Goal: Task Accomplishment & Management: Use online tool/utility

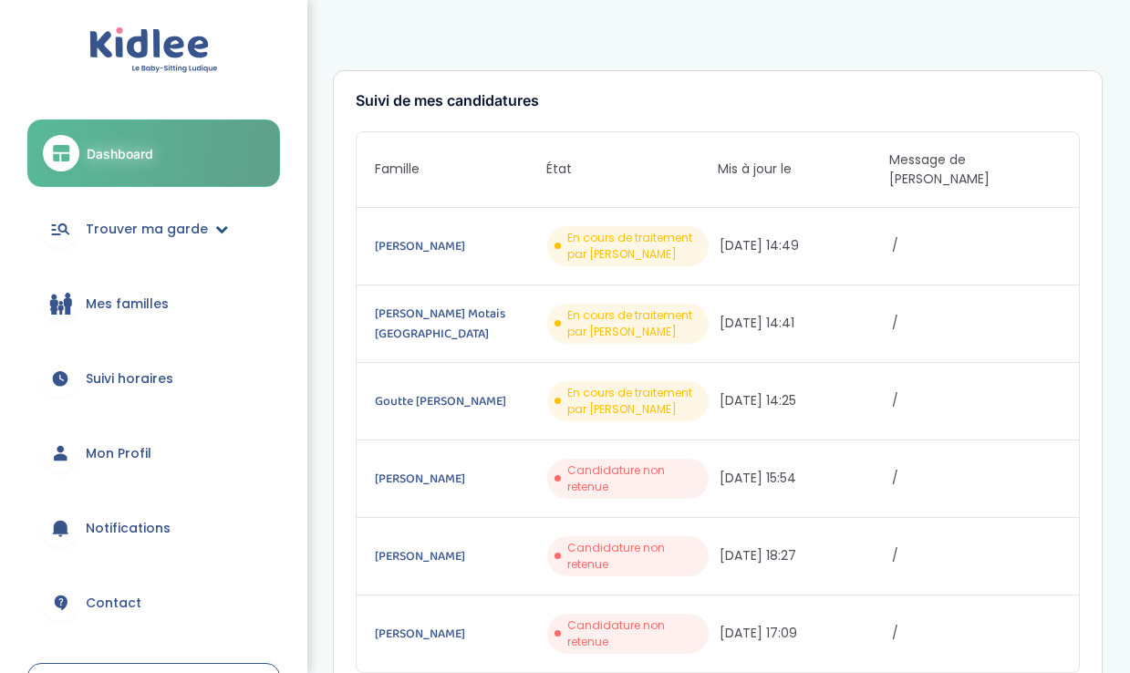
click at [74, 223] on div at bounding box center [60, 229] width 36 height 36
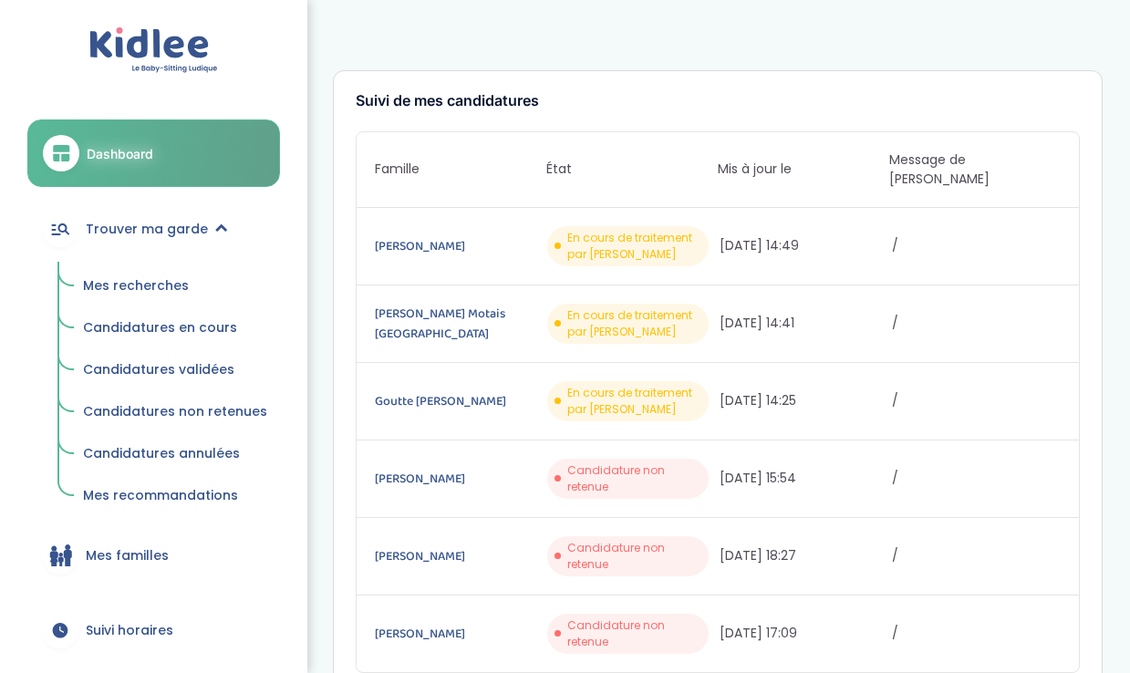
click at [124, 272] on link "Mes recherches" at bounding box center [175, 286] width 210 height 35
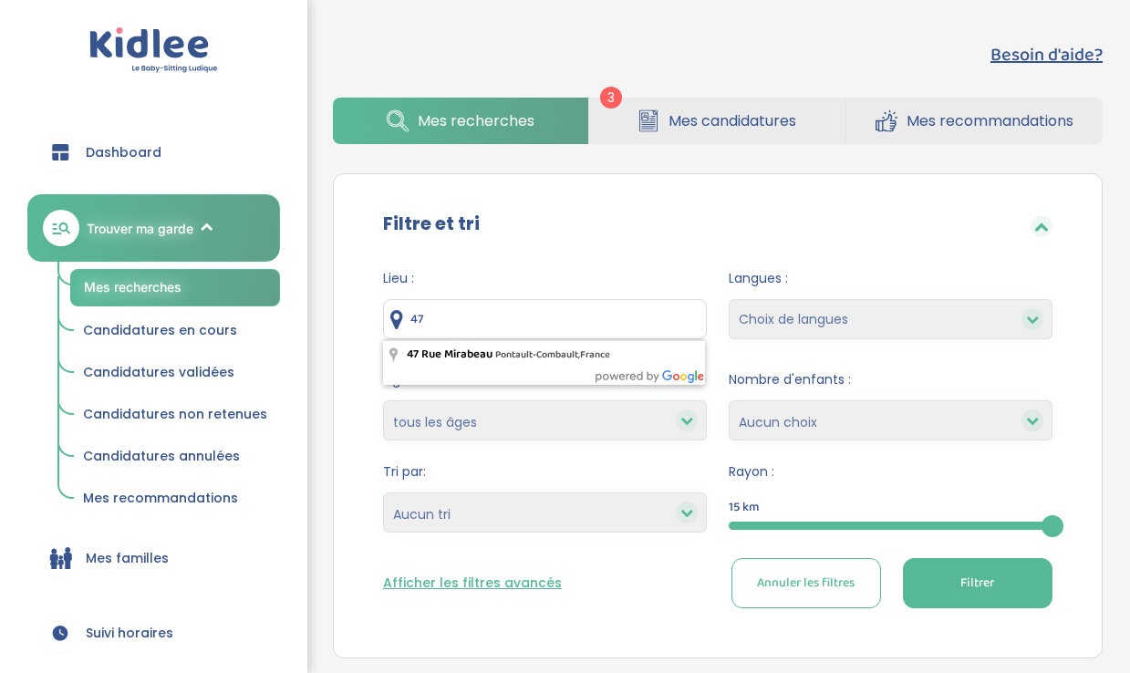
type input "4"
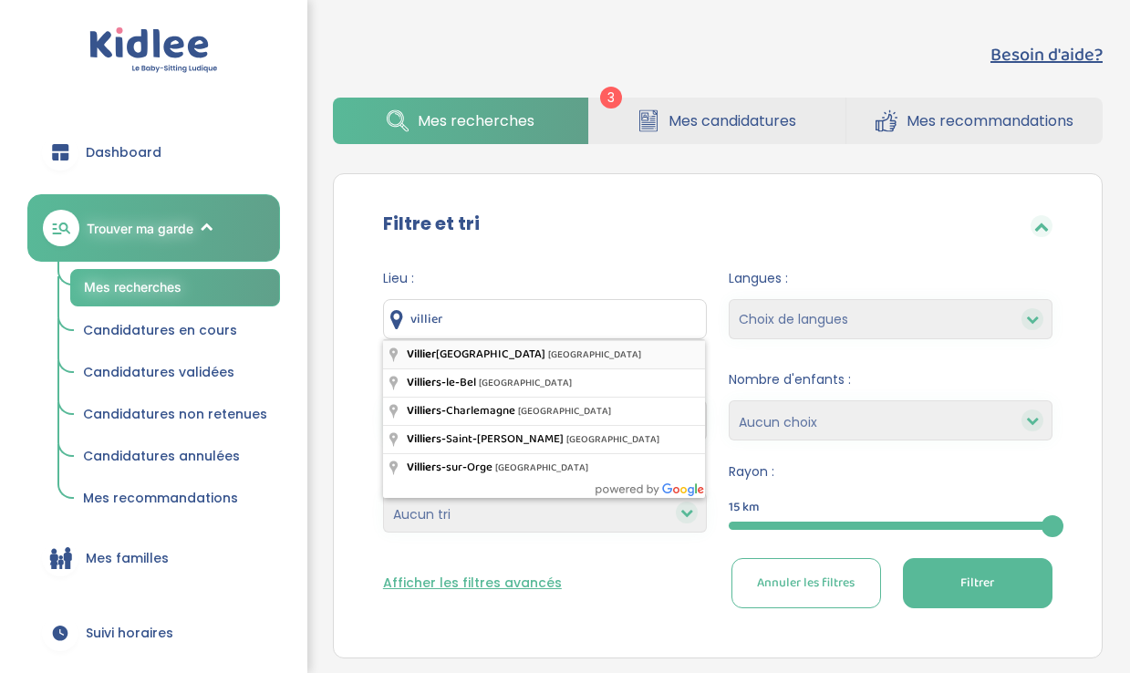
type input "Villiers-sur-Marne, France"
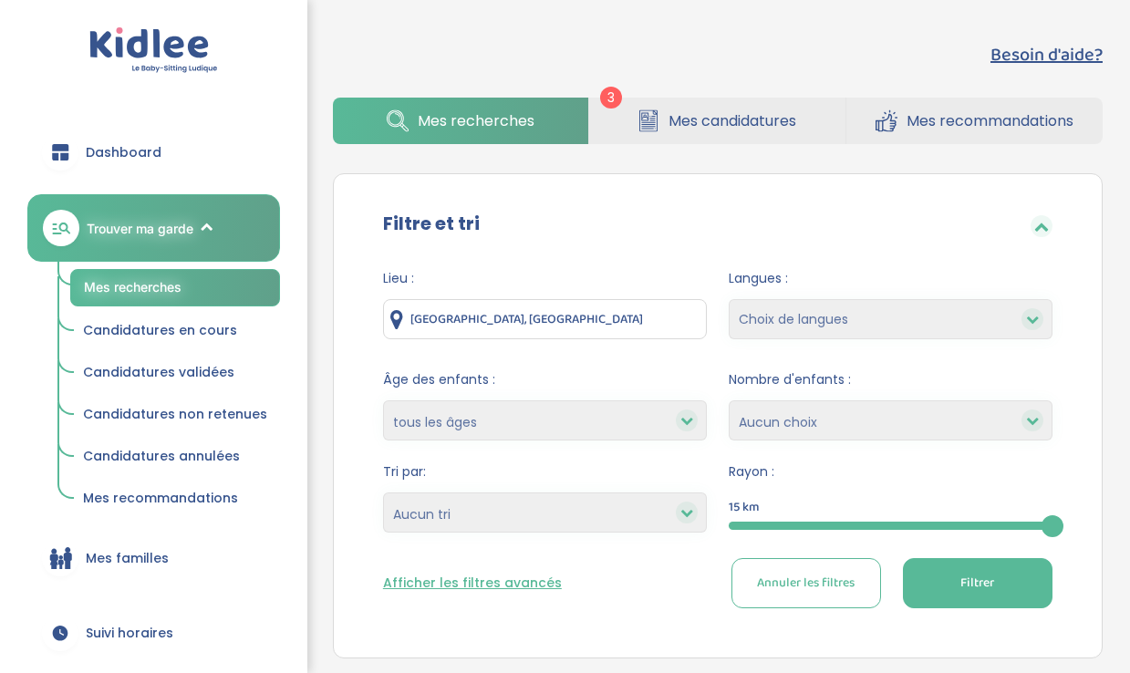
select select "12"
select select
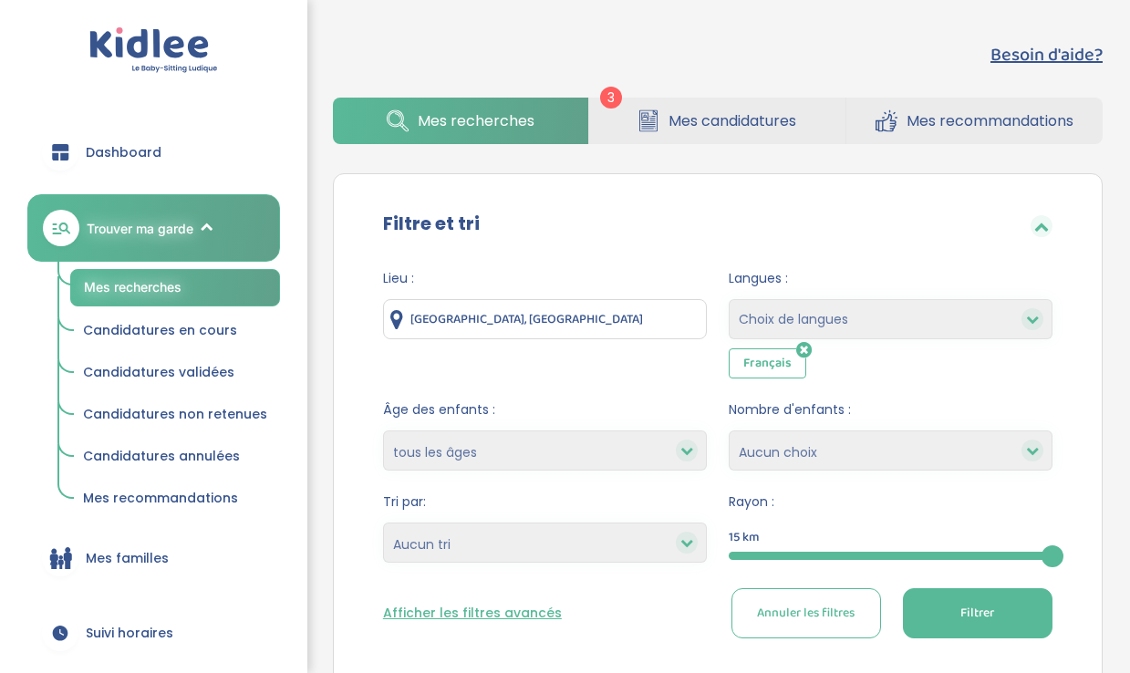
click at [978, 611] on span "Filtrer" at bounding box center [977, 613] width 34 height 19
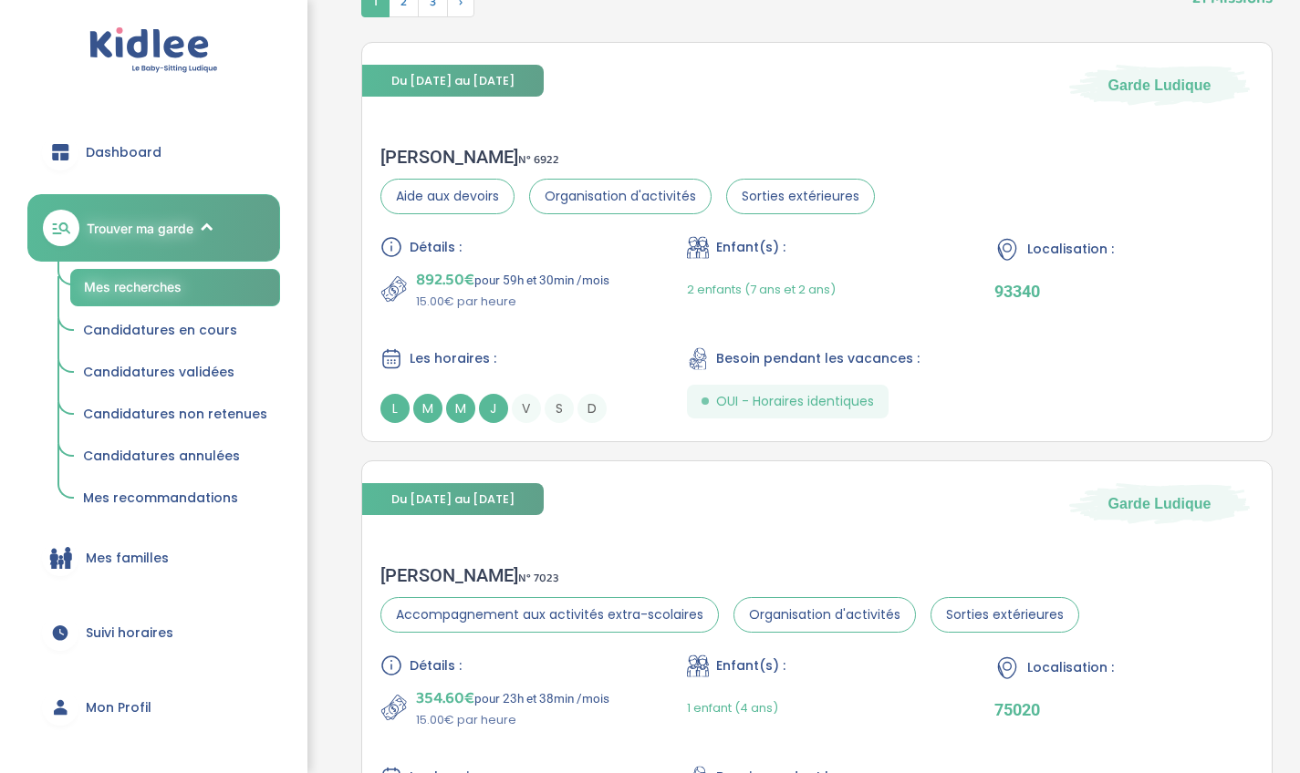
scroll to position [640, 0]
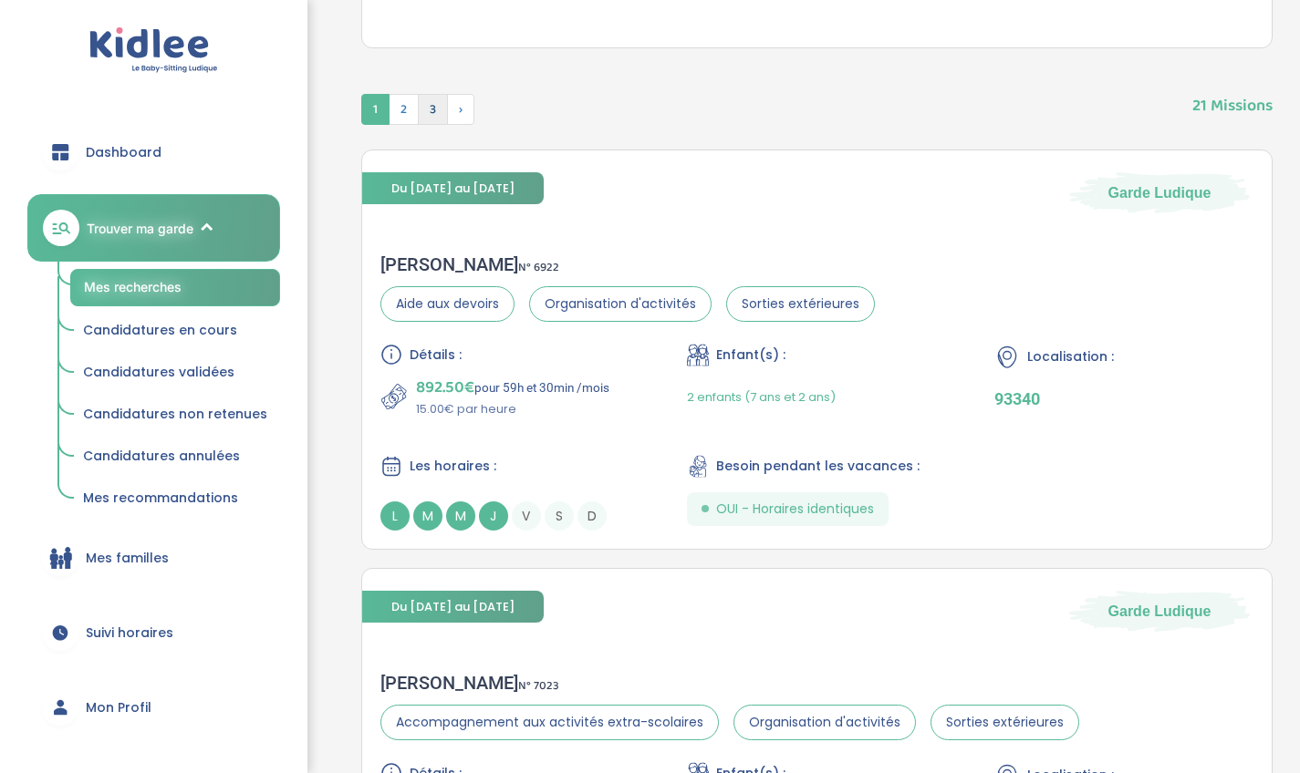
click at [440, 109] on span "3" at bounding box center [433, 109] width 30 height 31
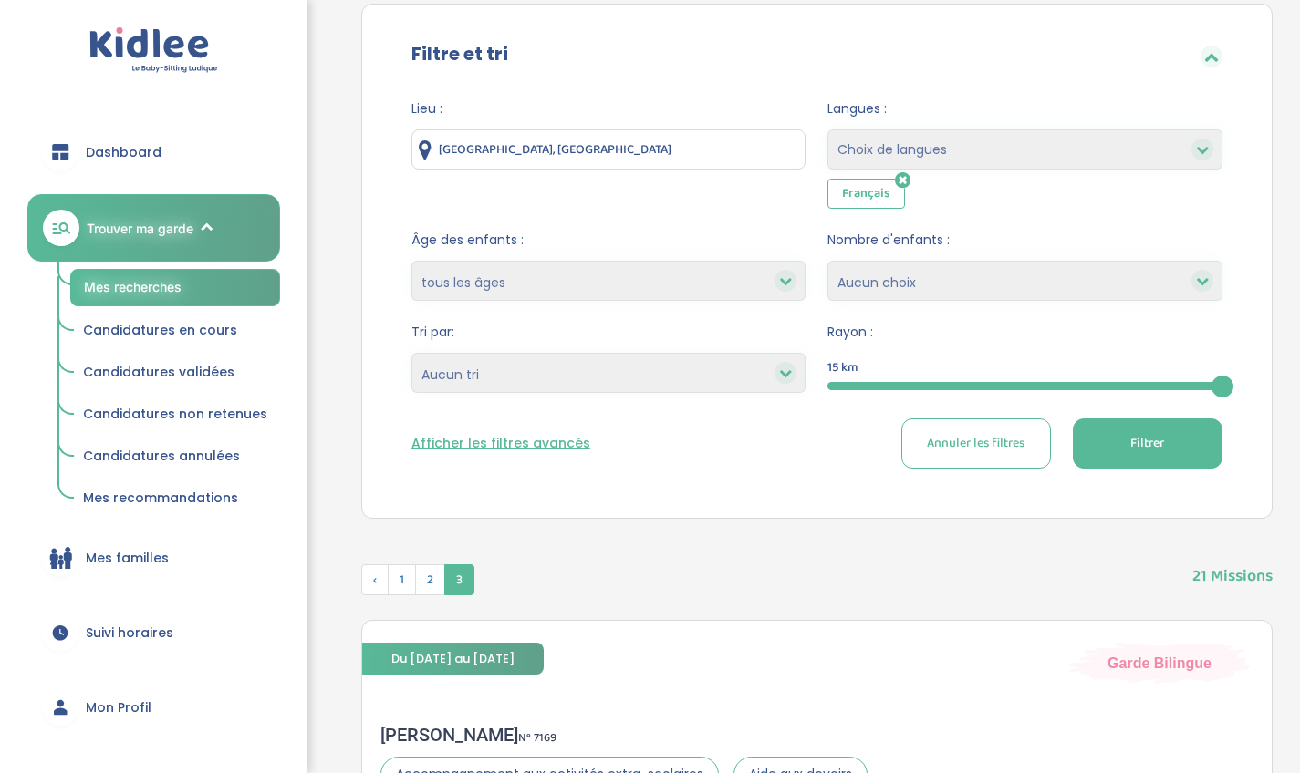
scroll to position [139, 0]
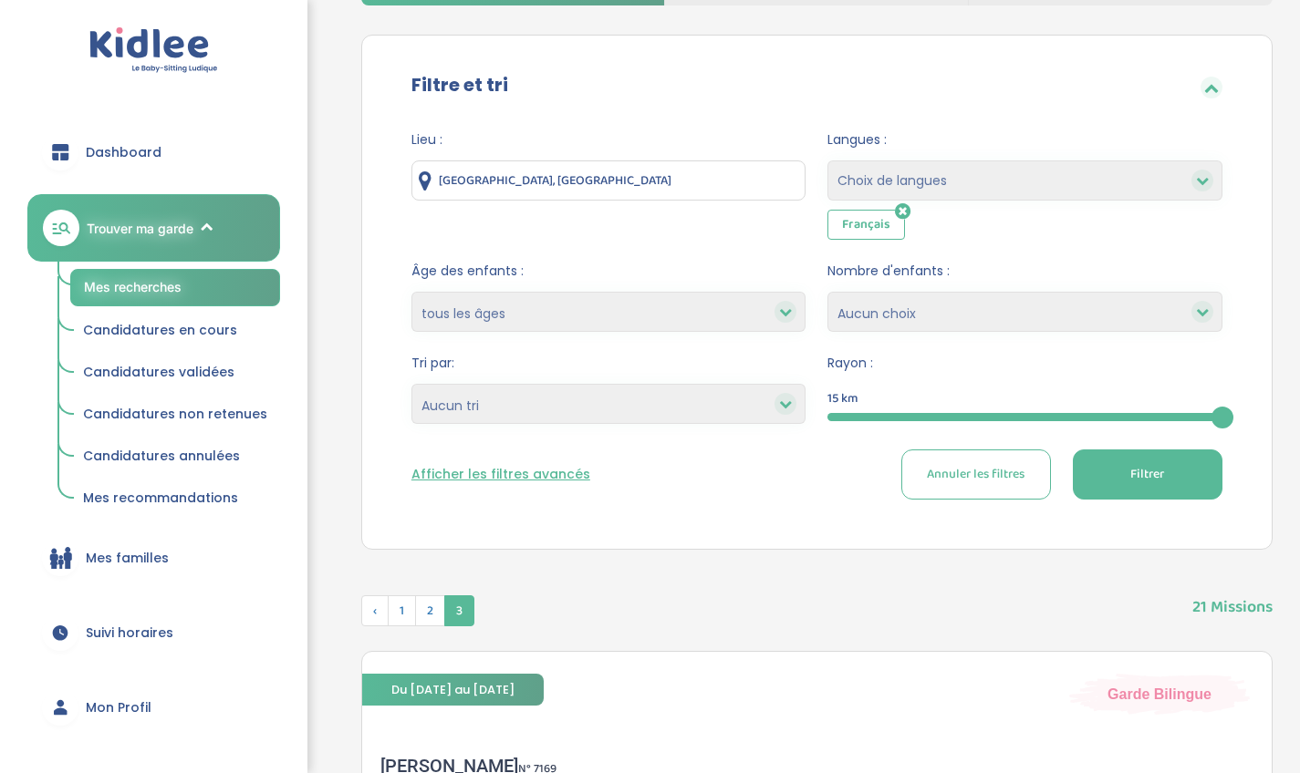
click at [606, 182] on input "Villiers-sur-Marne, France" at bounding box center [608, 181] width 395 height 40
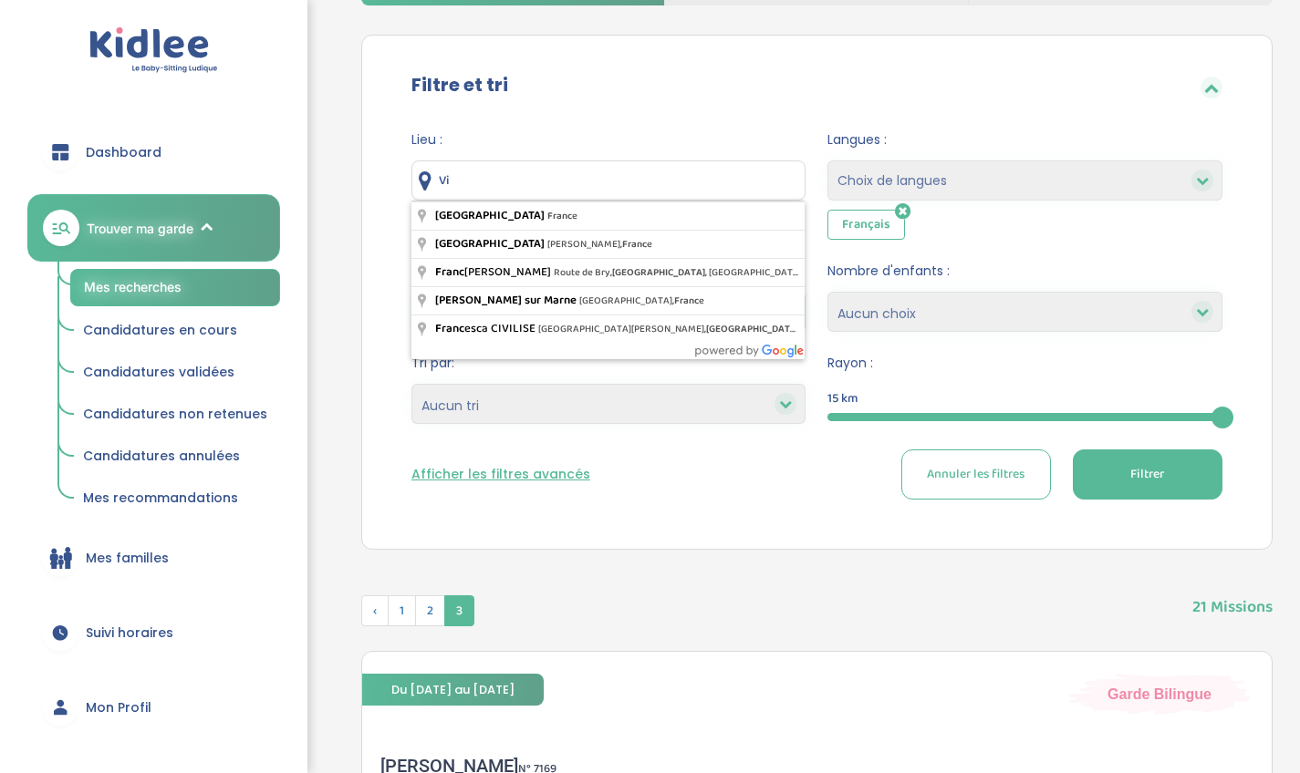
type input "V"
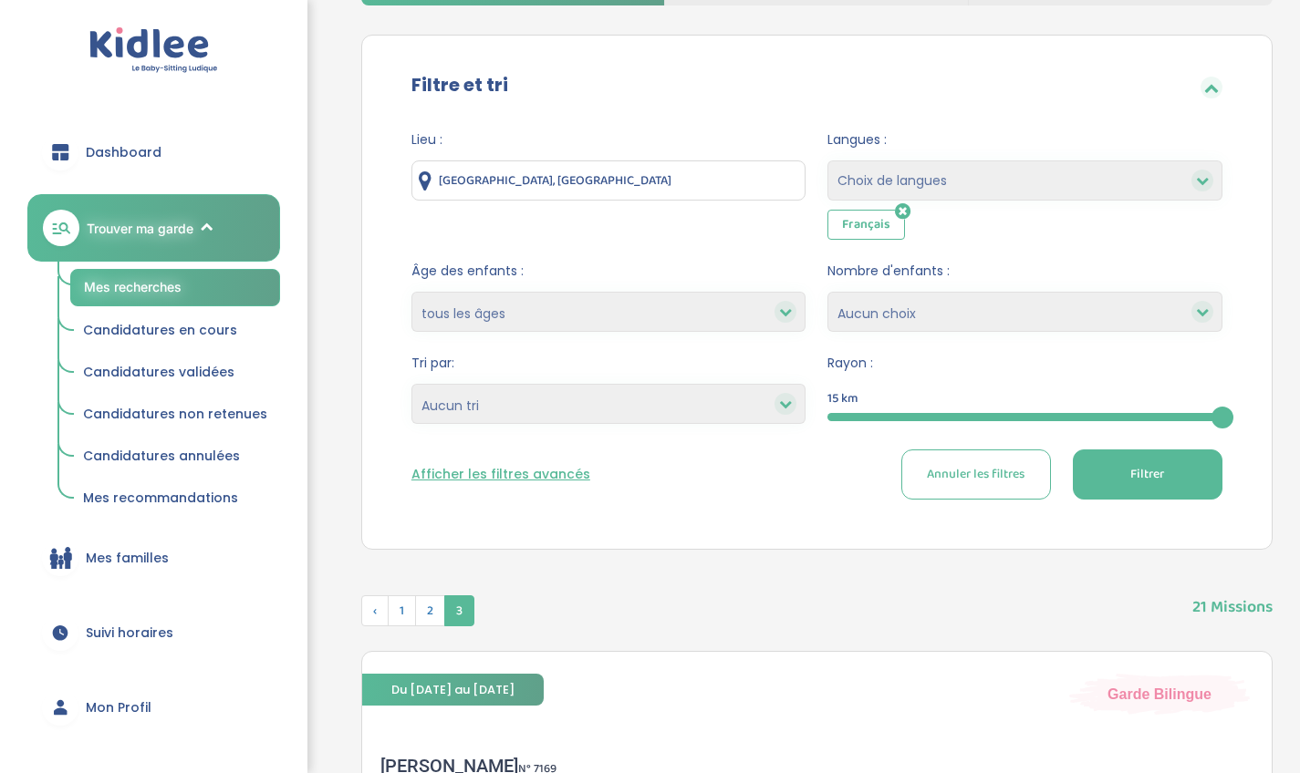
click at [1129, 482] on span "Filtrer" at bounding box center [1147, 474] width 34 height 19
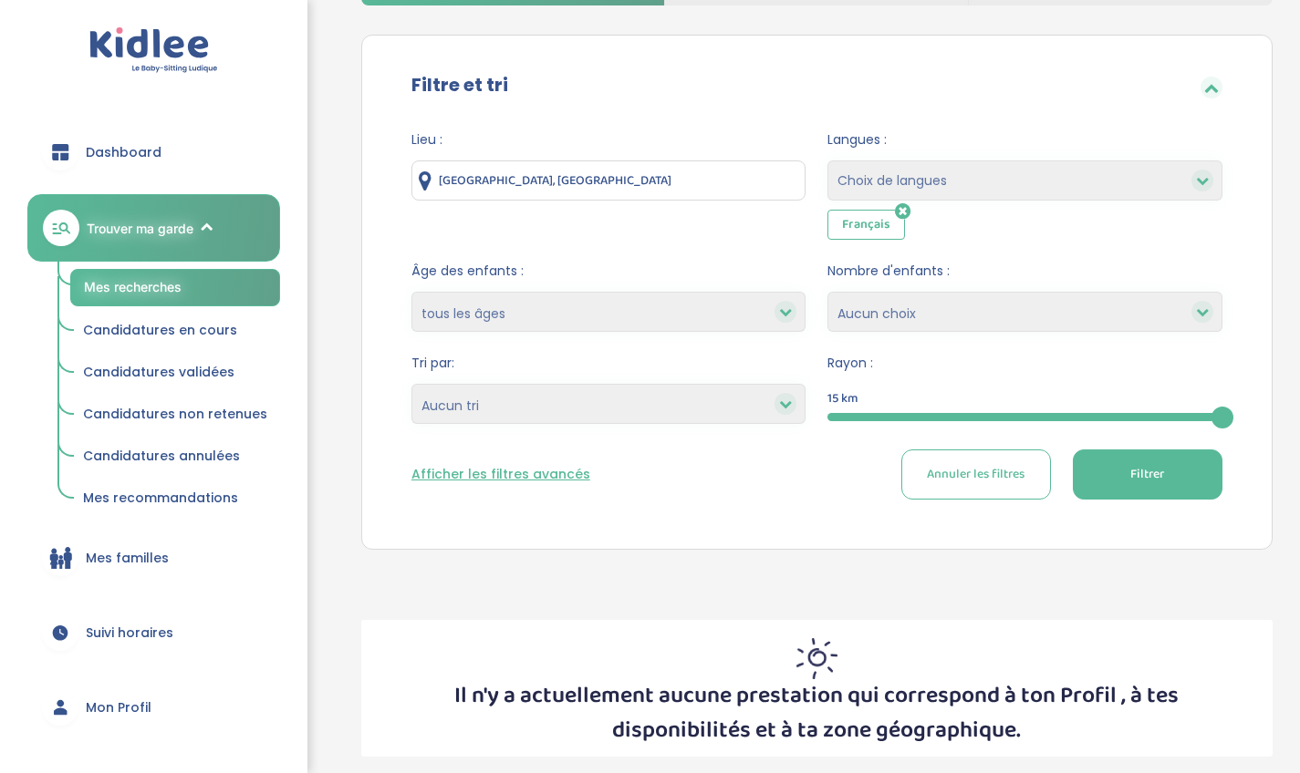
click at [576, 189] on input "Melun, France" at bounding box center [608, 181] width 395 height 40
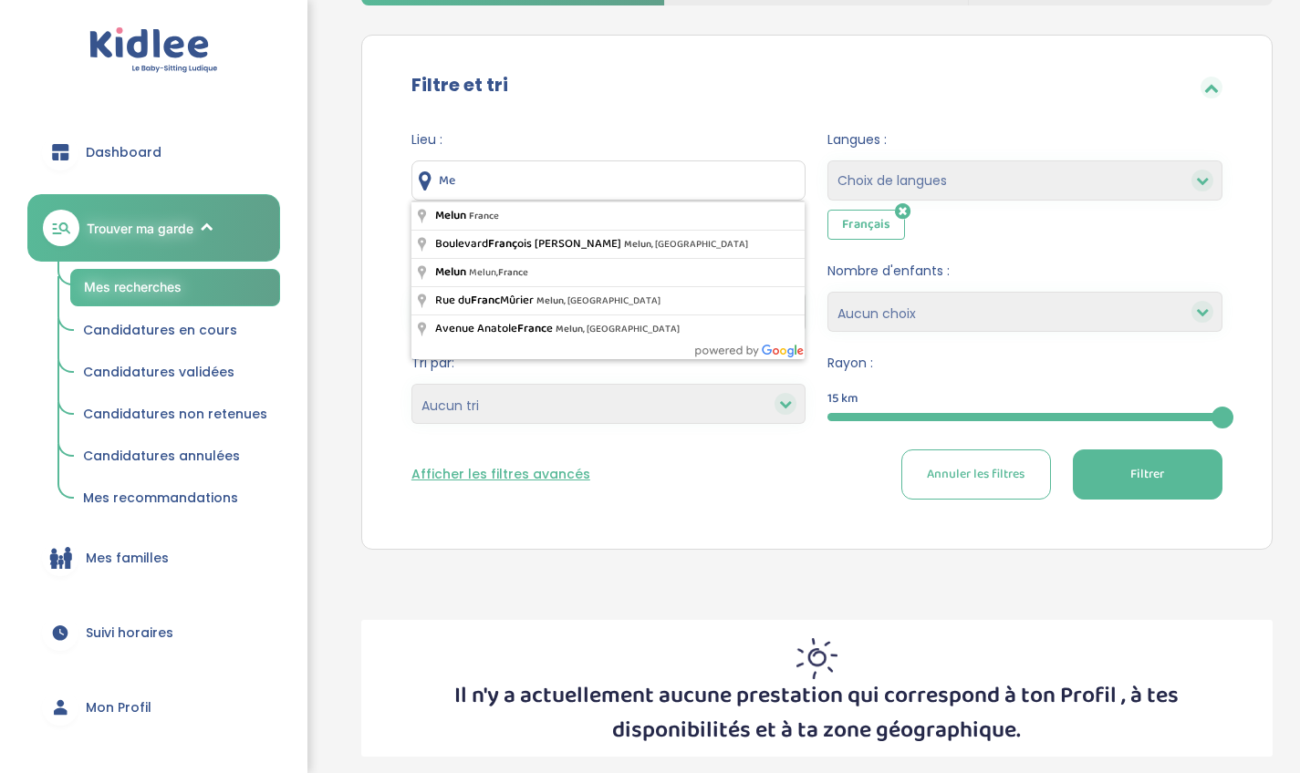
type input "M"
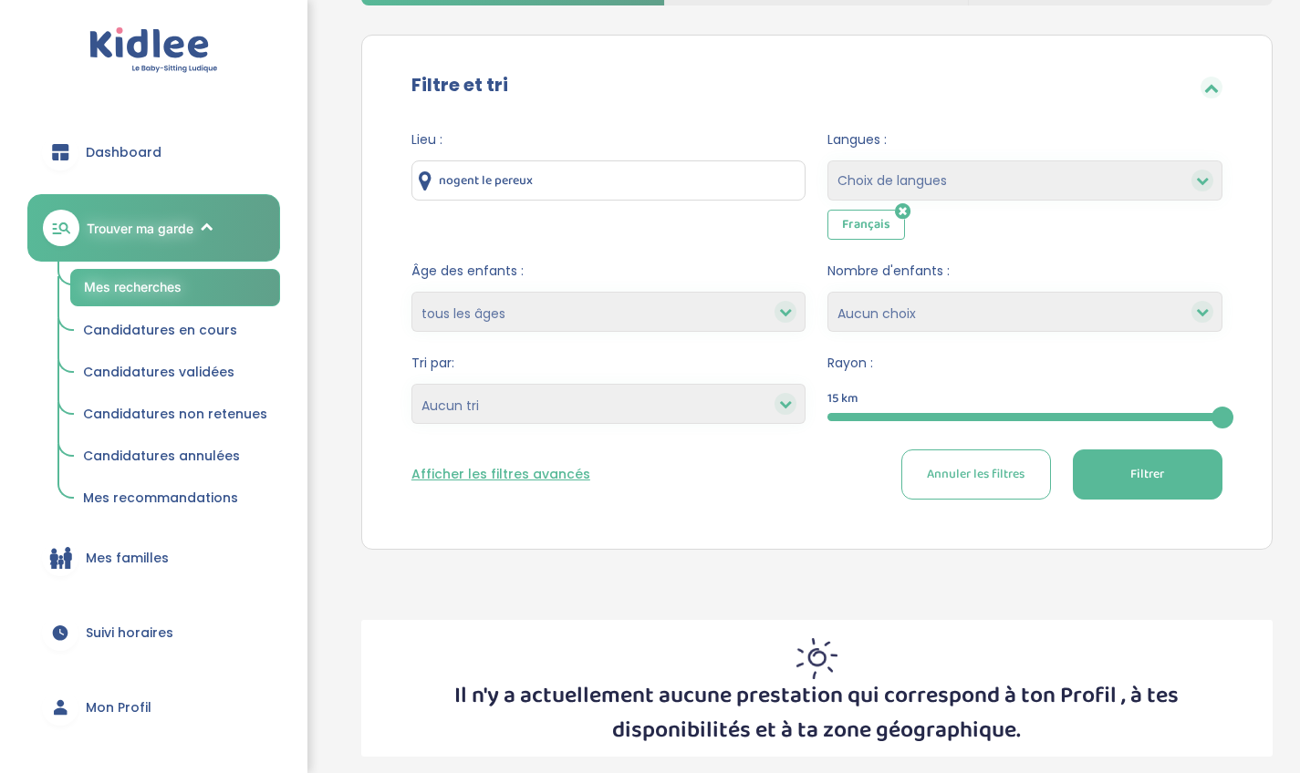
click at [439, 181] on icon at bounding box center [430, 181] width 22 height 22
click at [435, 180] on icon at bounding box center [430, 181] width 22 height 22
click at [431, 180] on icon at bounding box center [430, 181] width 22 height 22
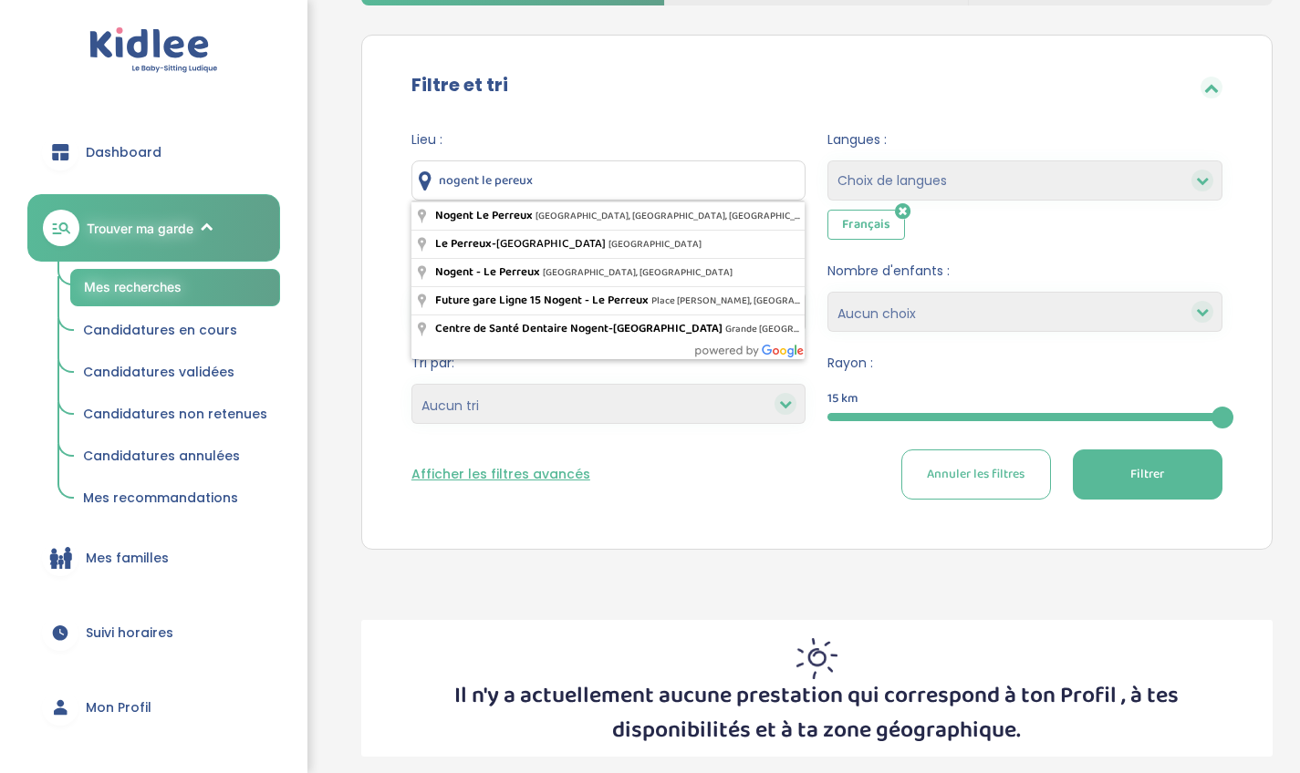
click at [540, 177] on input "nogent le pereux" at bounding box center [608, 181] width 395 height 40
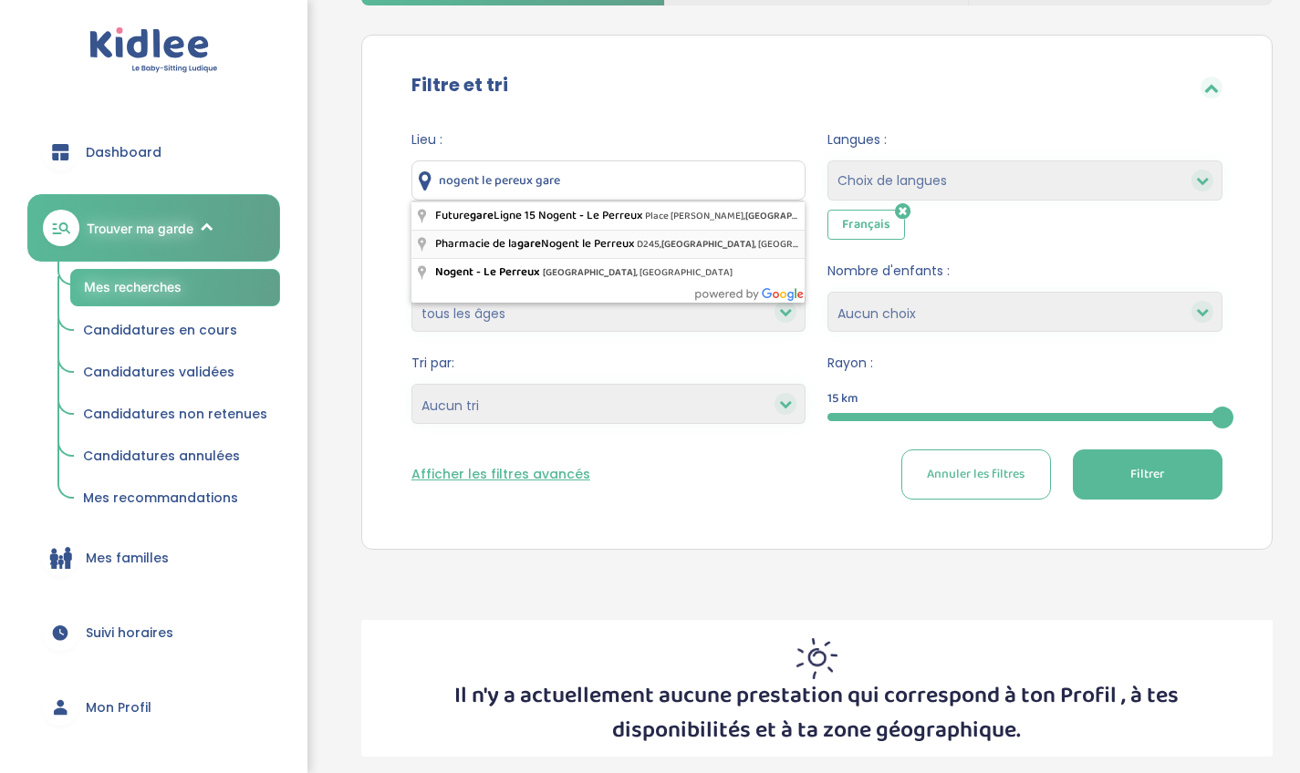
type input "Pharmacie de la gare Nogent le Perreux, D245, Le Perreux-sur-Marne, France"
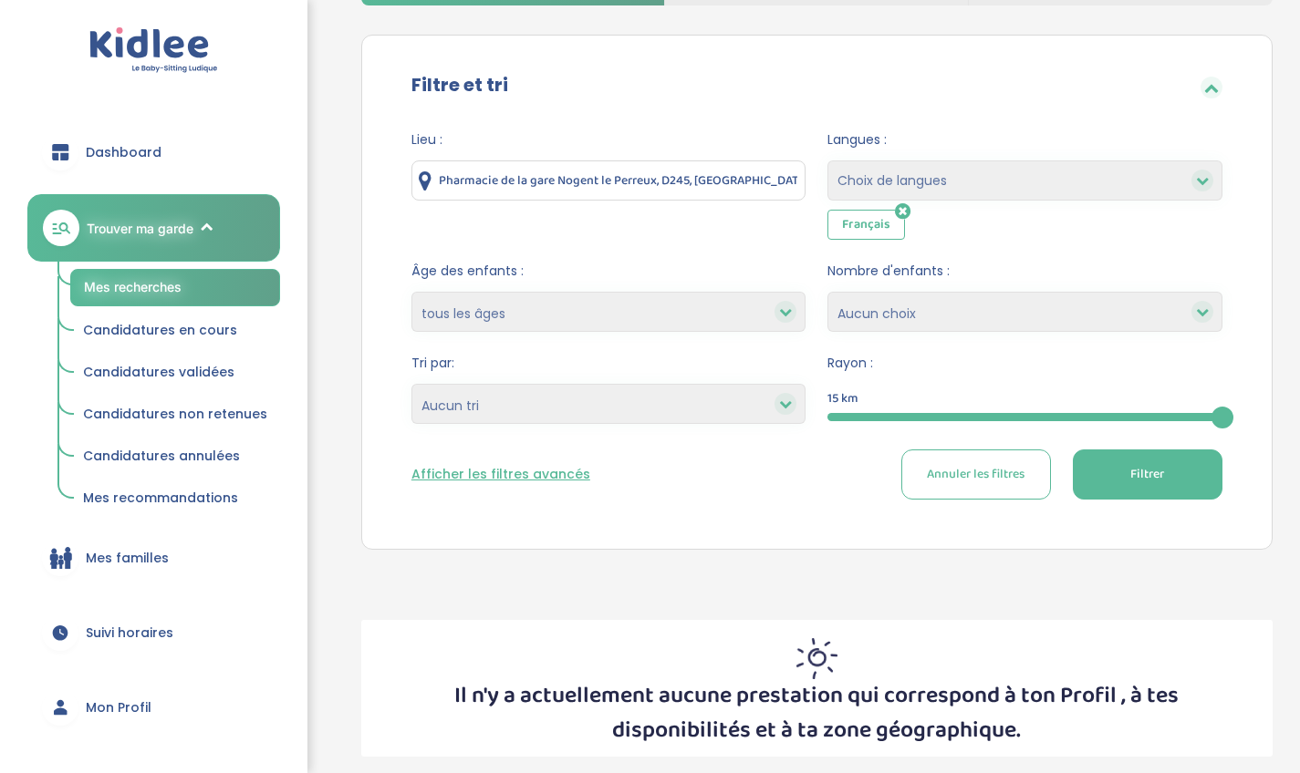
click at [1129, 472] on button "Filtrer" at bounding box center [1147, 475] width 150 height 50
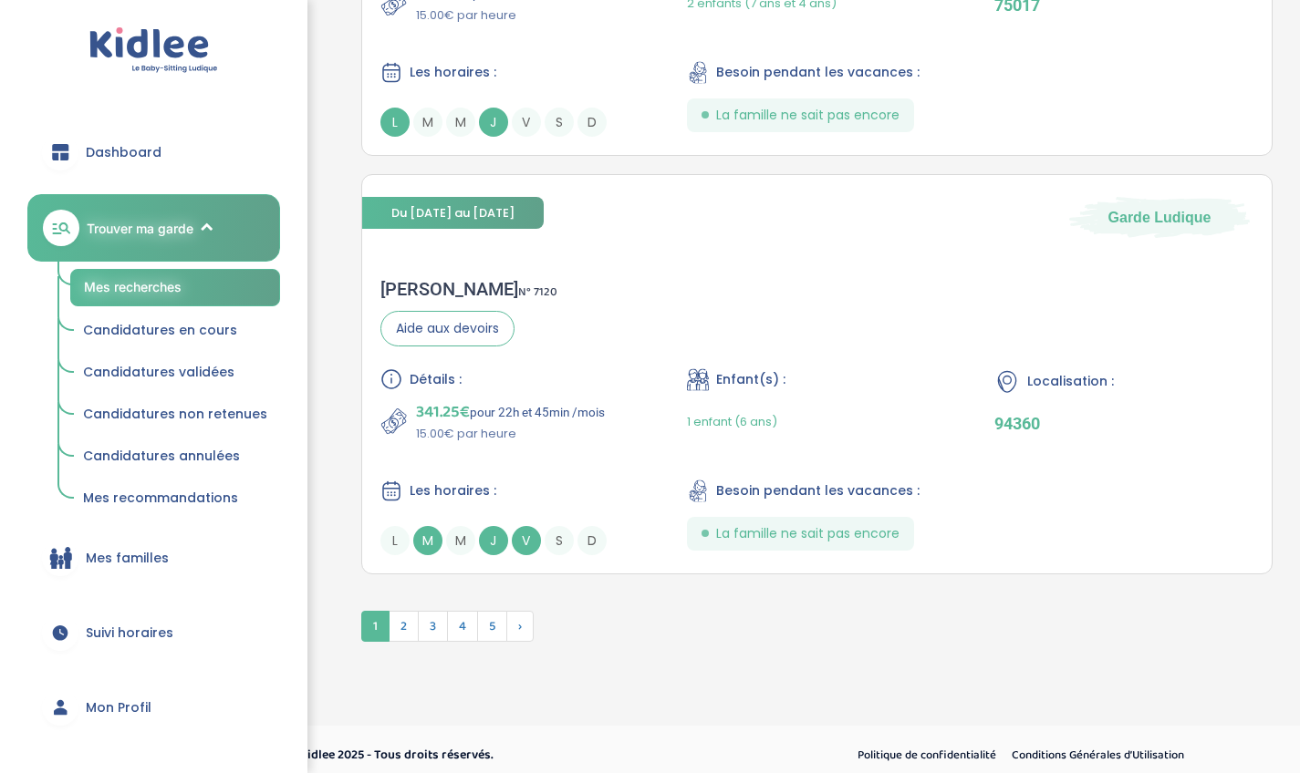
scroll to position [4348, 0]
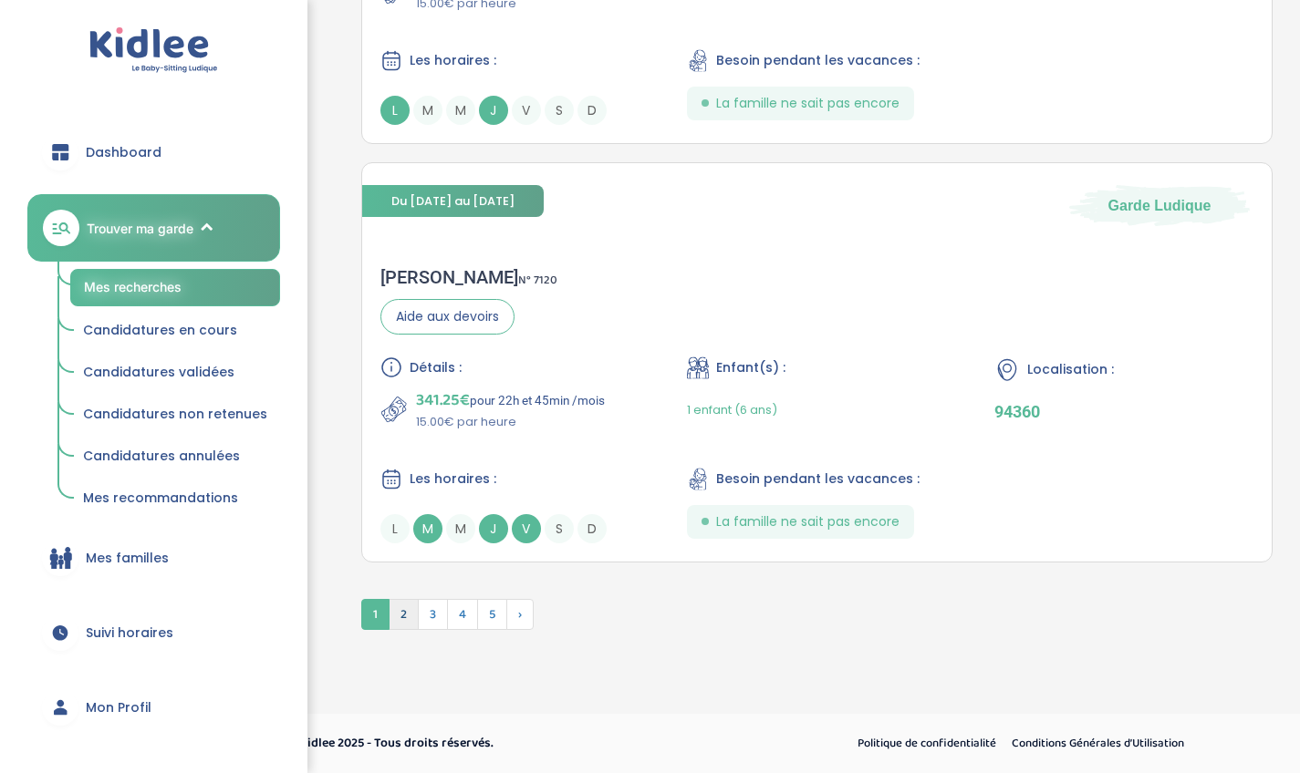
click at [402, 613] on span "2" at bounding box center [403, 614] width 30 height 31
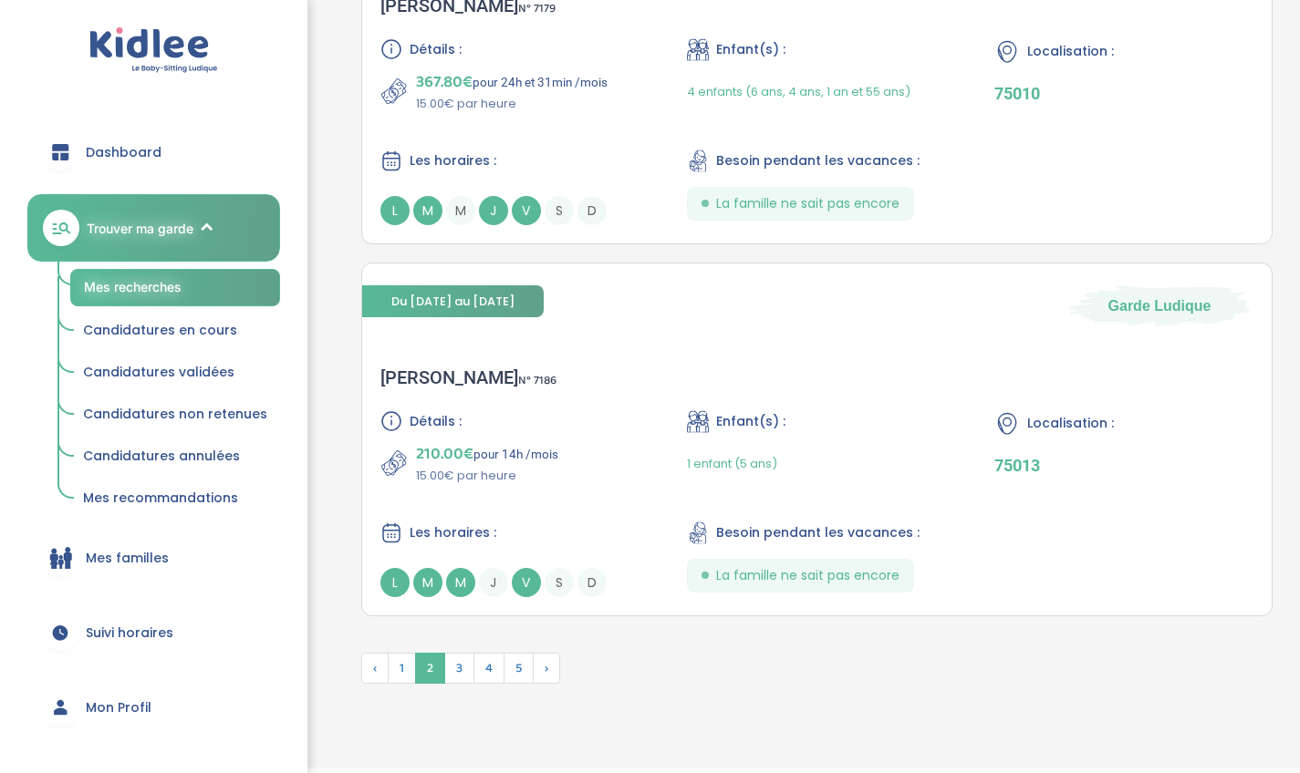
scroll to position [4272, 0]
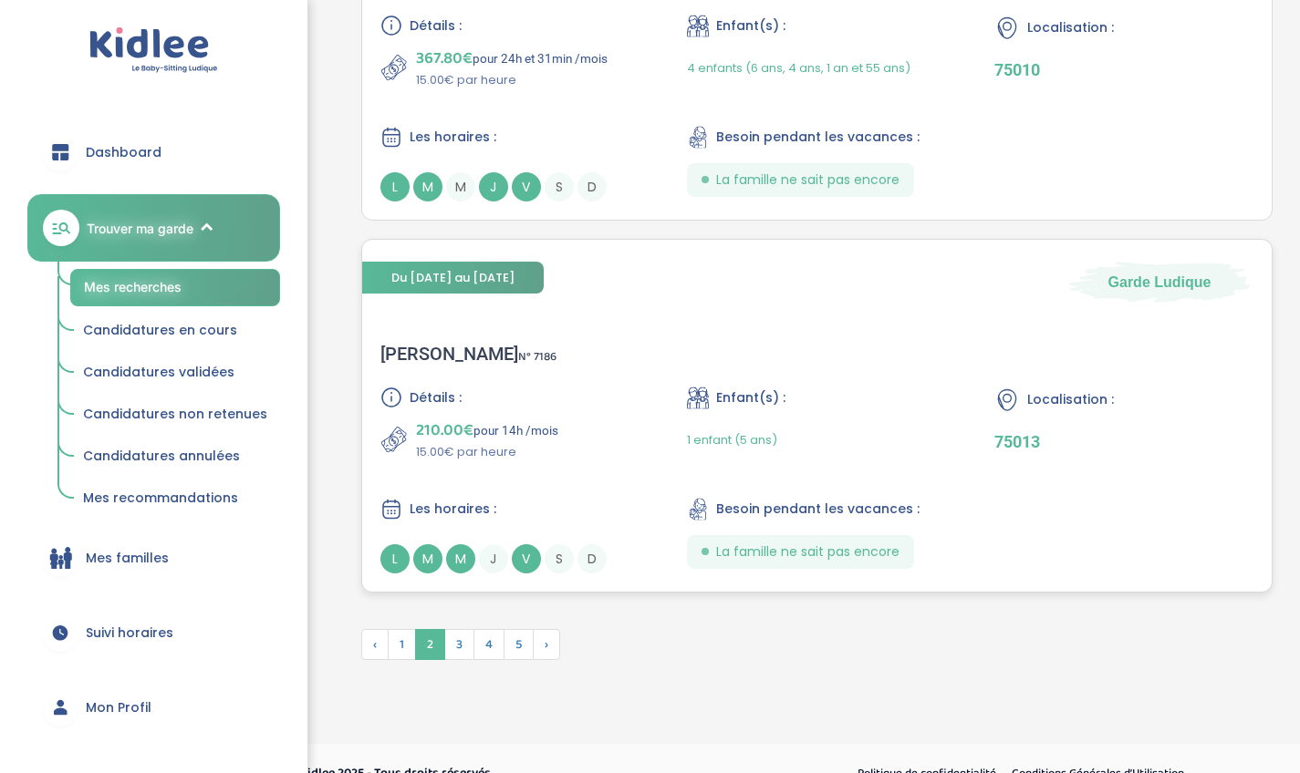
click at [547, 436] on p "210.00€ pour 14h /mois" at bounding box center [487, 431] width 142 height 26
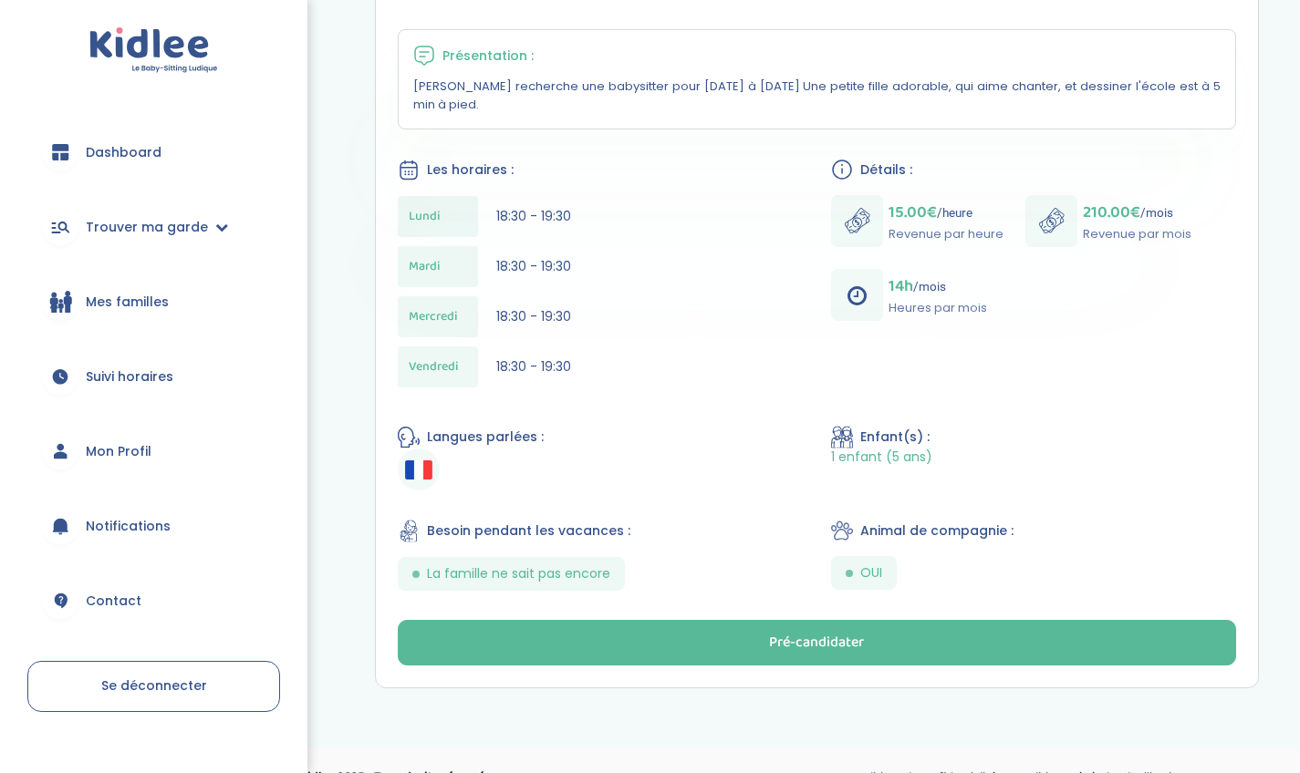
scroll to position [380, 0]
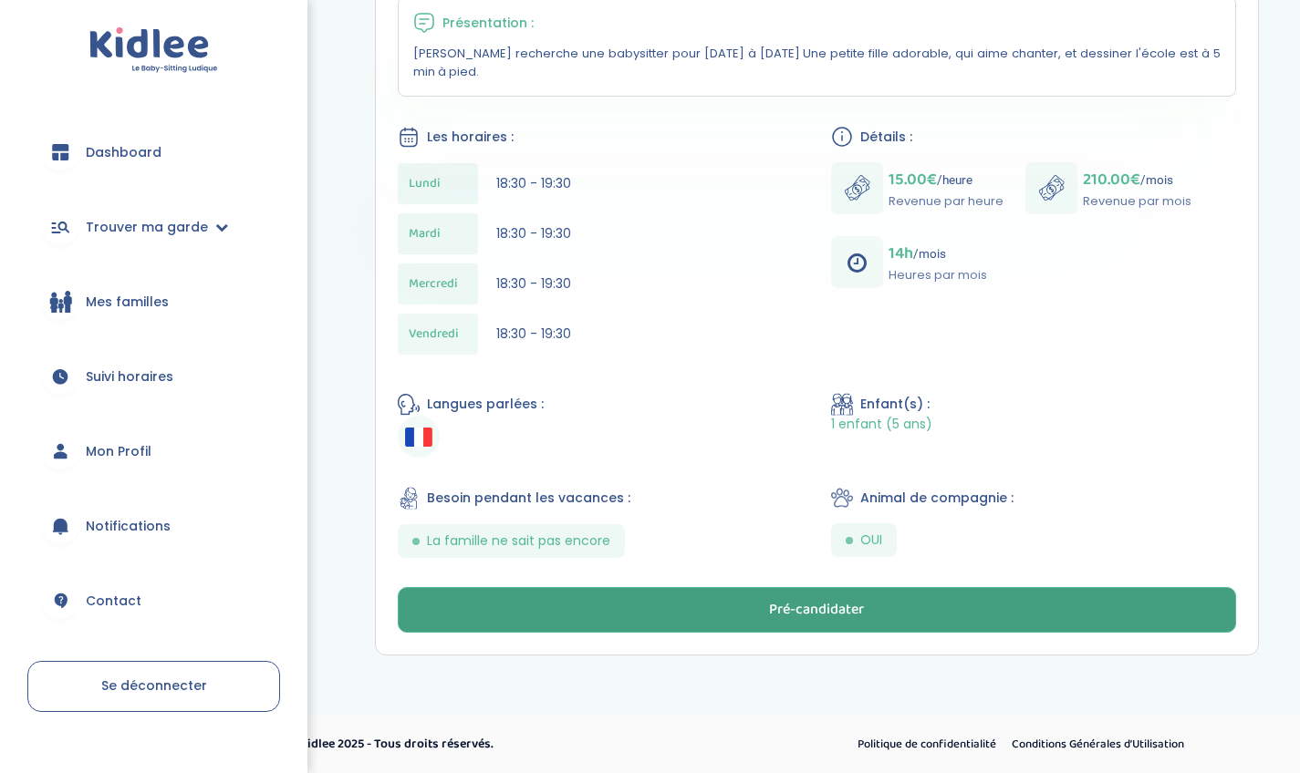
click at [930, 596] on button "Pré-candidater" at bounding box center [817, 610] width 838 height 46
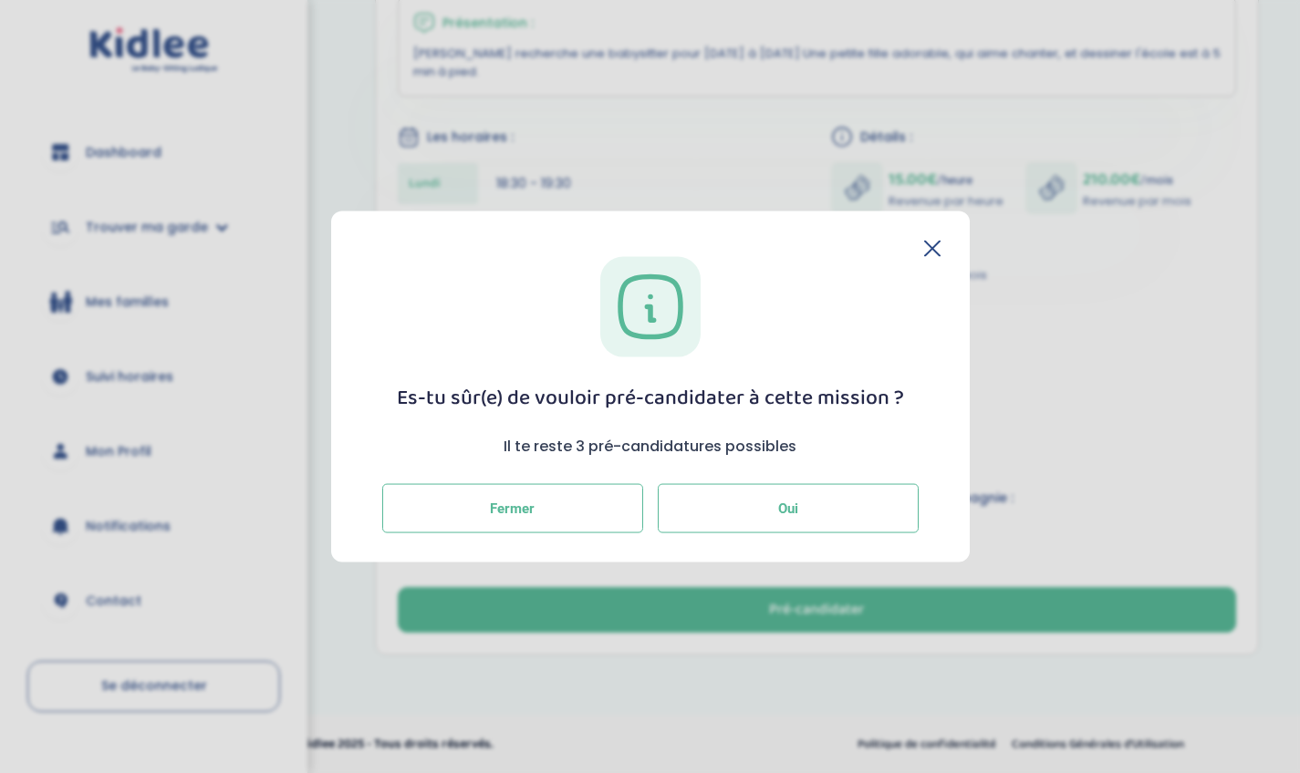
click at [742, 500] on button "Oui" at bounding box center [788, 507] width 261 height 49
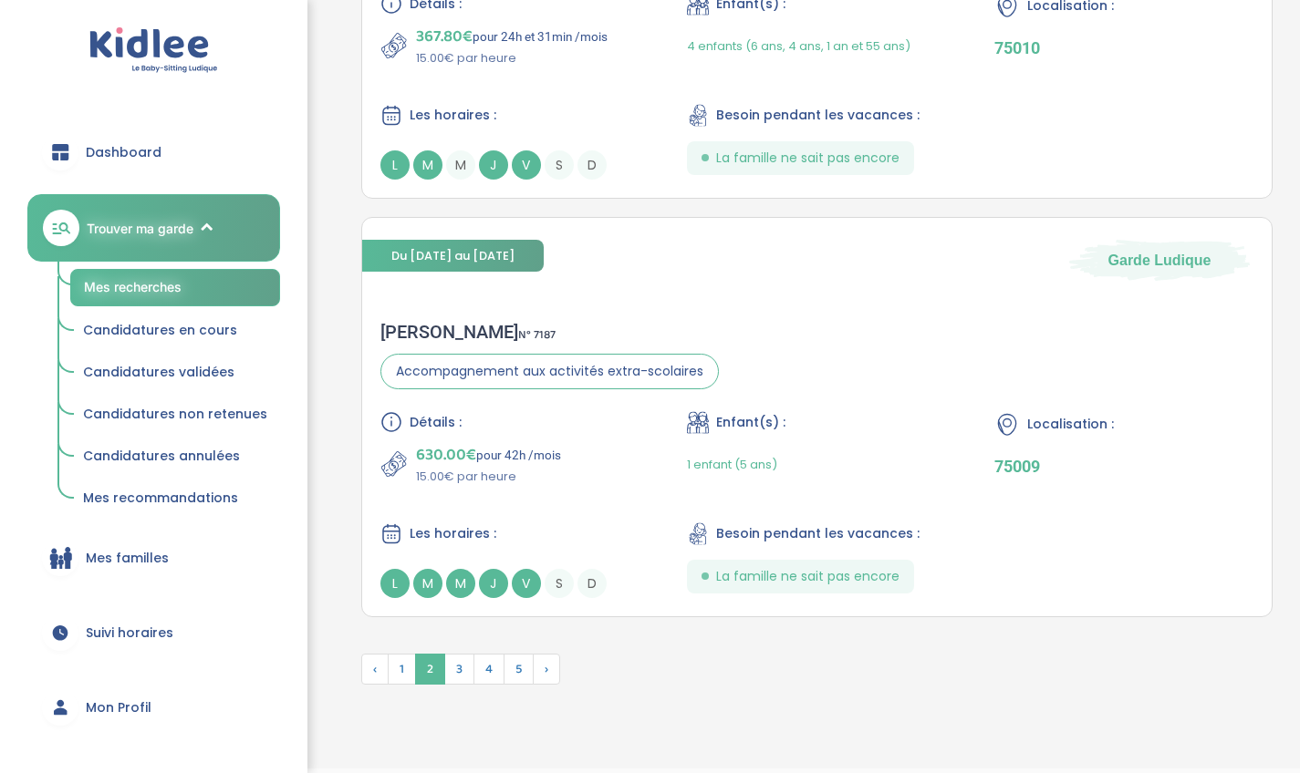
scroll to position [4408, 0]
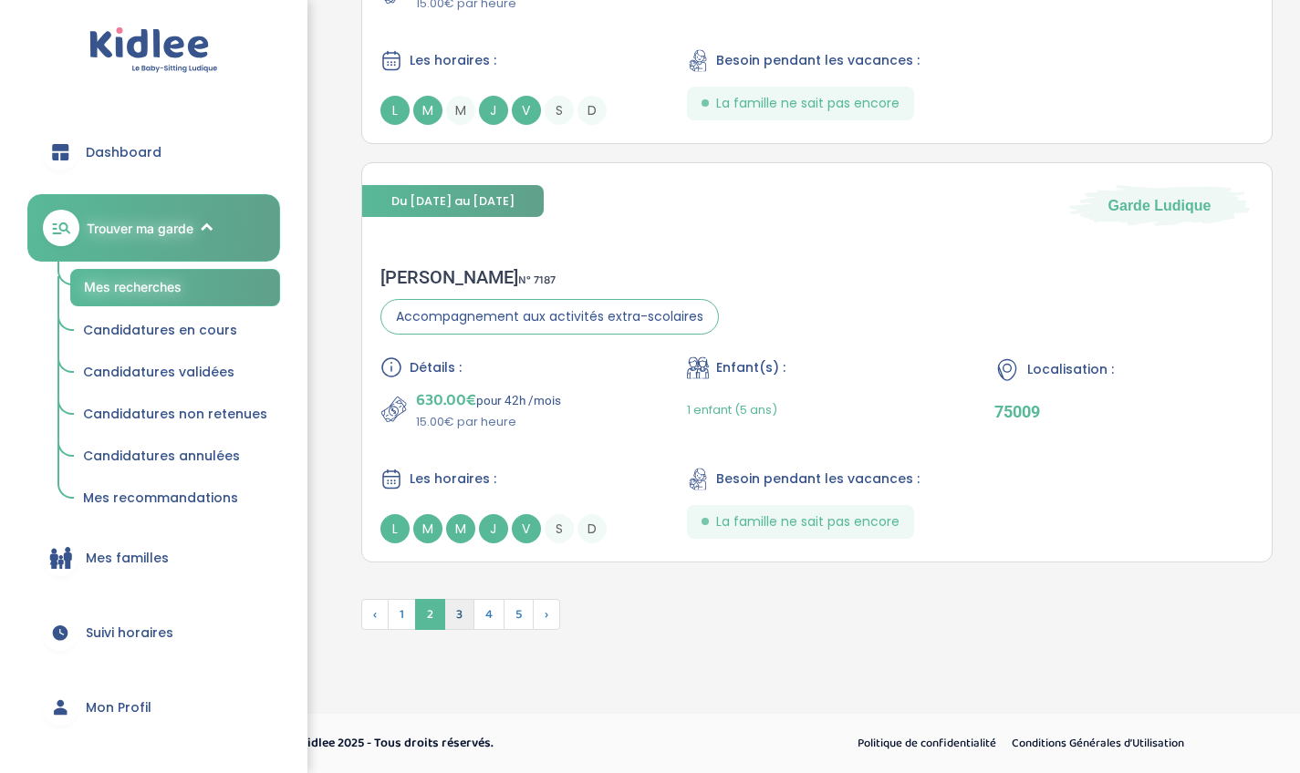
click at [456, 610] on span "3" at bounding box center [459, 614] width 30 height 31
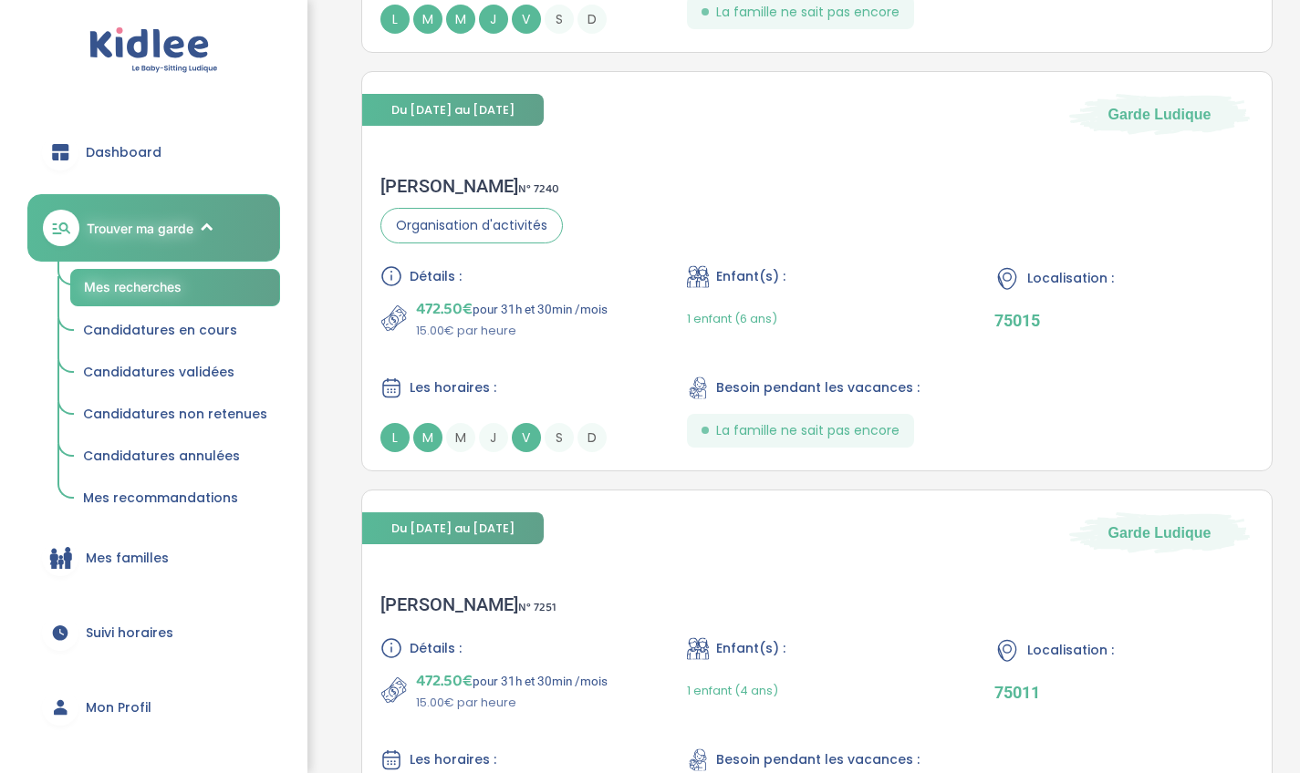
scroll to position [1546, 0]
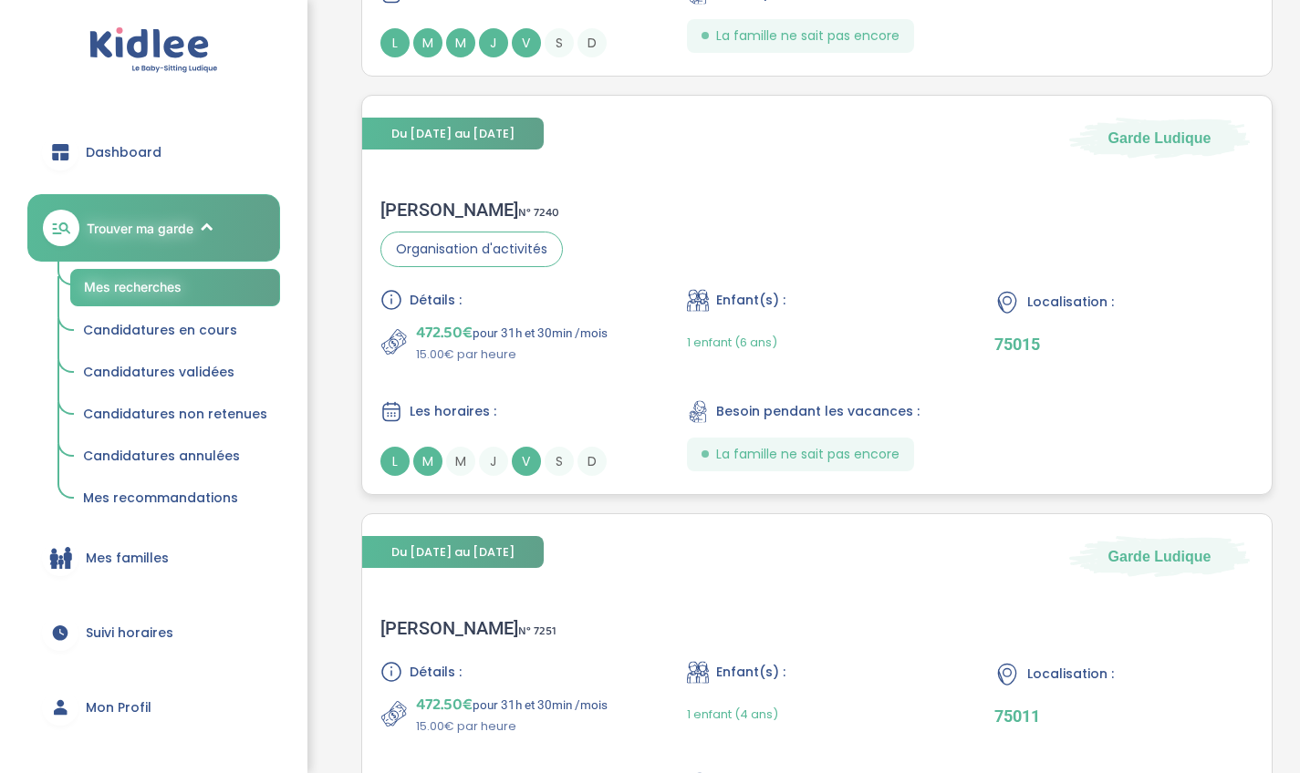
click at [658, 252] on div "Marion C . N° 7240 Organisation d'activités Détails : 472.50€ pour 31h et 30min…" at bounding box center [816, 338] width 909 height 314
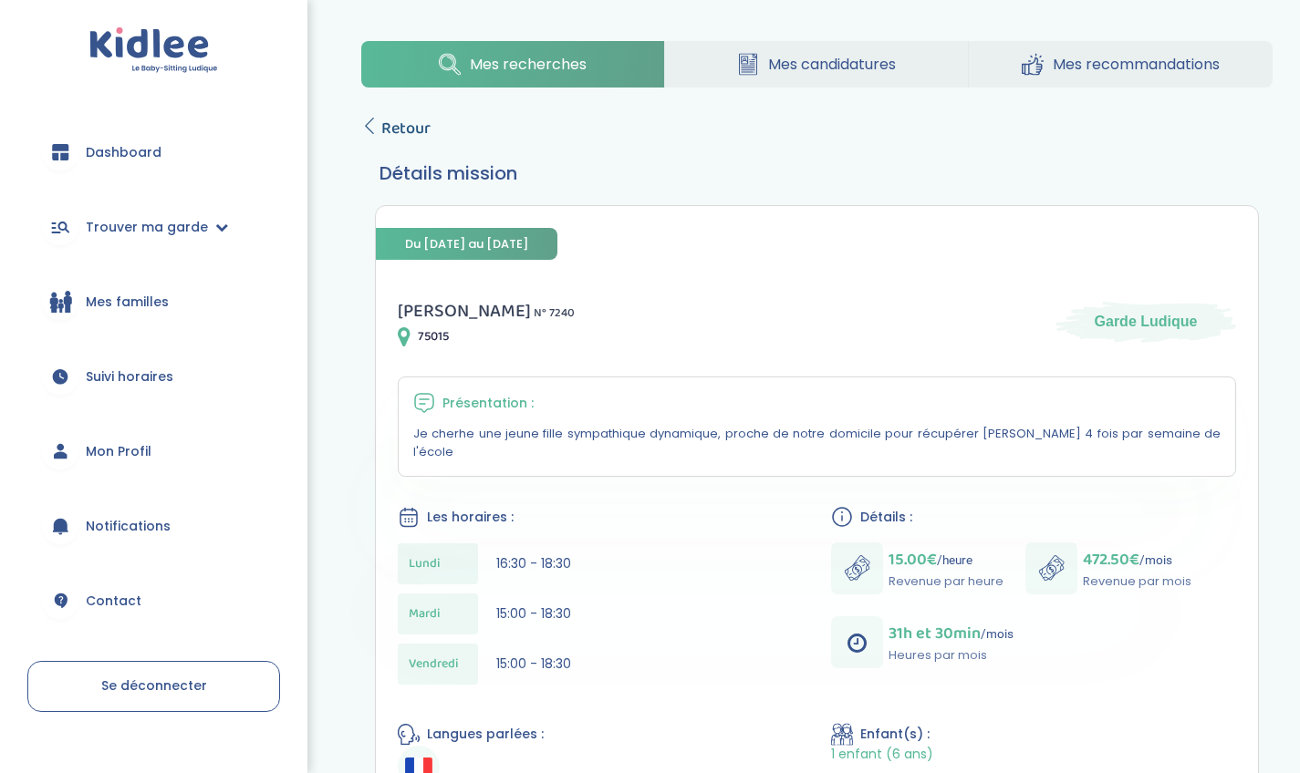
click at [412, 129] on span "Retour" at bounding box center [405, 129] width 49 height 26
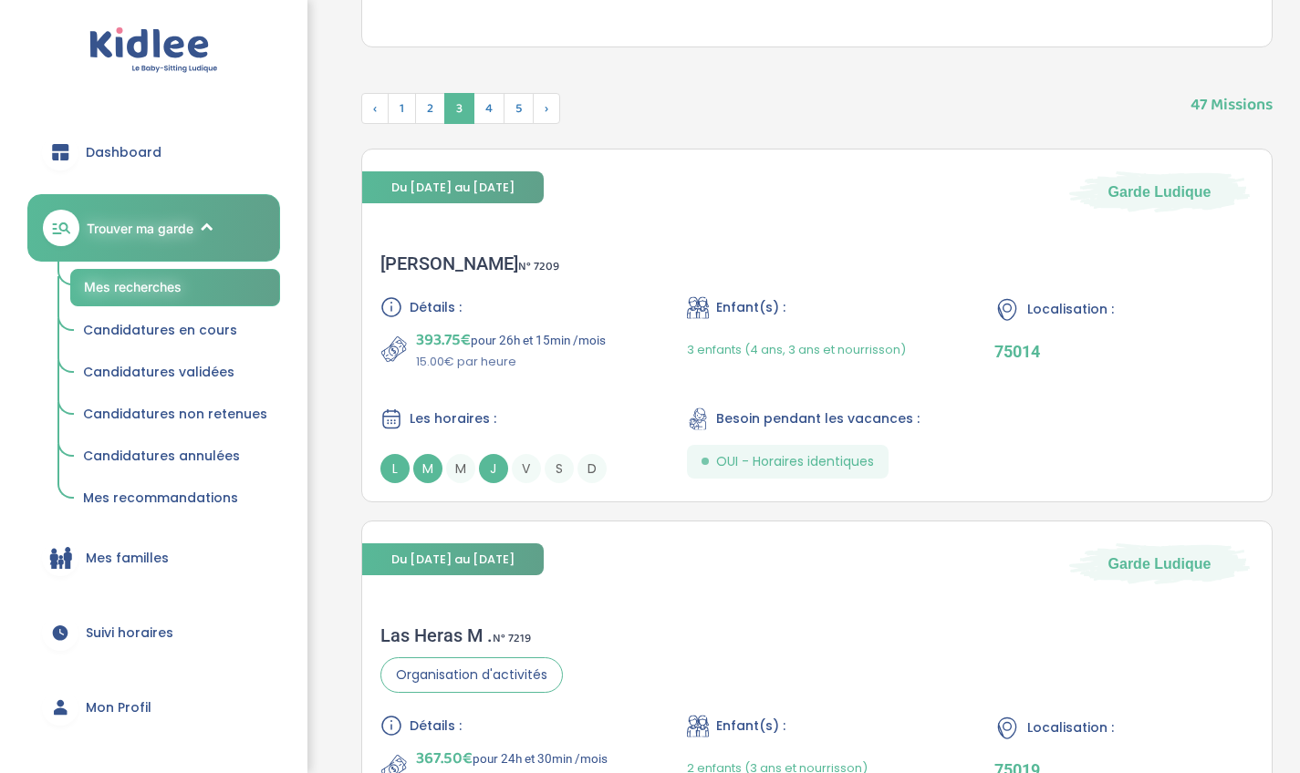
scroll to position [611, 0]
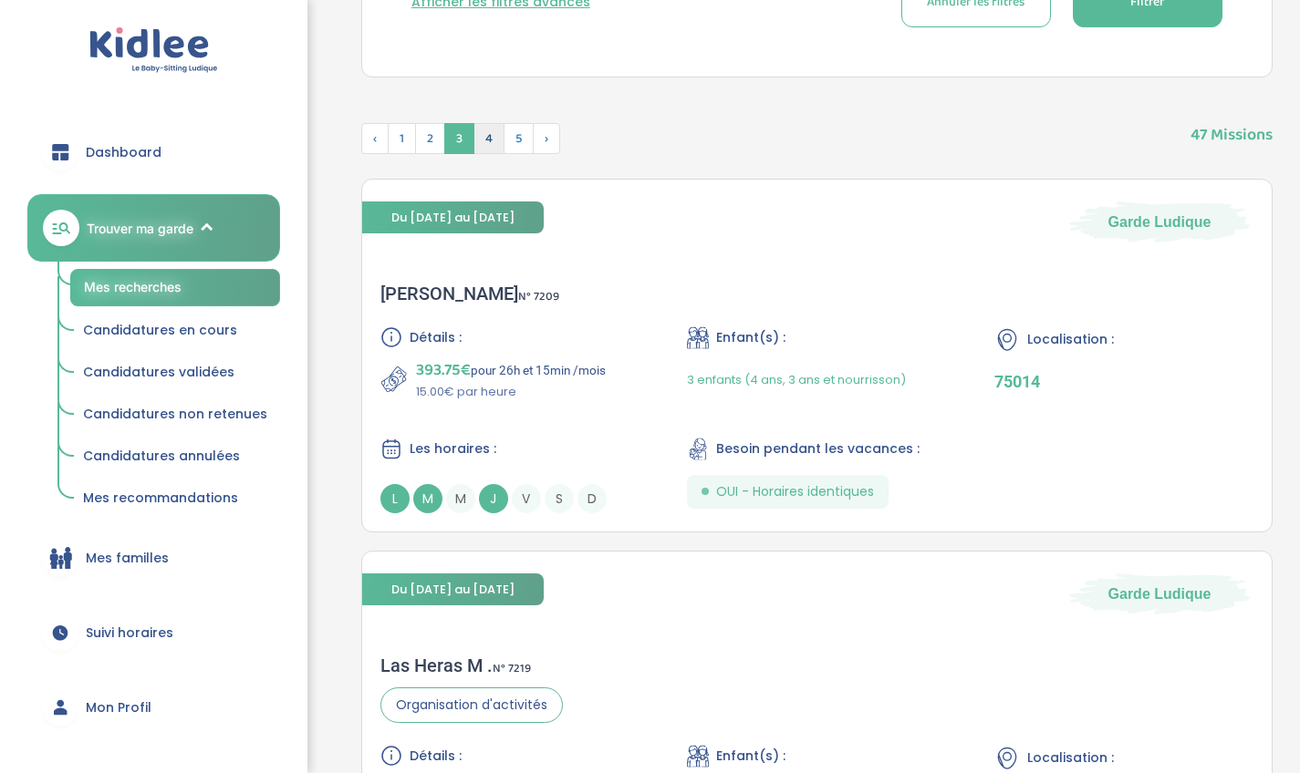
click at [485, 140] on span "4" at bounding box center [488, 138] width 31 height 31
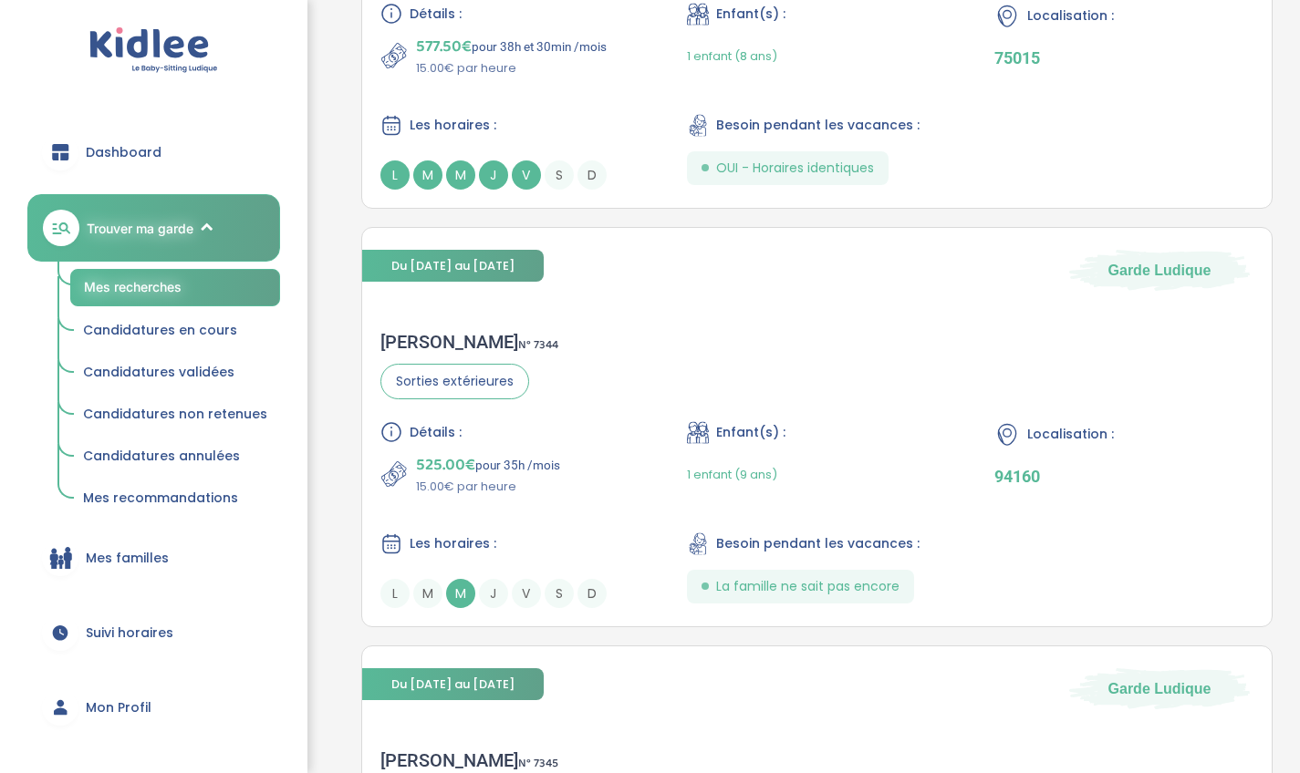
scroll to position [2621, 0]
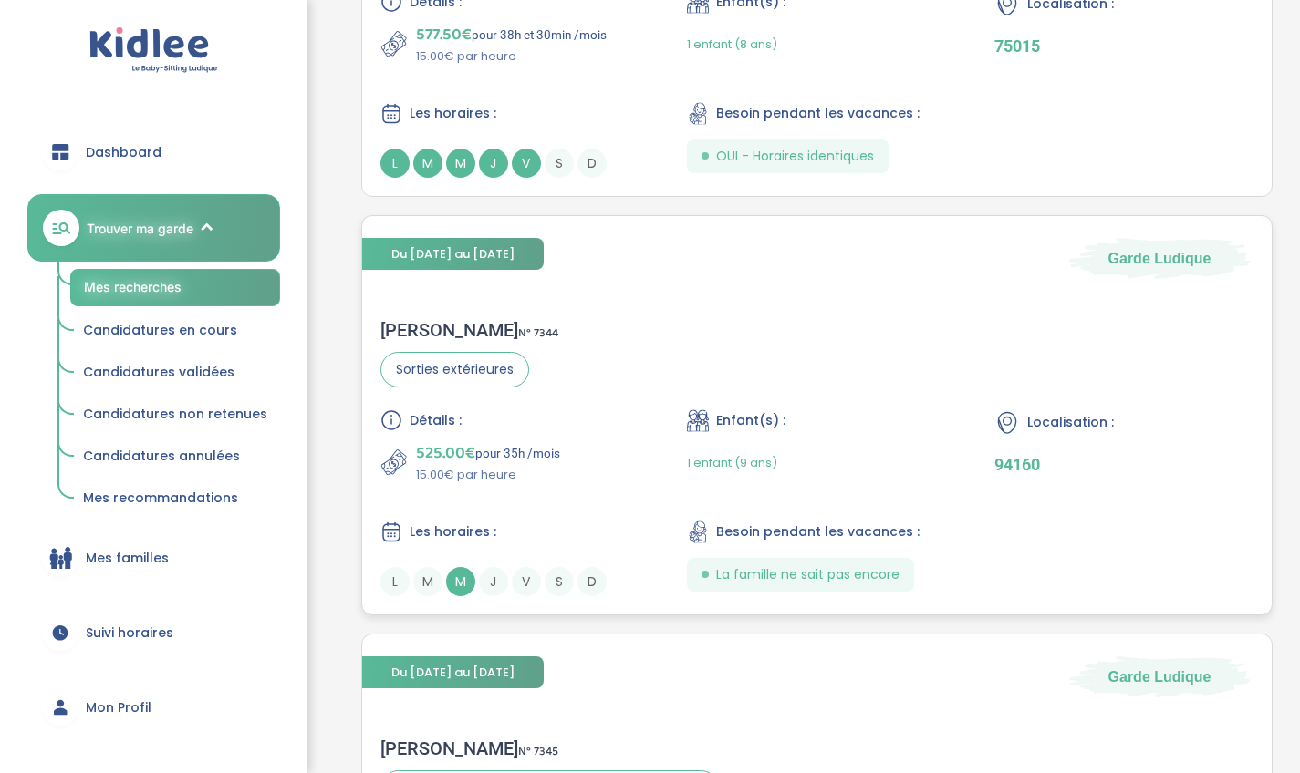
click at [782, 448] on div "1 enfant (9 ans)" at bounding box center [816, 462] width 259 height 43
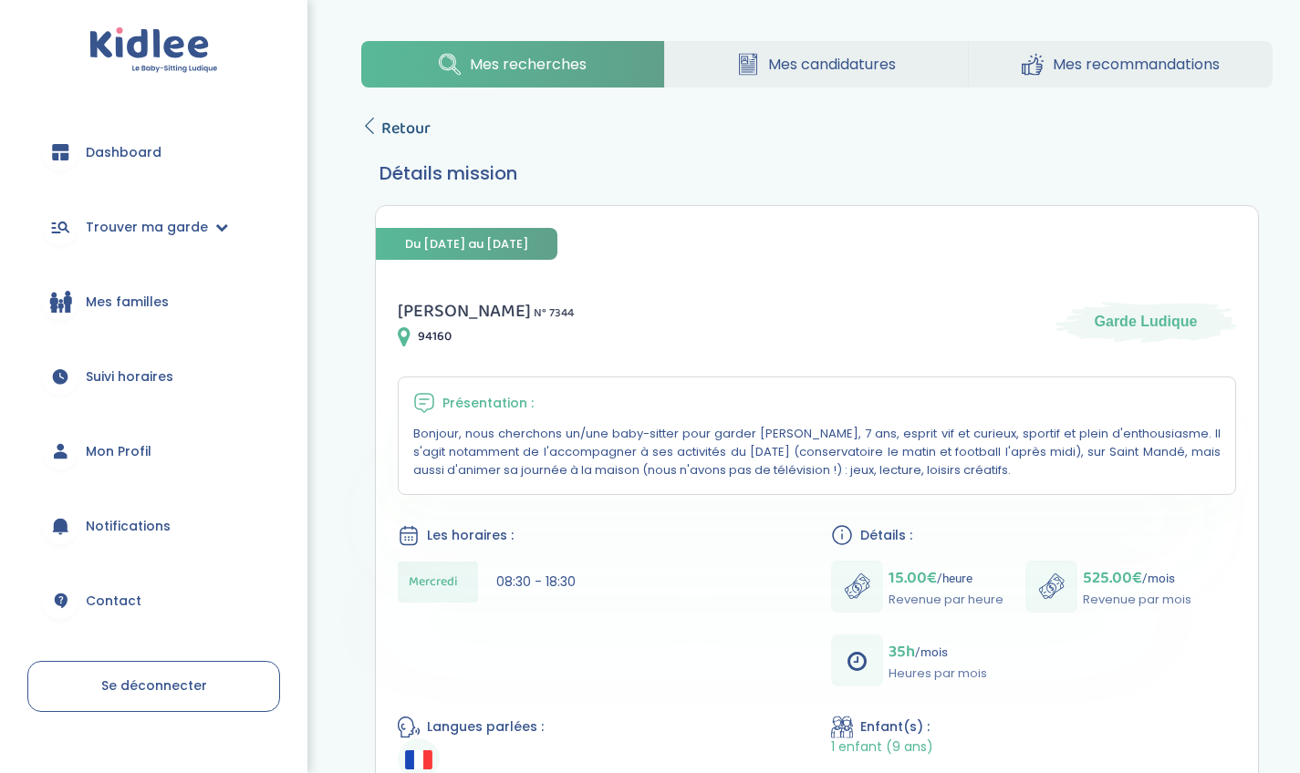
click at [388, 119] on span "Retour" at bounding box center [405, 129] width 49 height 26
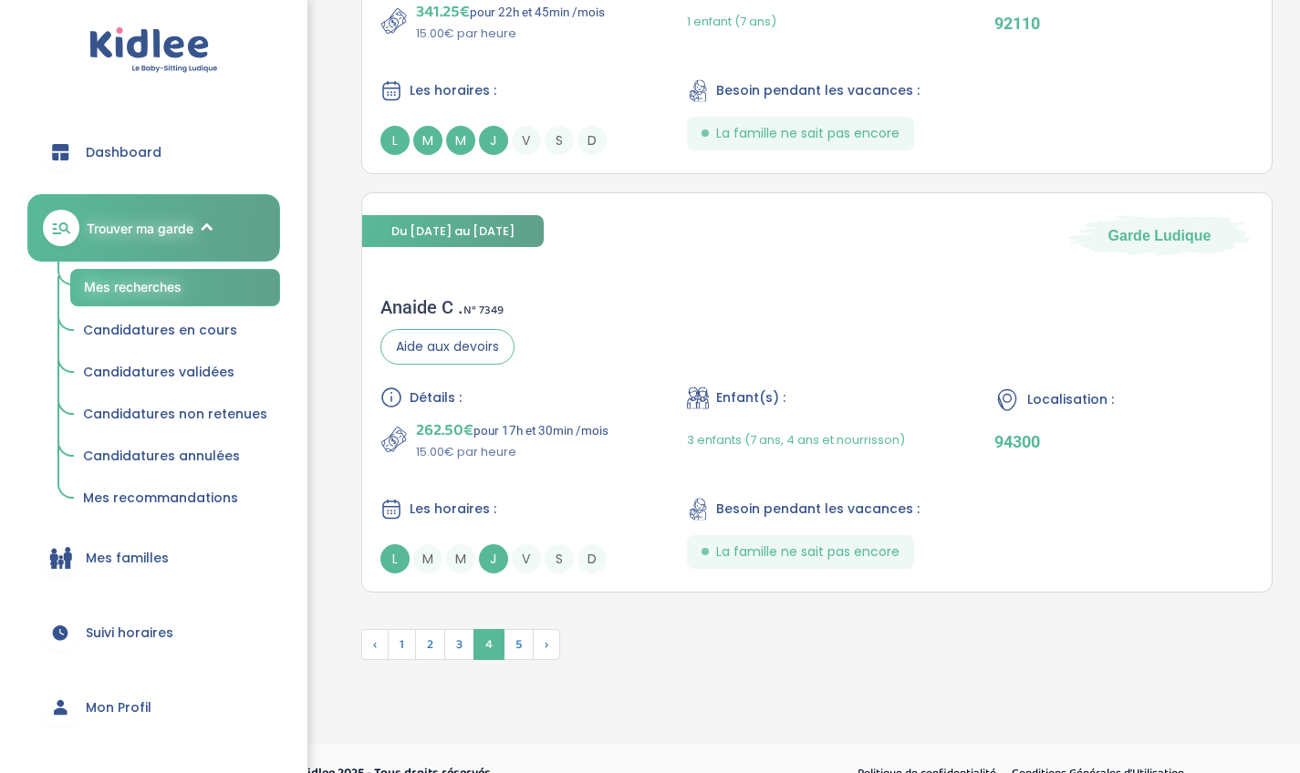
scroll to position [4312, 0]
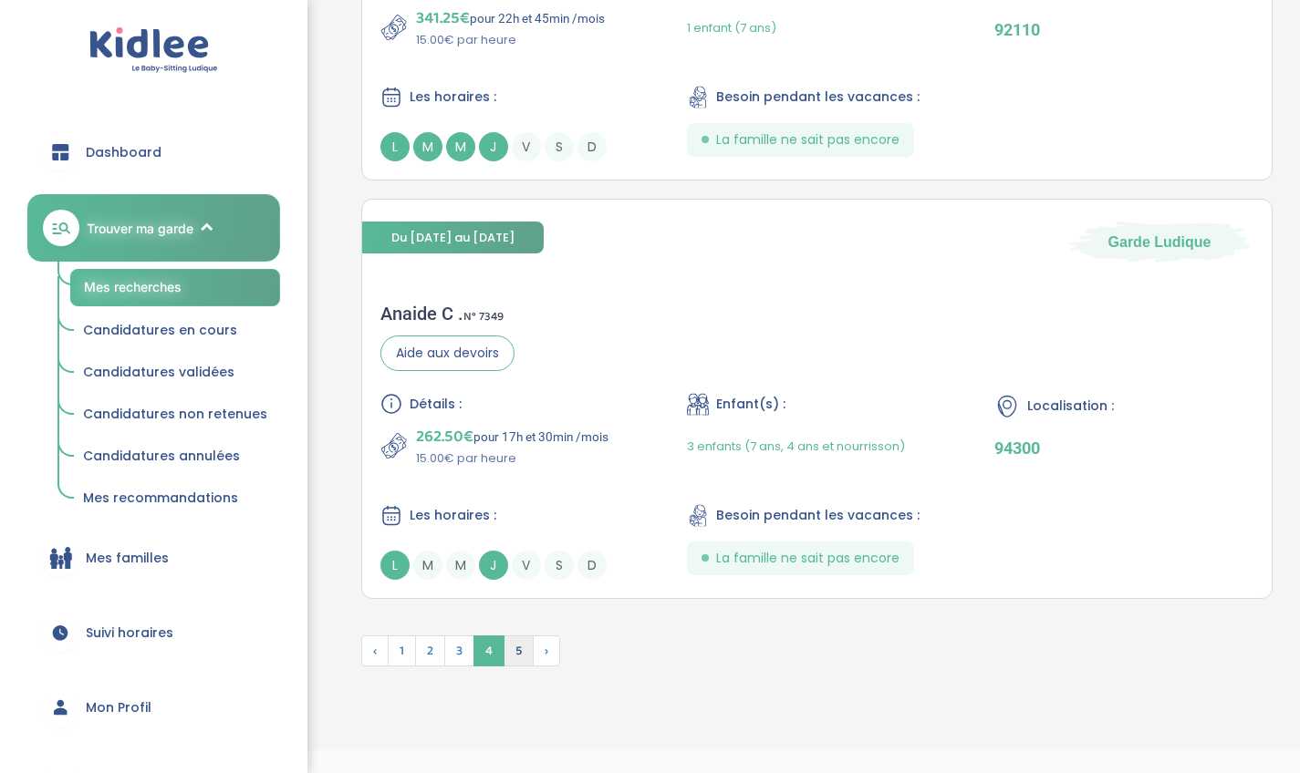
click at [516, 654] on span "5" at bounding box center [518, 651] width 30 height 31
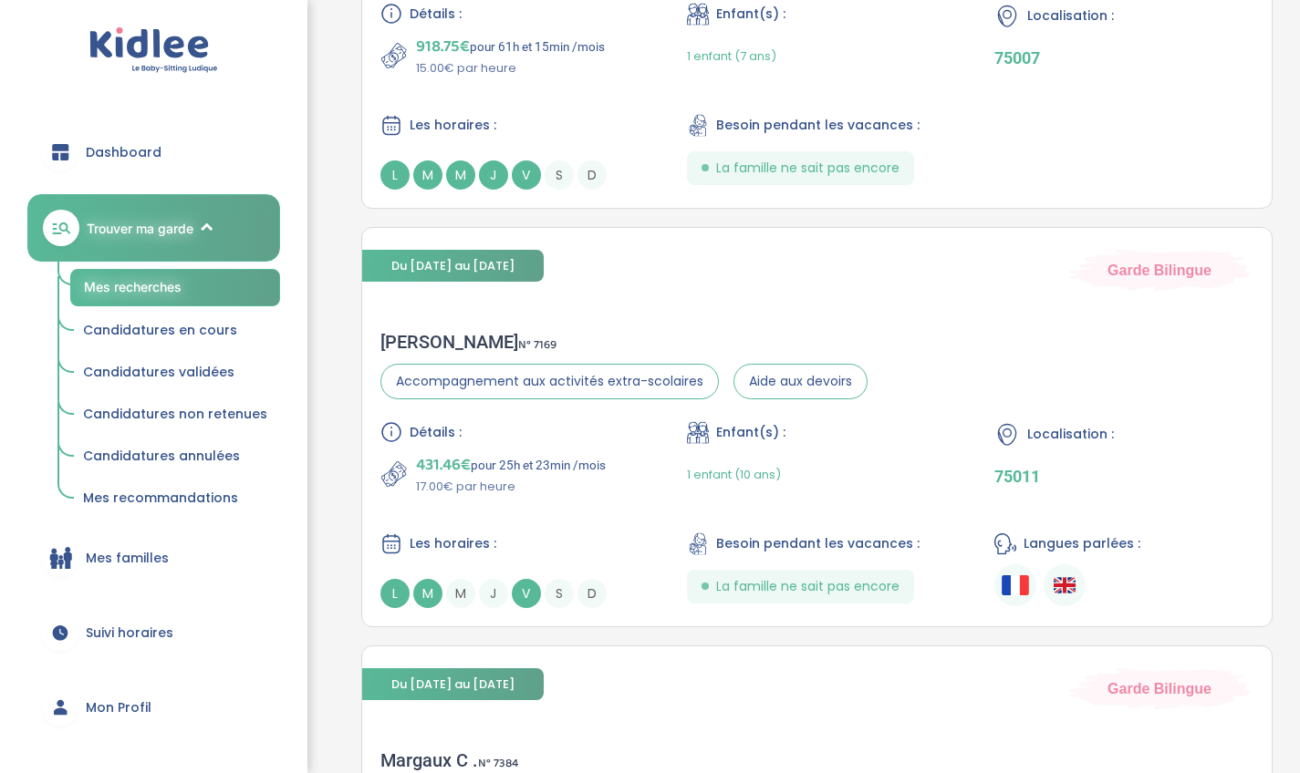
scroll to position [2647, 0]
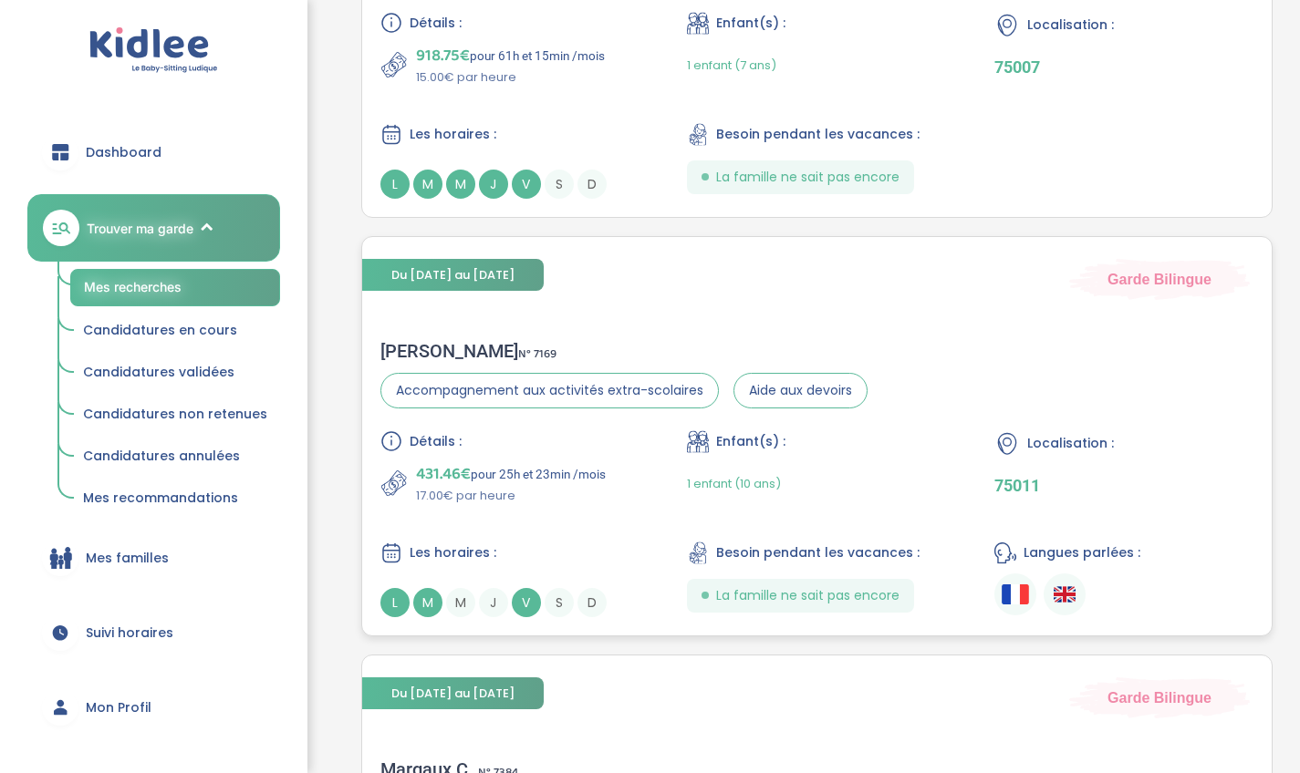
click at [881, 438] on div "Enfant(s) :" at bounding box center [816, 441] width 259 height 23
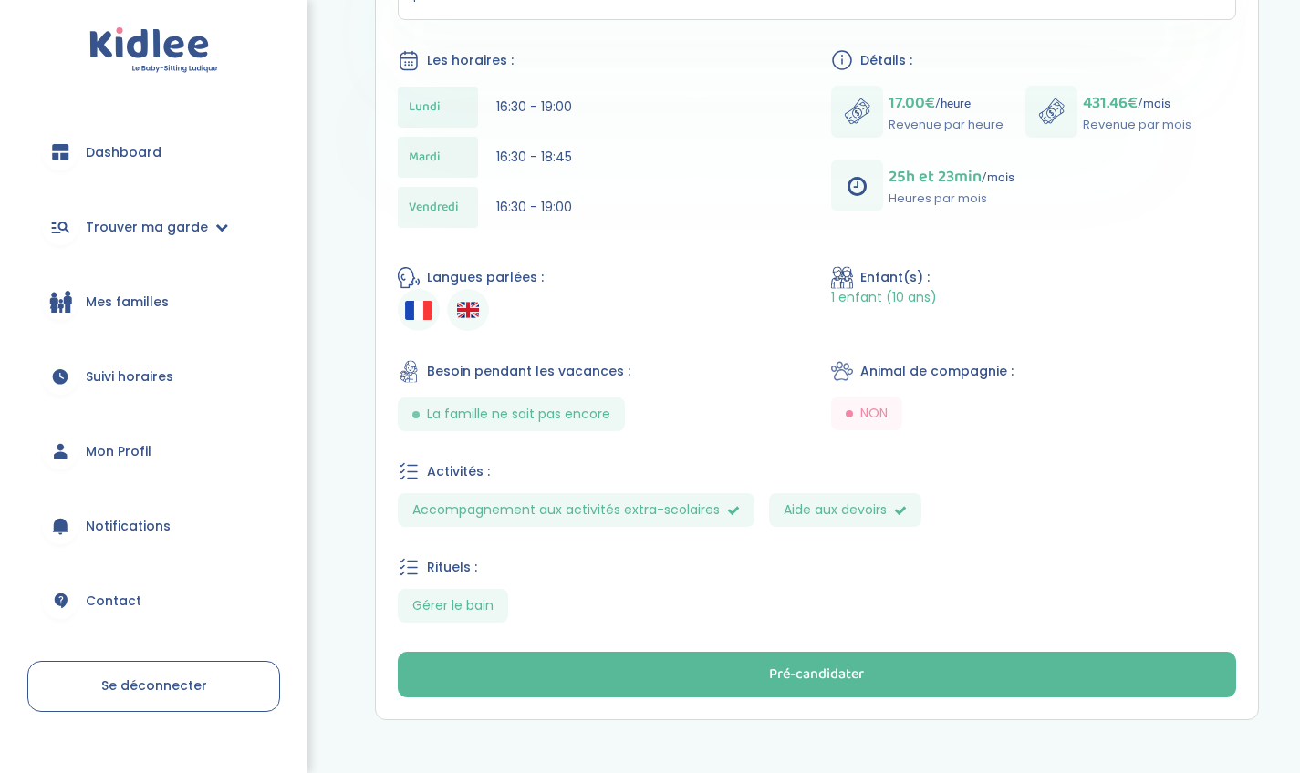
scroll to position [486, 0]
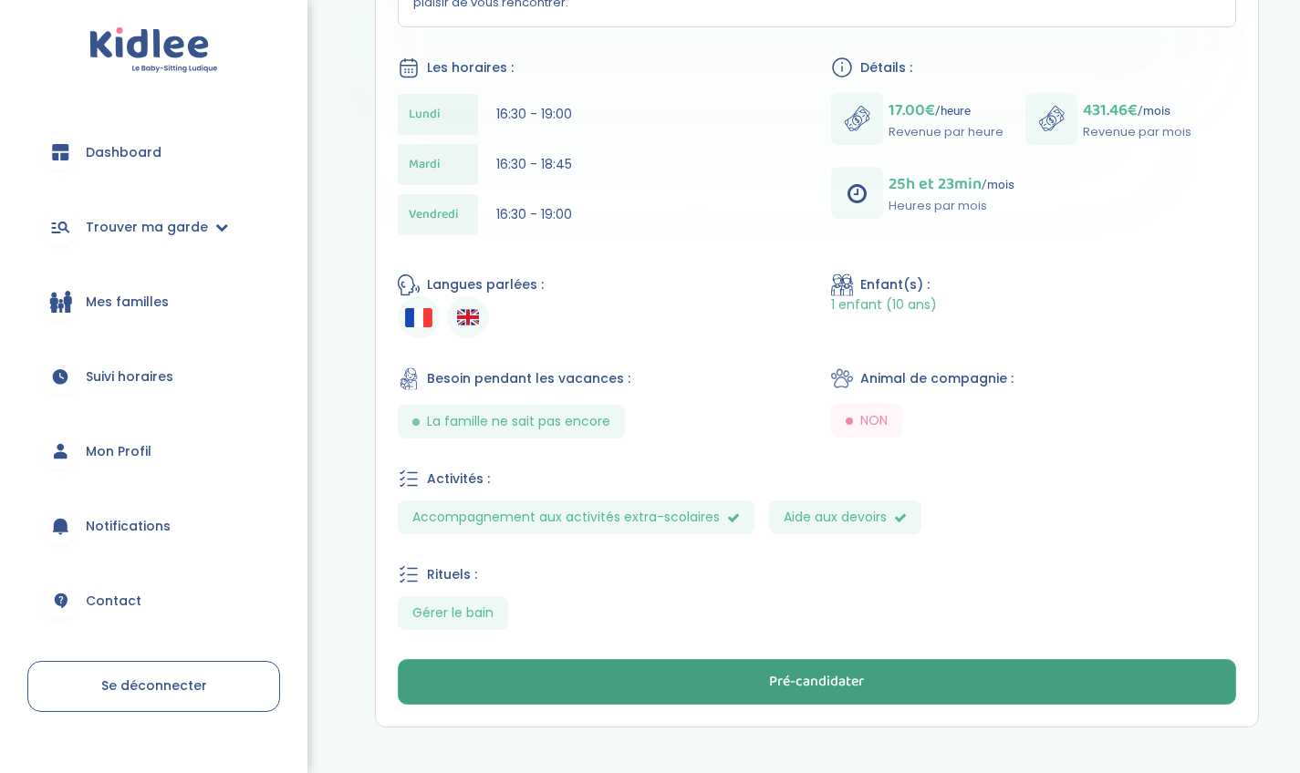
click at [856, 672] on div "Pré-candidater" at bounding box center [816, 682] width 95 height 21
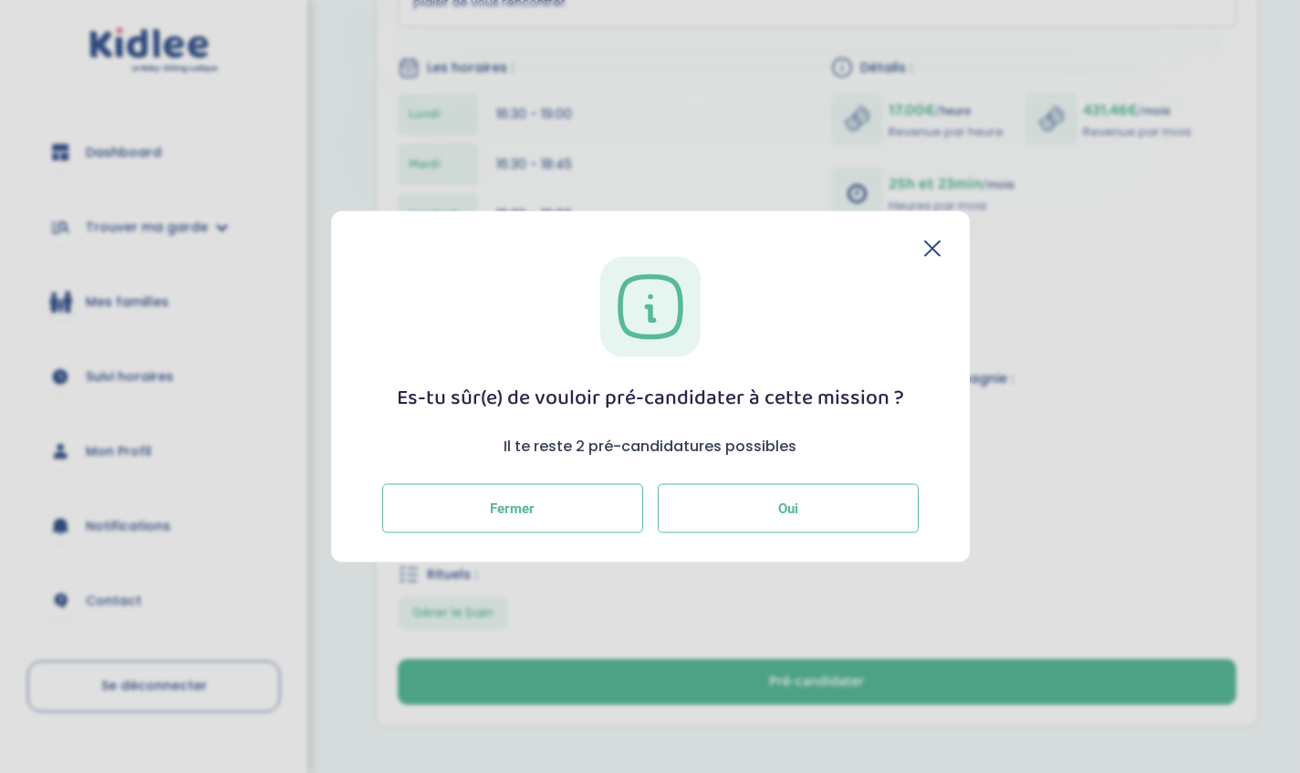
click at [756, 506] on button "Oui" at bounding box center [788, 507] width 261 height 49
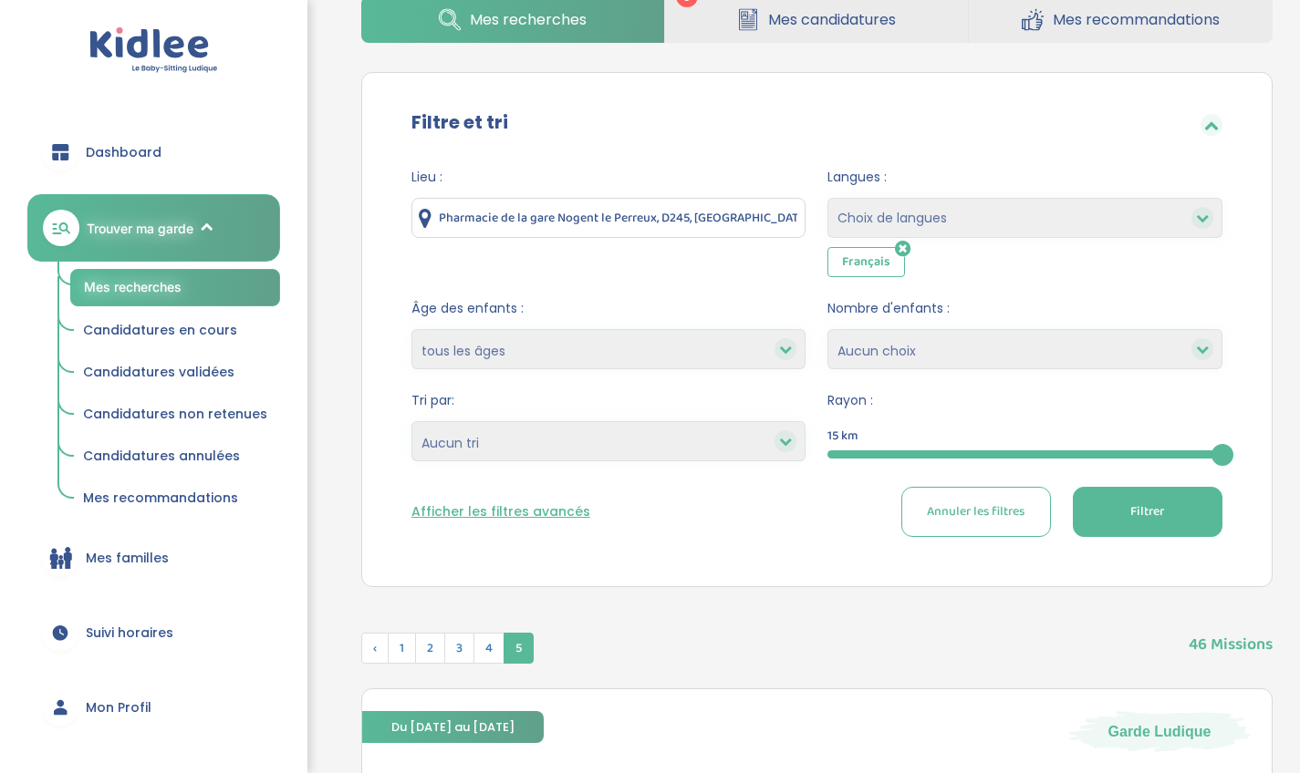
scroll to position [149, 0]
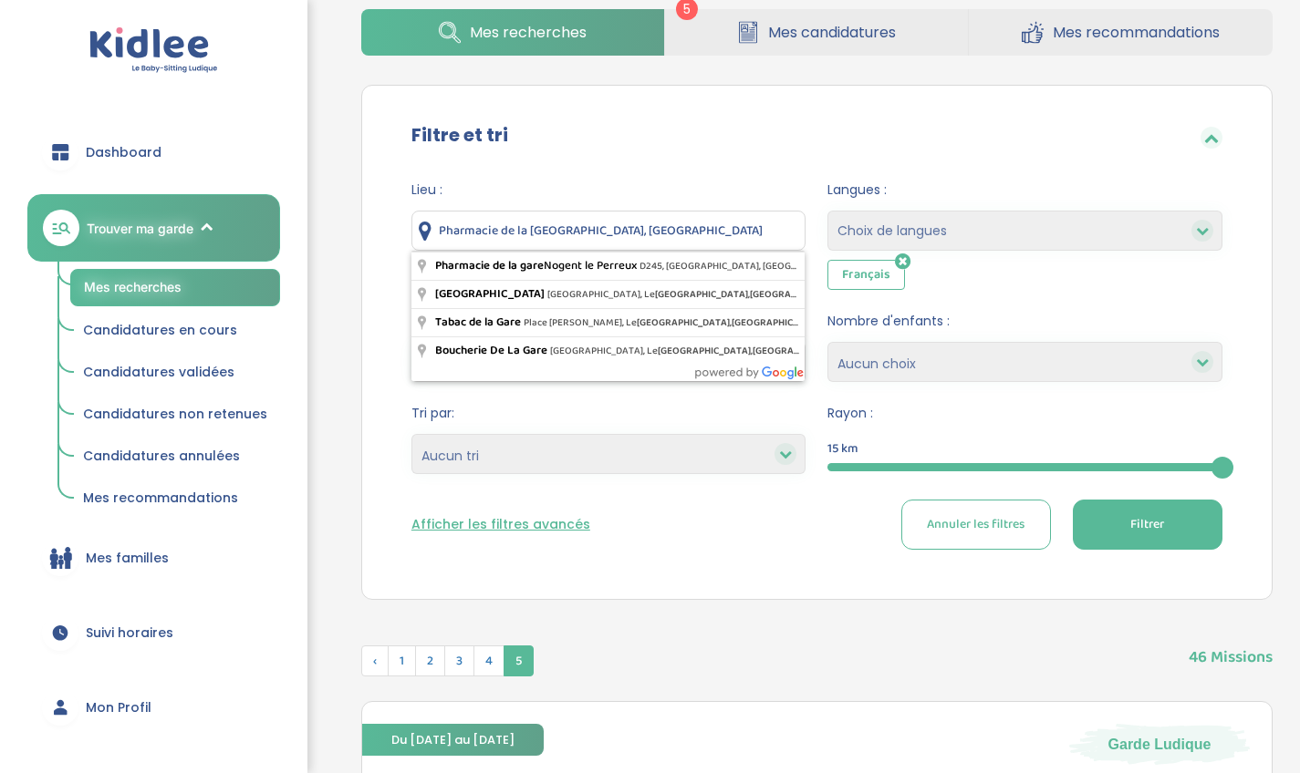
click at [751, 233] on input "Pharmacie de la gare No Perreux-sur-Marne, France" at bounding box center [608, 231] width 395 height 40
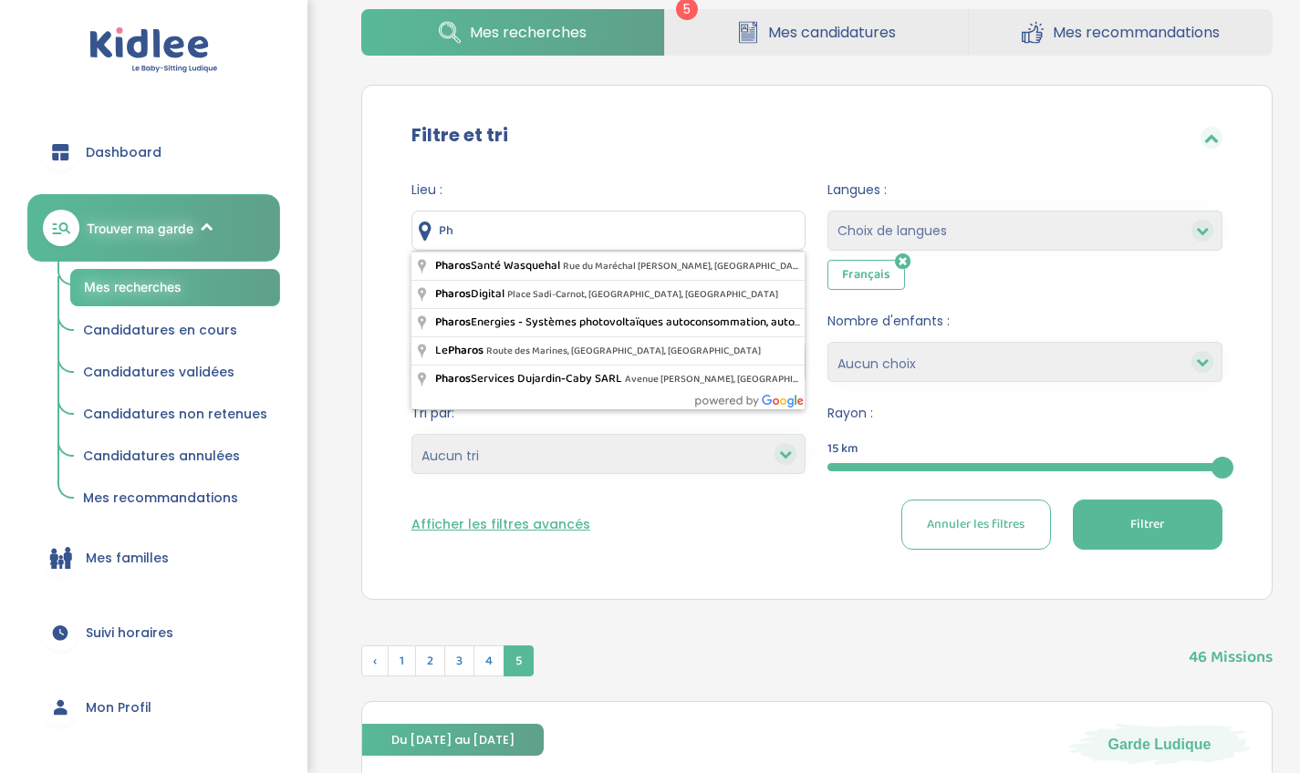
type input "P"
type input "Rosny-sous-Bois, France"
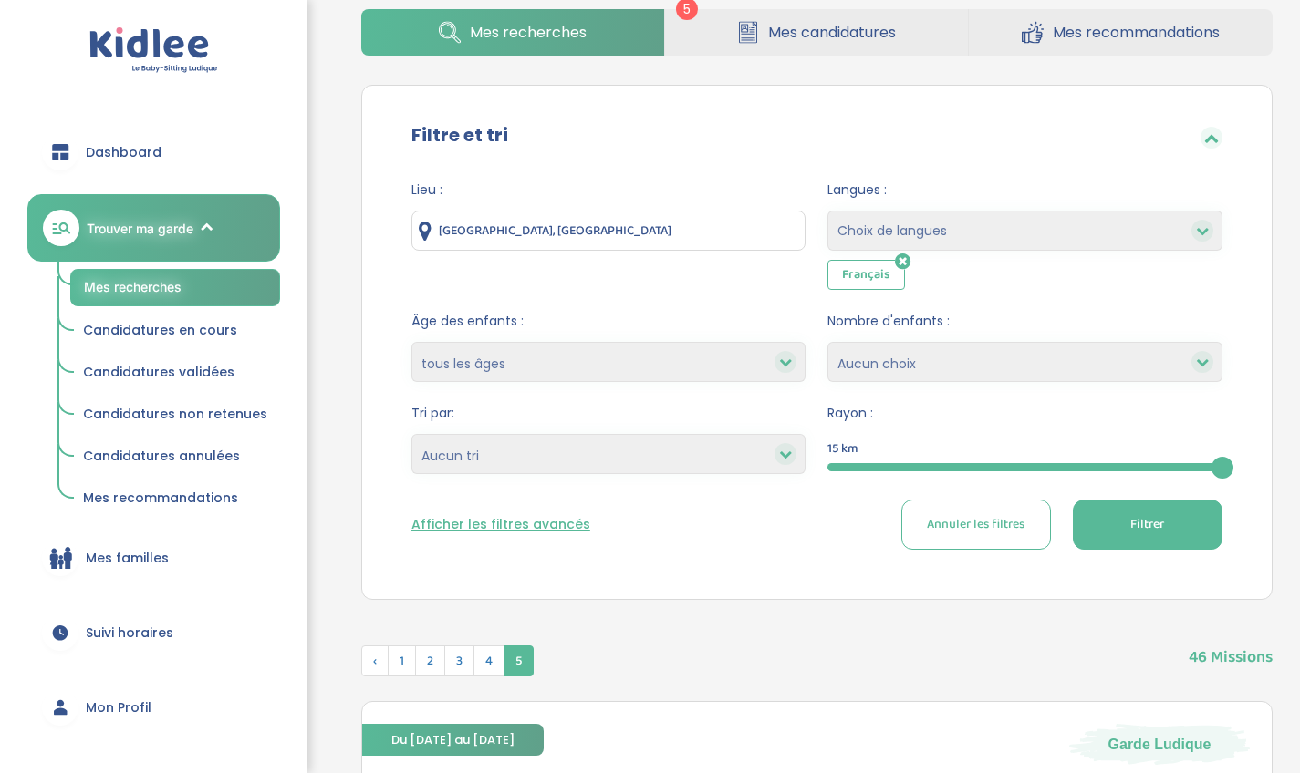
click at [1145, 525] on span "Filtrer" at bounding box center [1147, 524] width 34 height 19
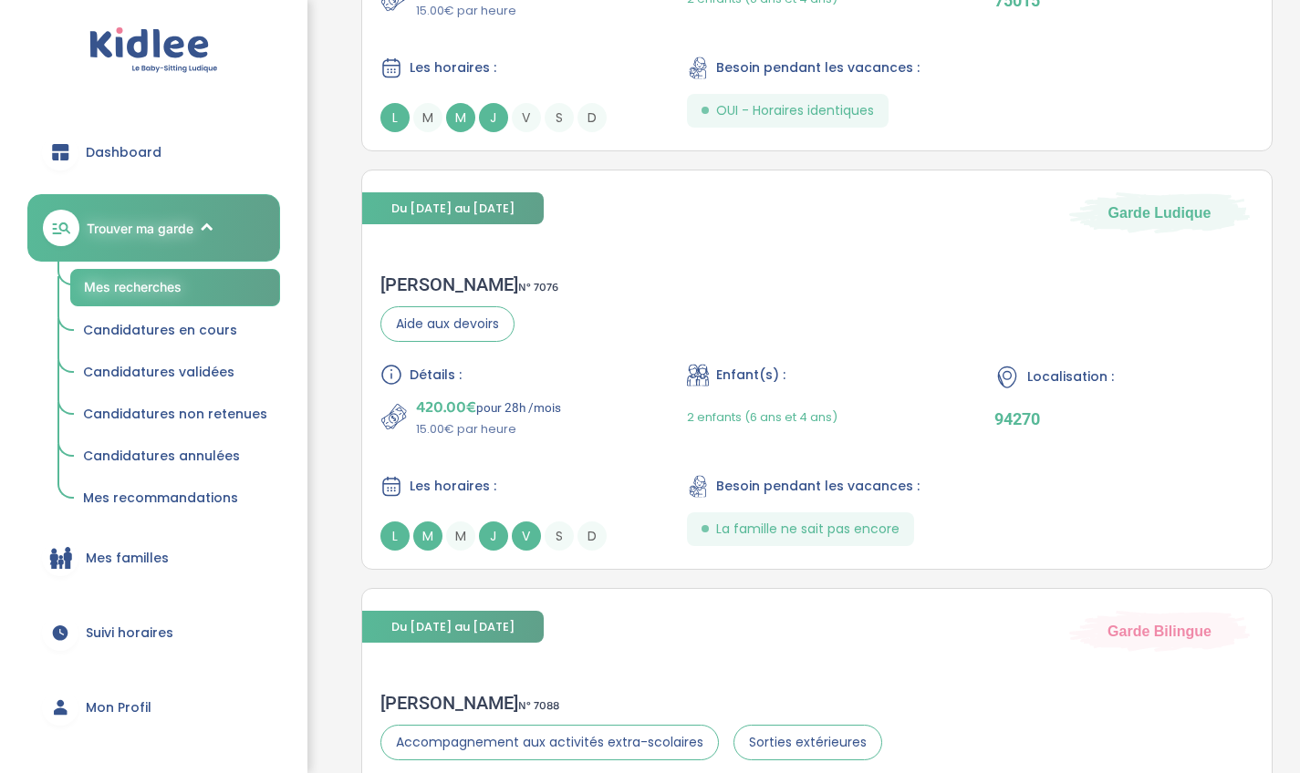
scroll to position [2709, 0]
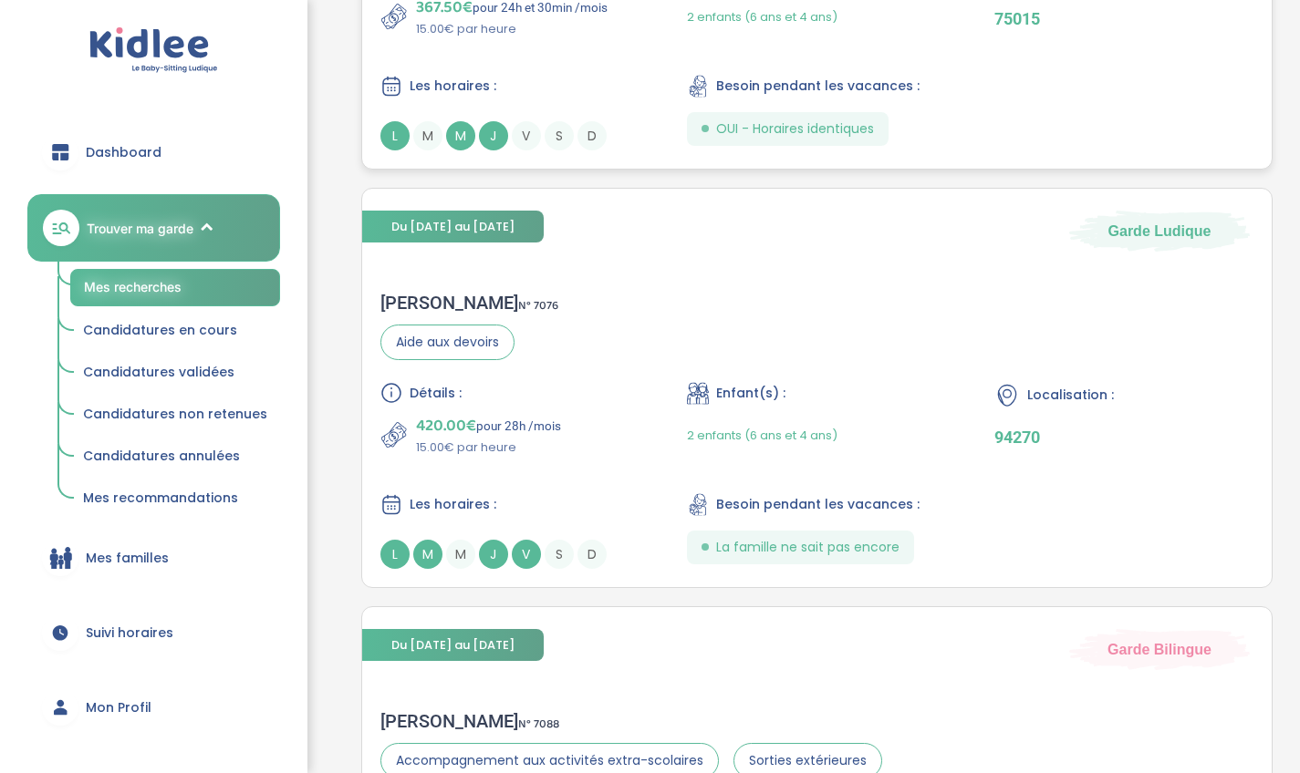
click at [1011, 29] on div "Localisation : 75015" at bounding box center [1123, 1] width 259 height 75
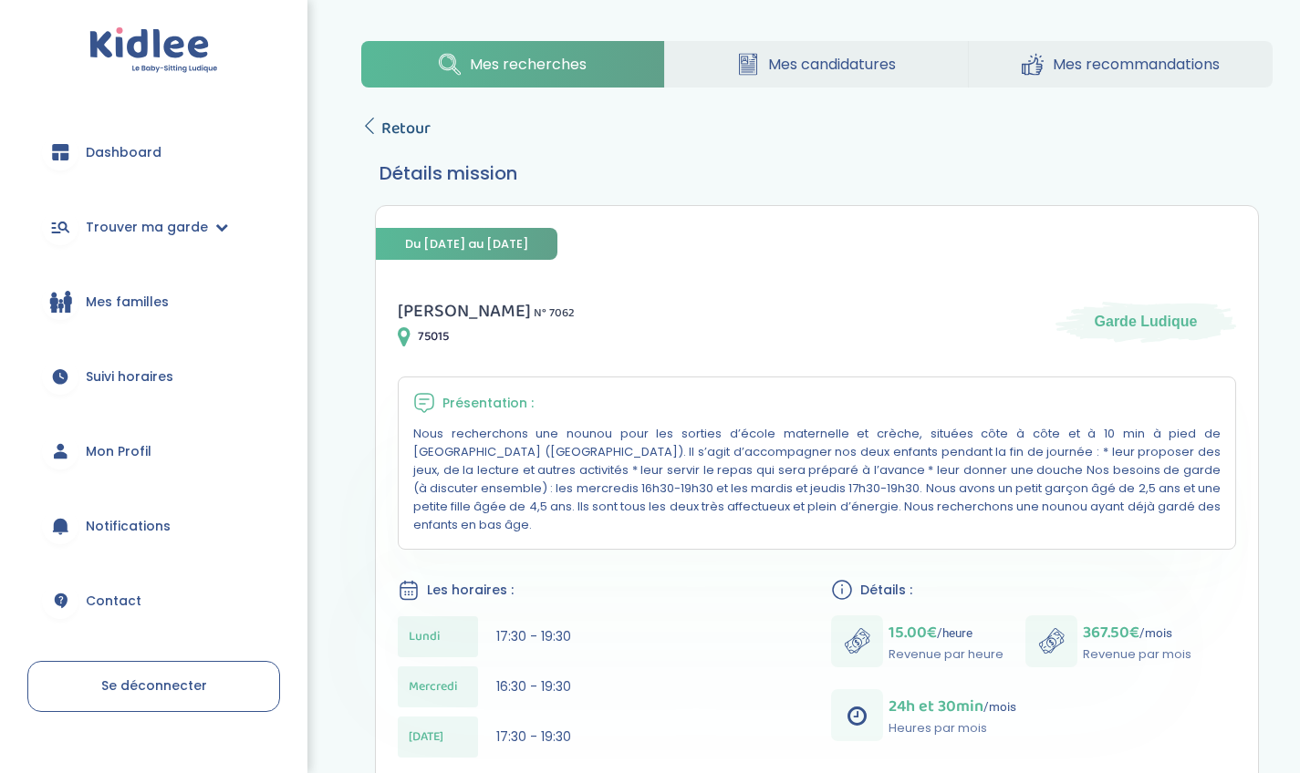
click at [387, 130] on span "Retour" at bounding box center [405, 129] width 49 height 26
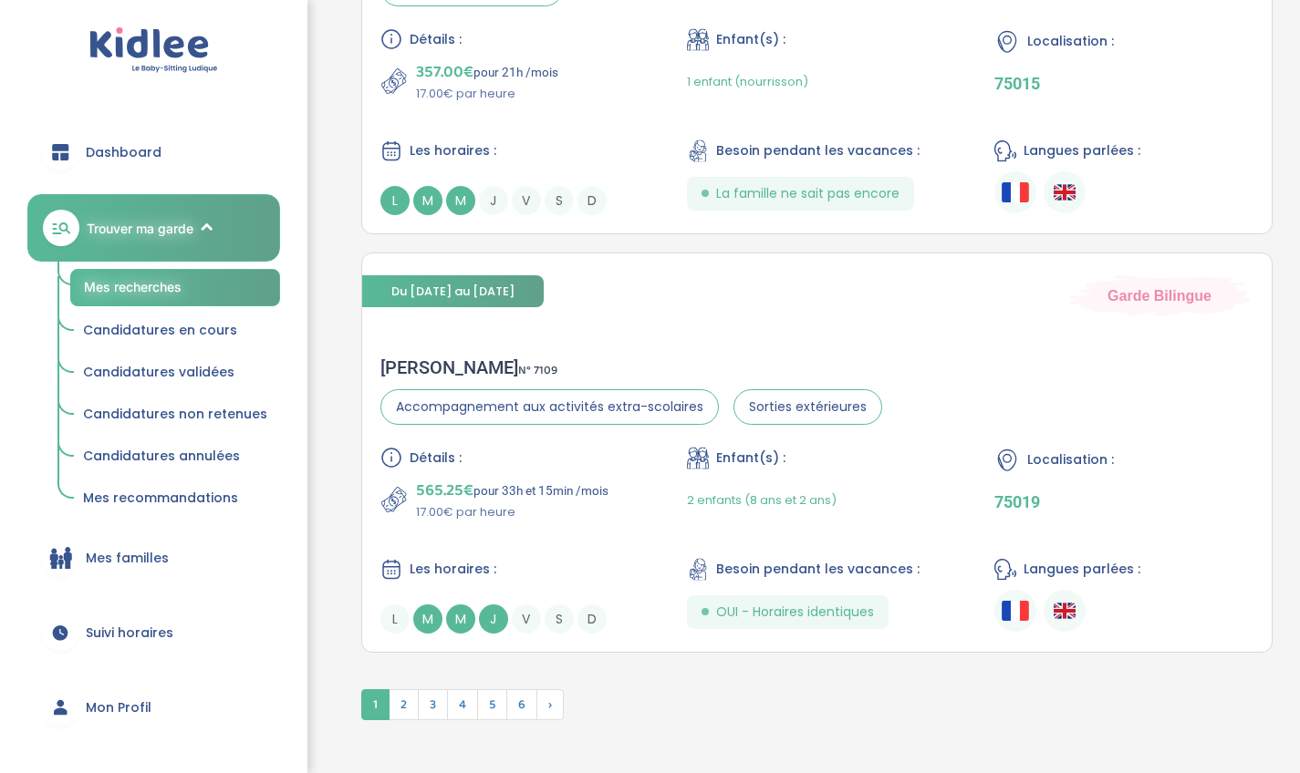
scroll to position [4263, 0]
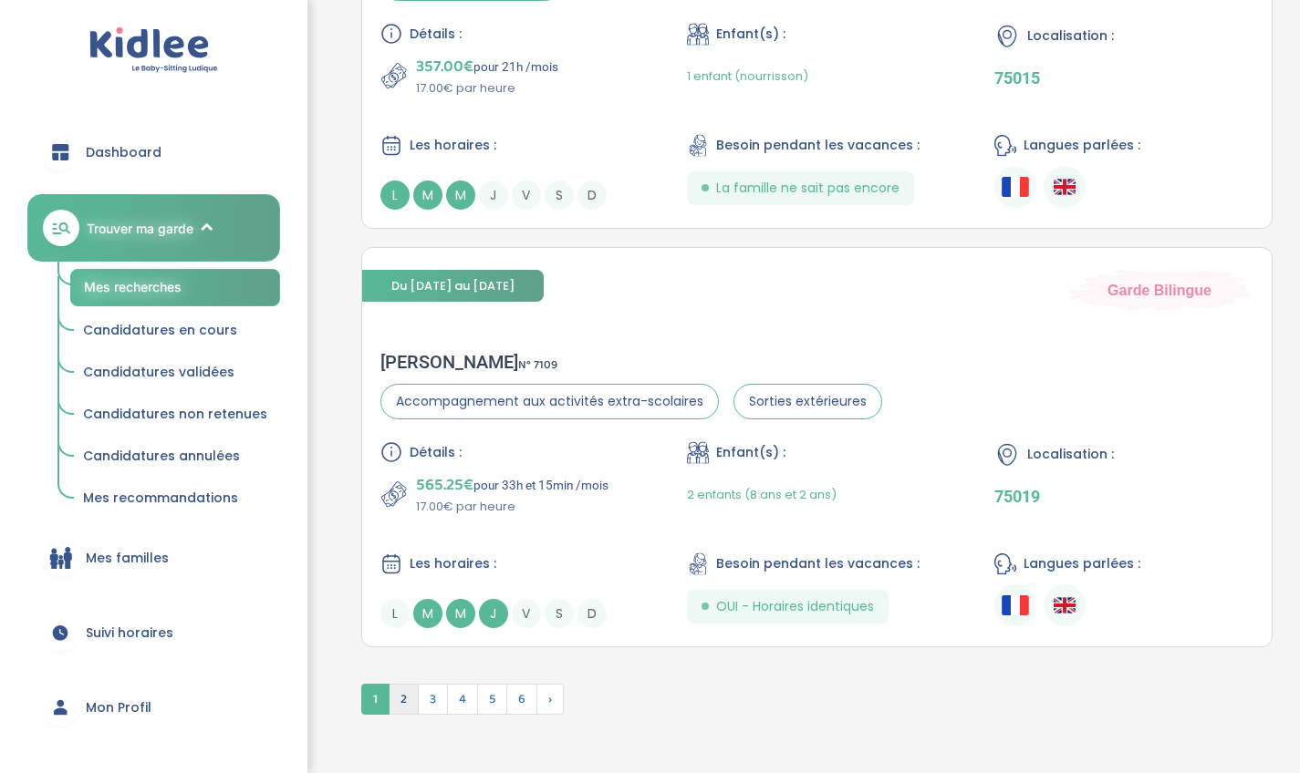
click at [399, 710] on span "2" at bounding box center [403, 699] width 30 height 31
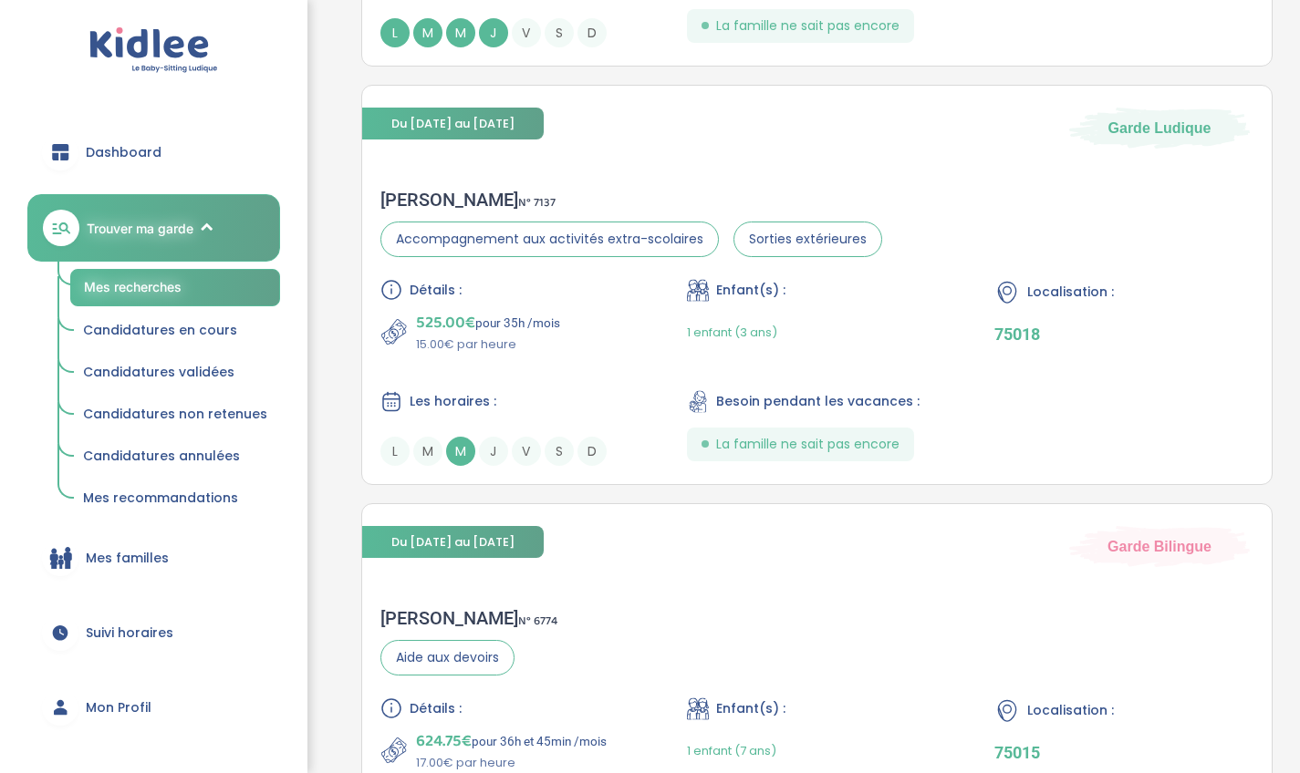
scroll to position [2367, 0]
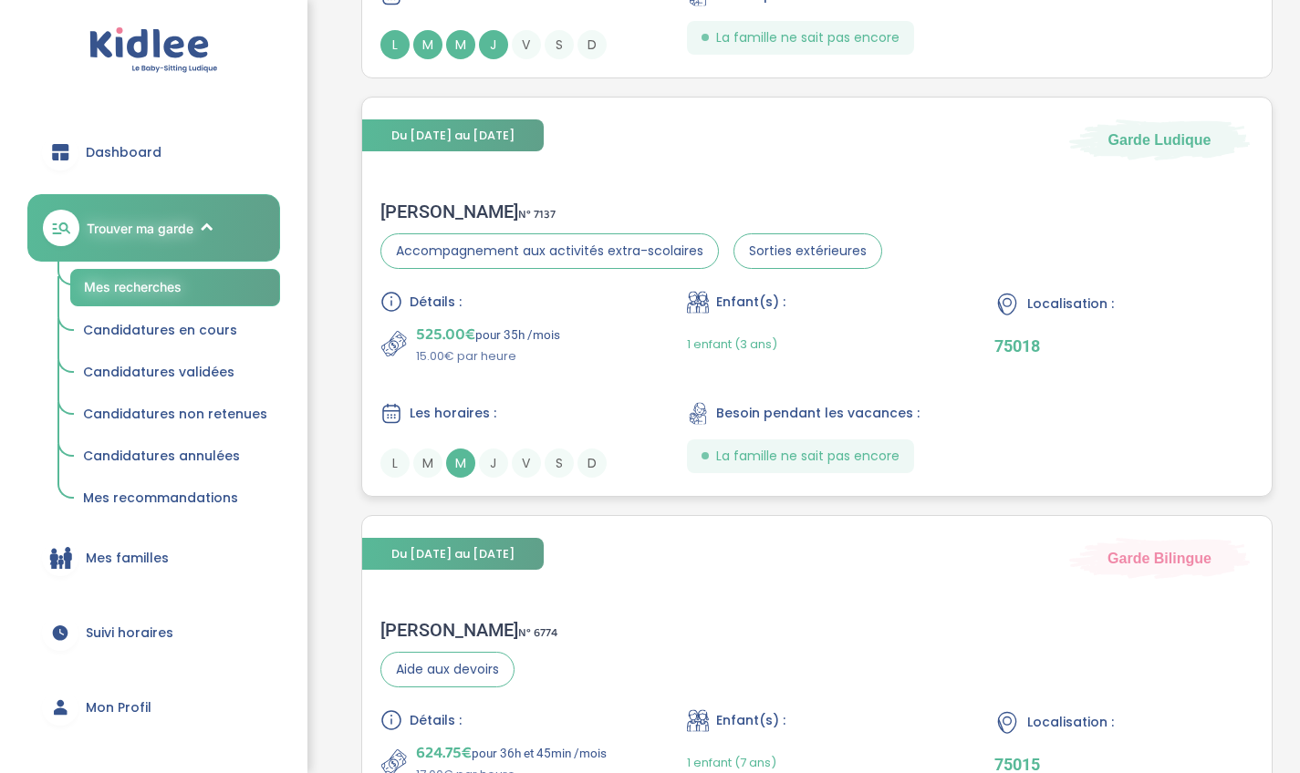
click at [1010, 237] on div "Vincent P . N° 7137 Accompagnement aux activités extra-scolaires Sorties extéri…" at bounding box center [816, 339] width 909 height 314
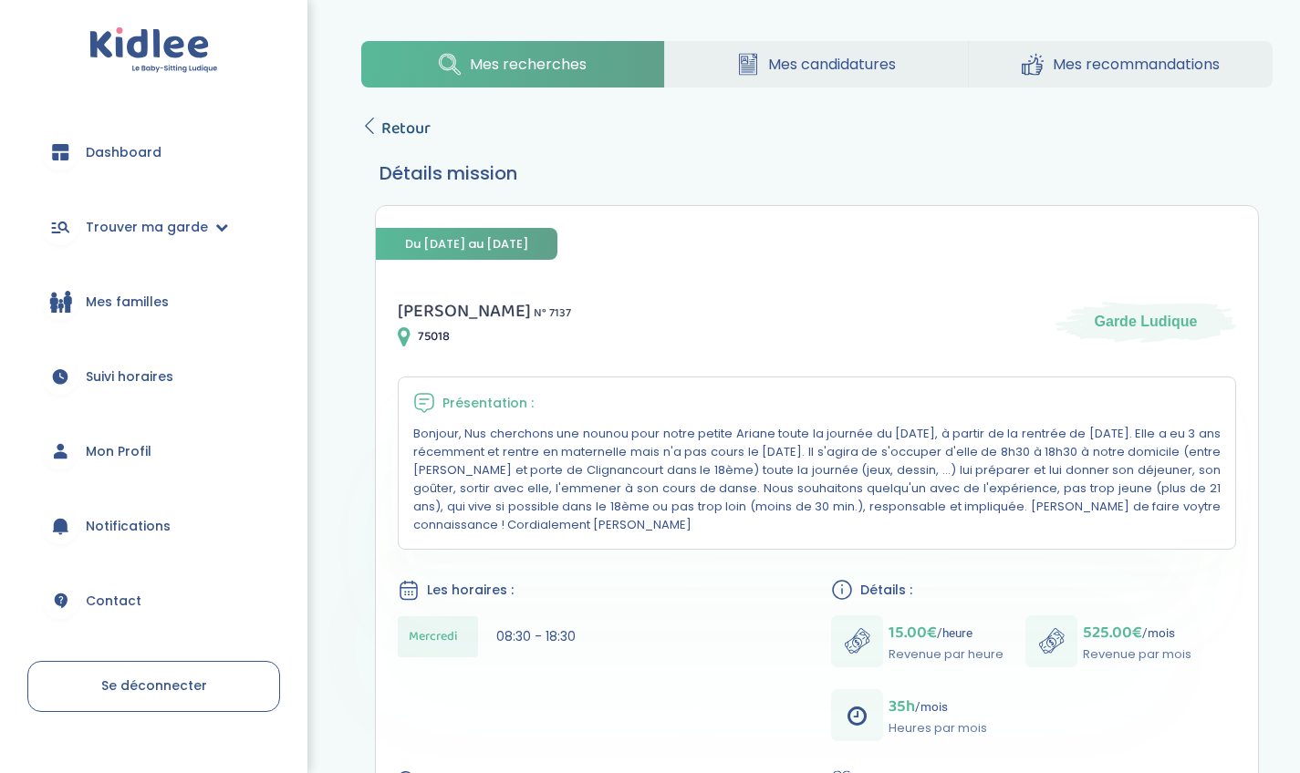
click at [404, 130] on span "Retour" at bounding box center [405, 129] width 49 height 26
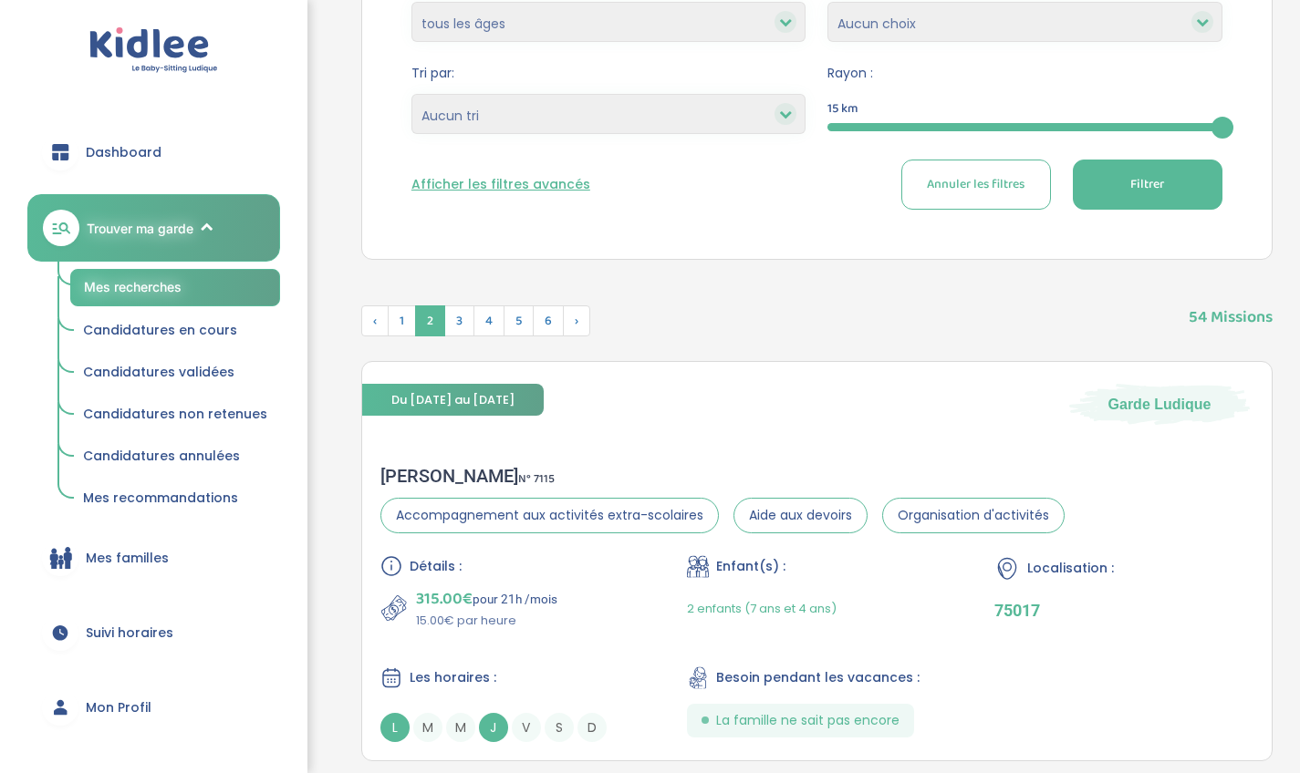
scroll to position [357, 0]
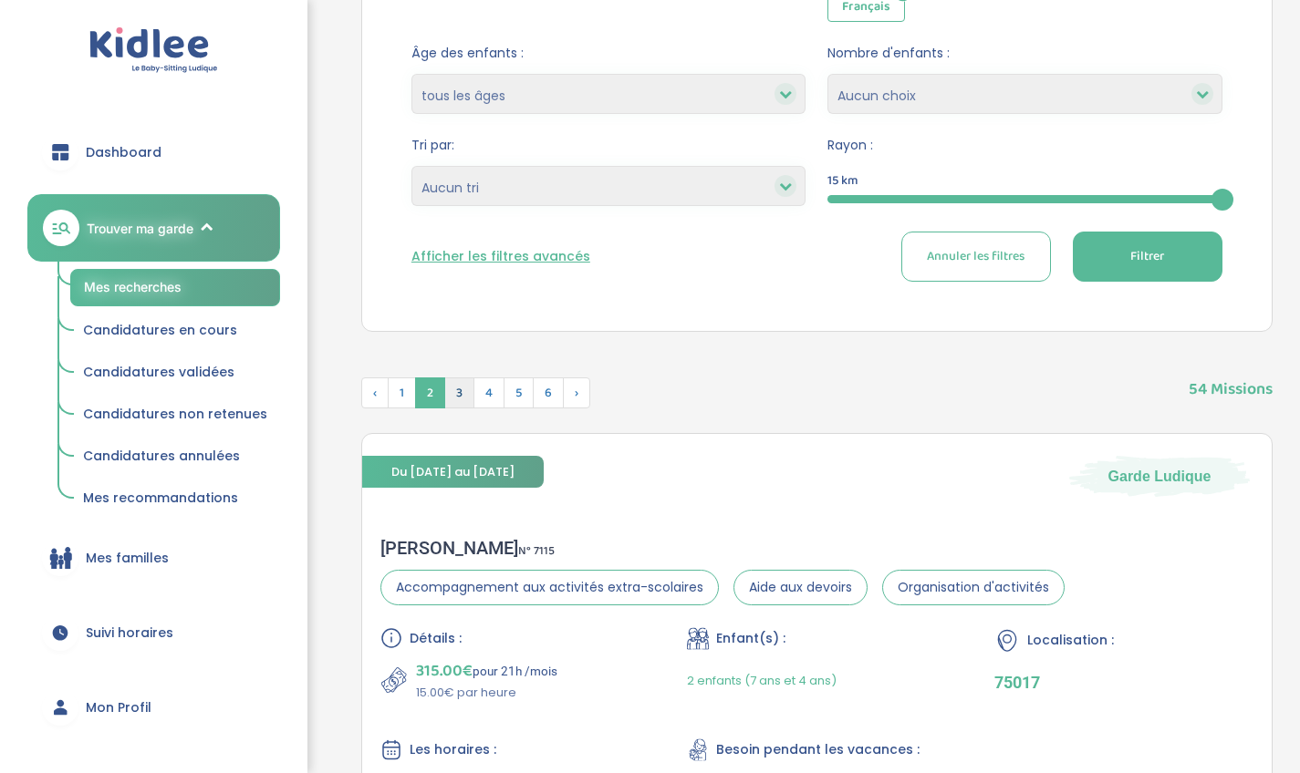
click at [459, 392] on span "3" at bounding box center [459, 393] width 30 height 31
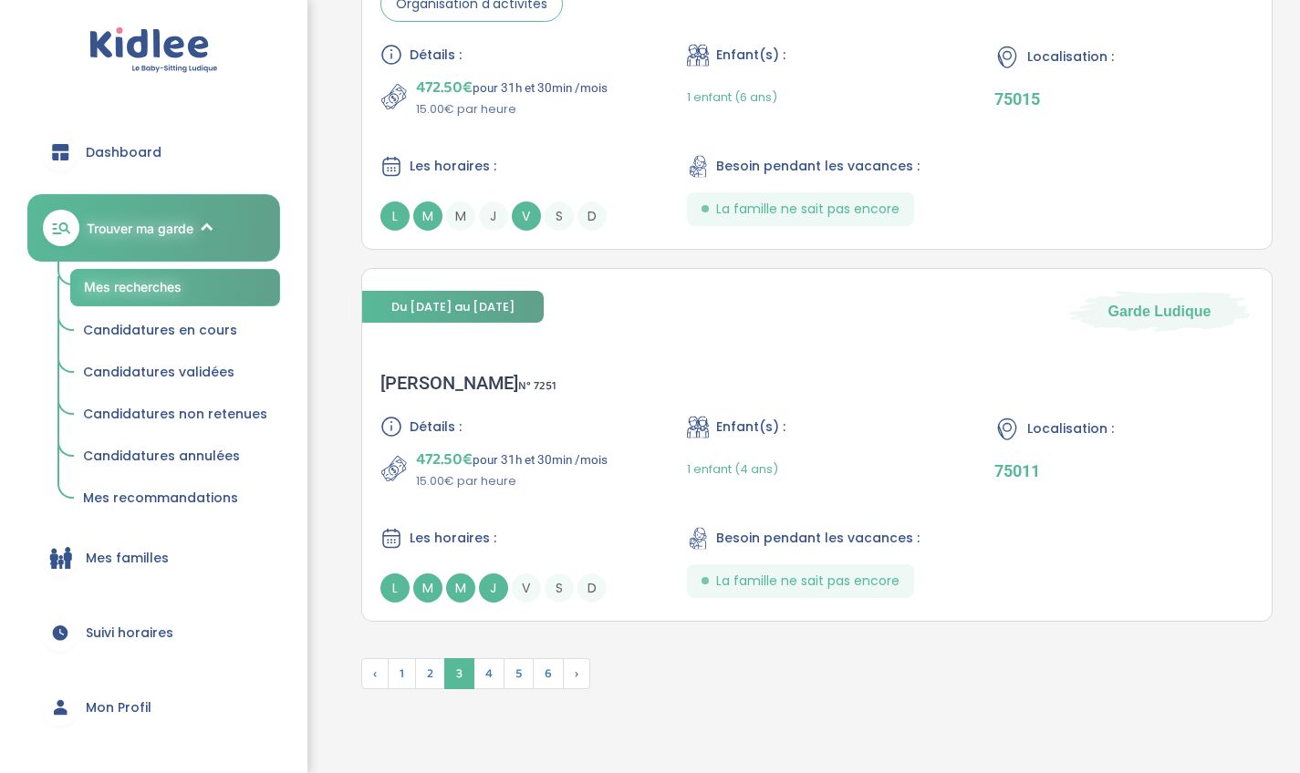
scroll to position [4255, 0]
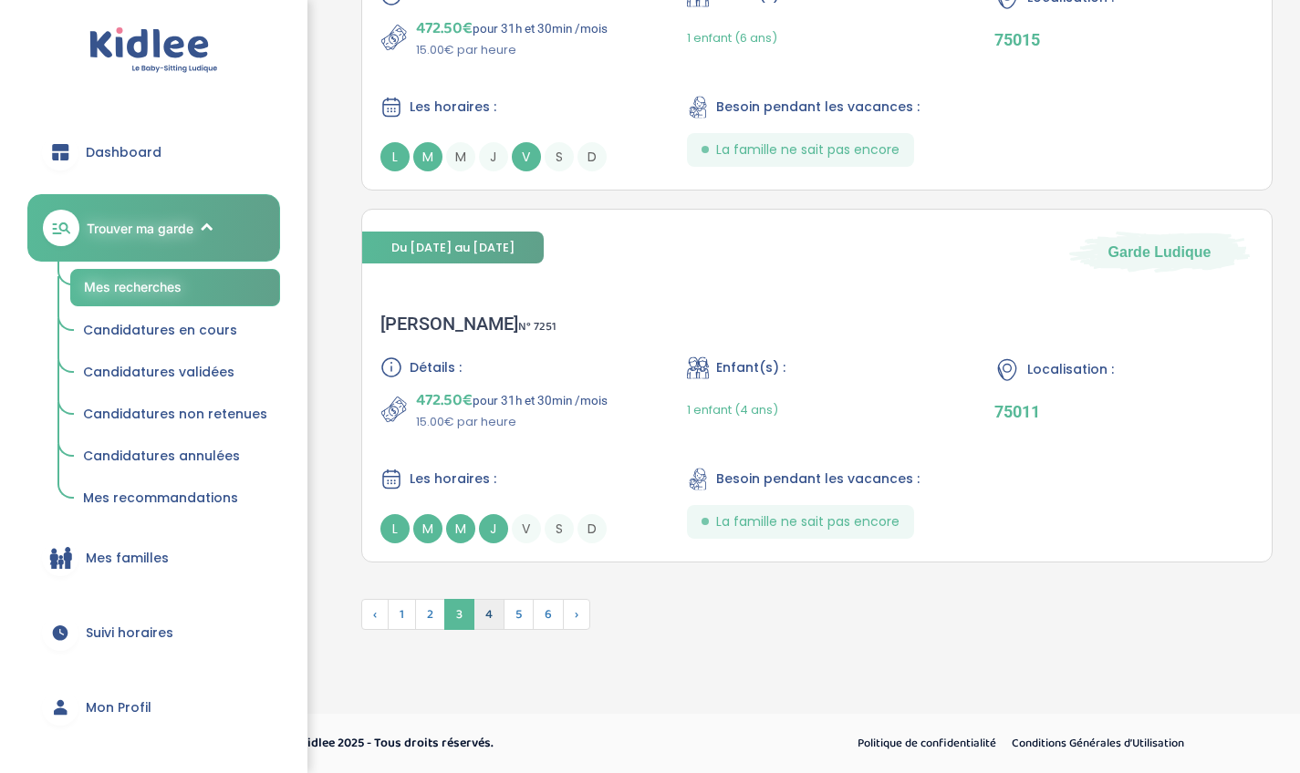
click at [492, 613] on span "4" at bounding box center [488, 614] width 31 height 31
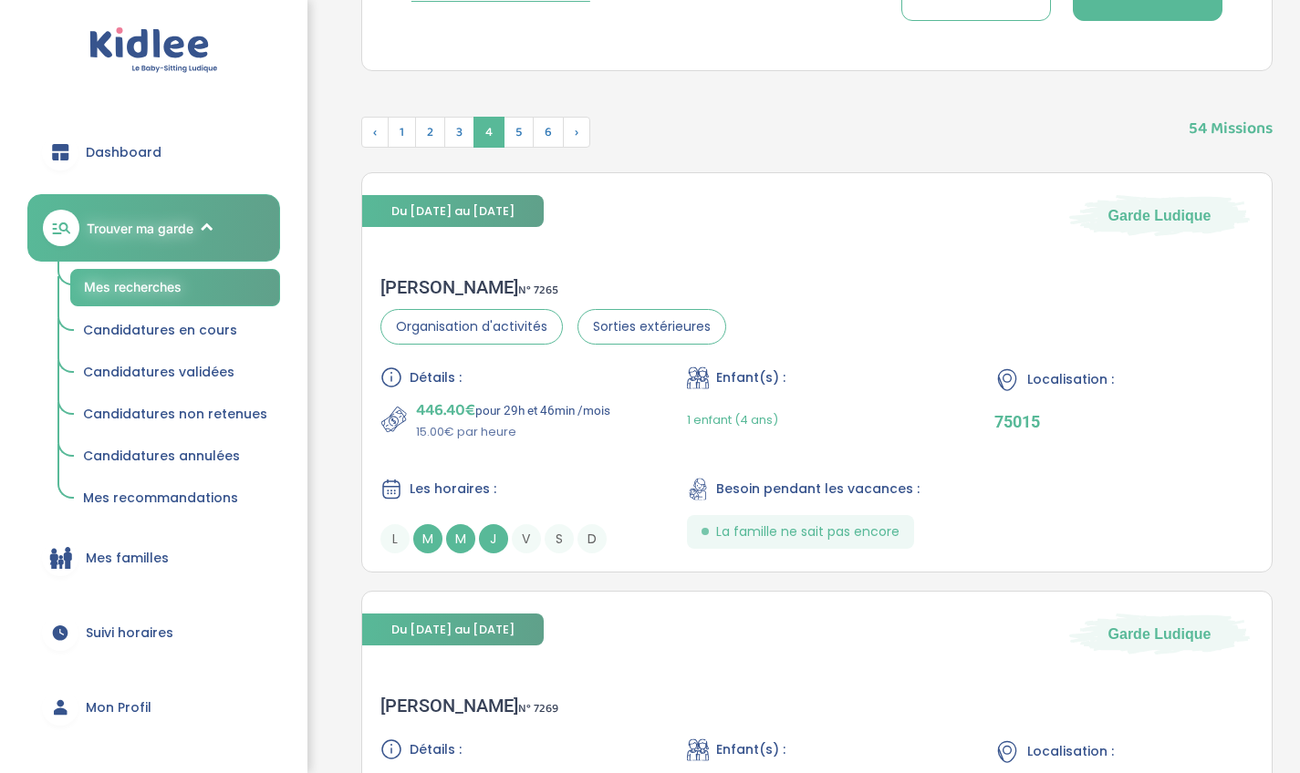
scroll to position [553, 0]
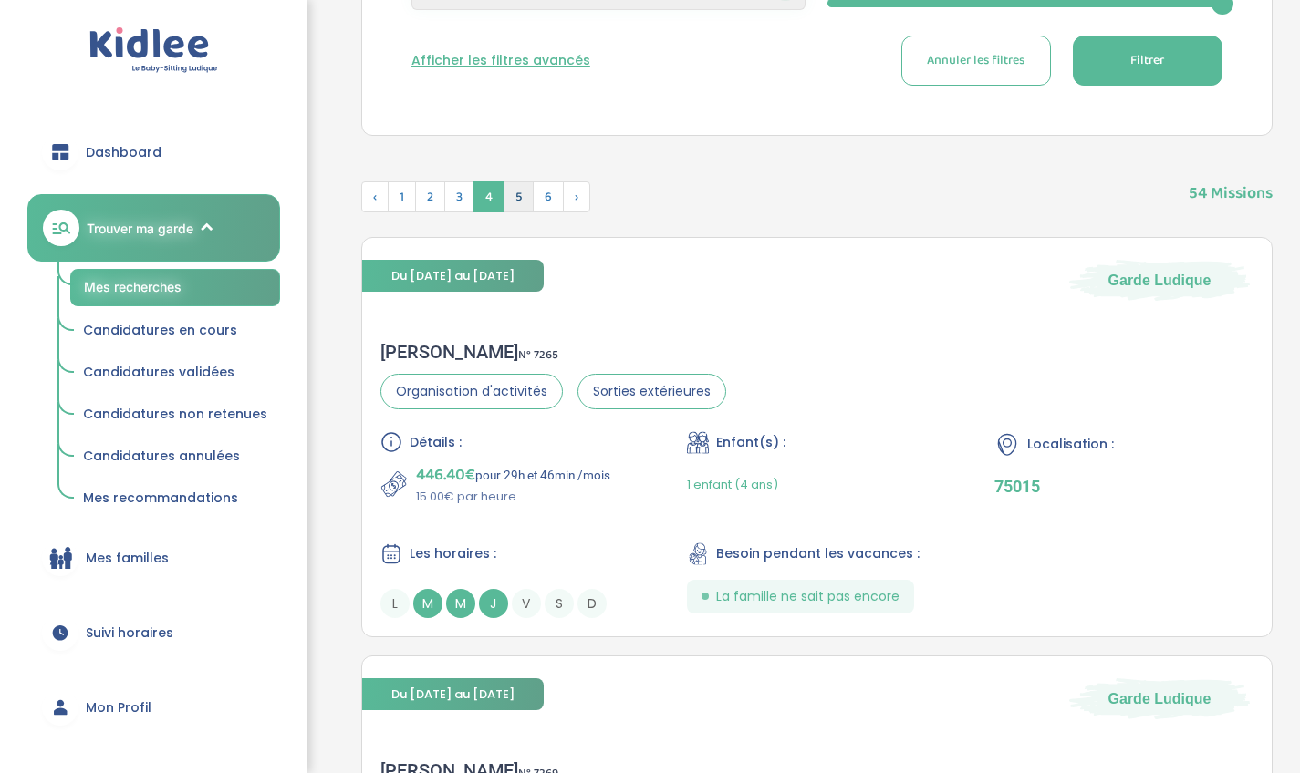
click at [518, 192] on span "5" at bounding box center [518, 196] width 30 height 31
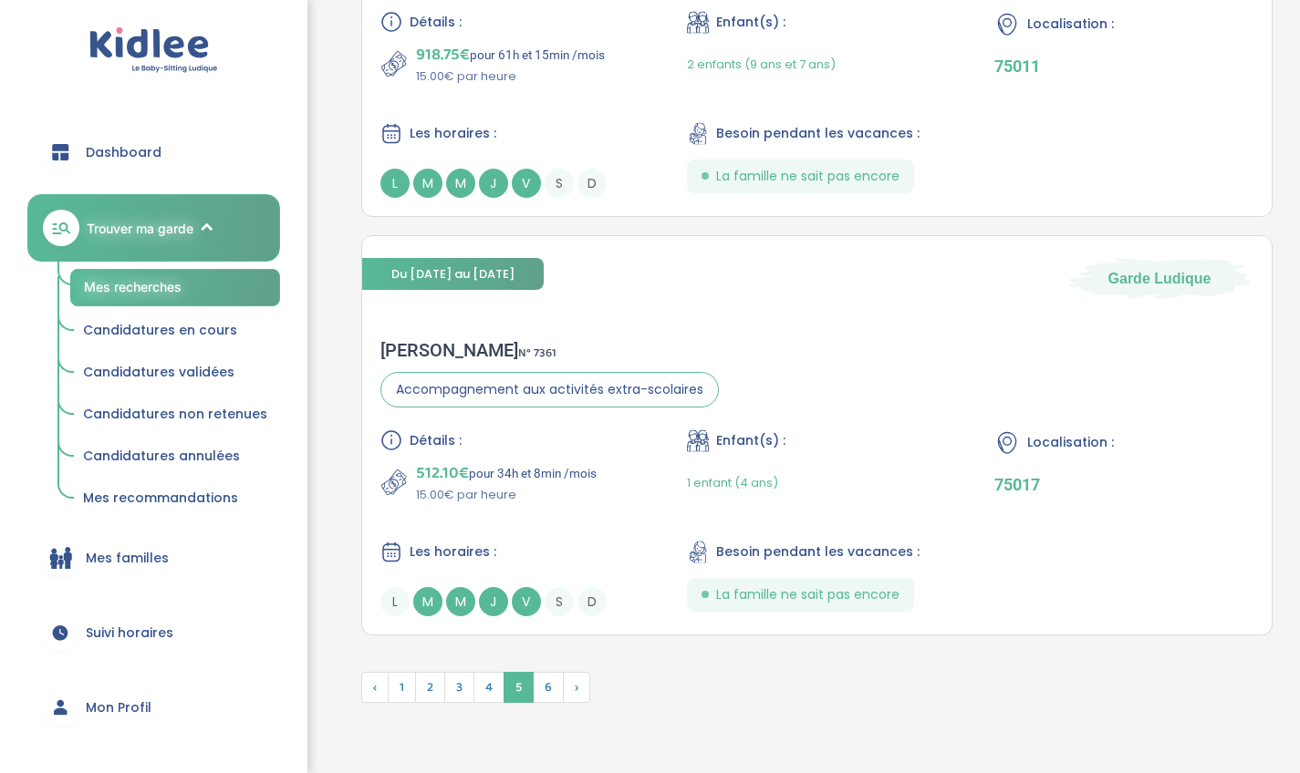
scroll to position [4340, 0]
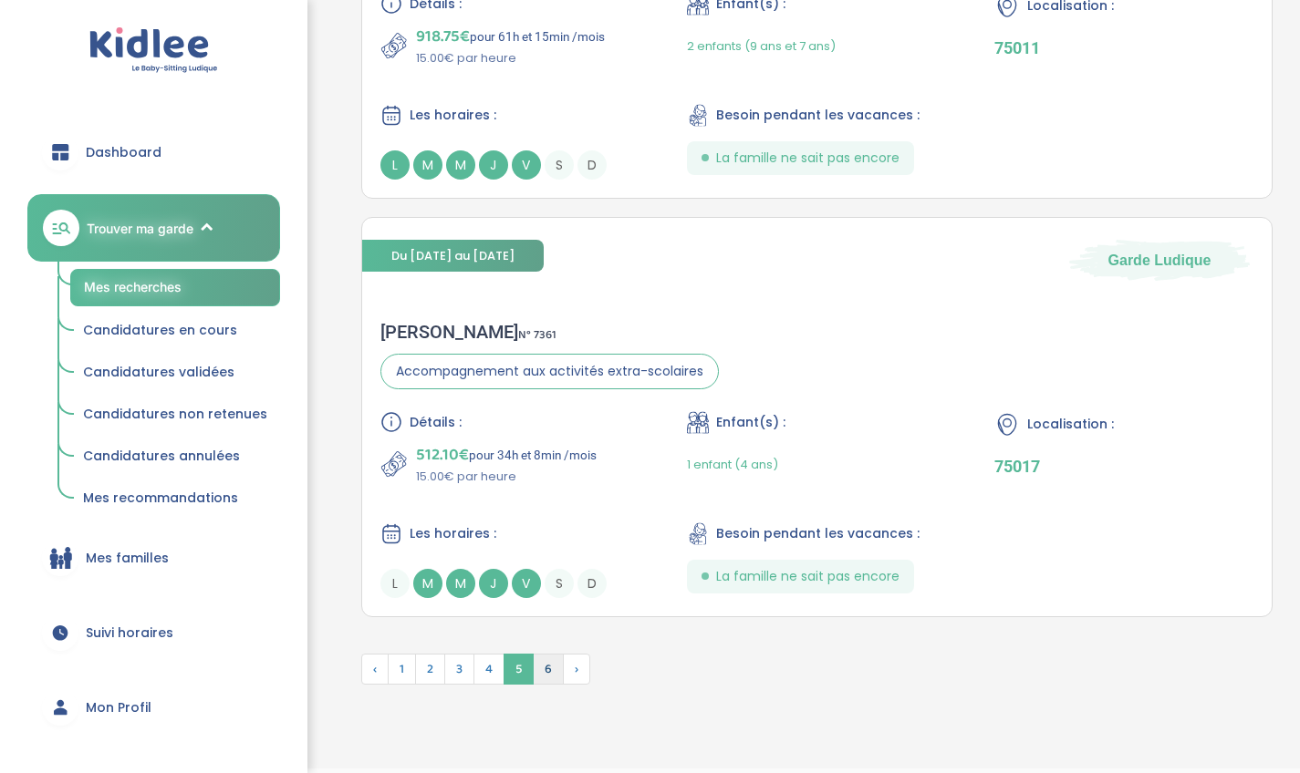
click at [551, 664] on span "6" at bounding box center [548, 669] width 31 height 31
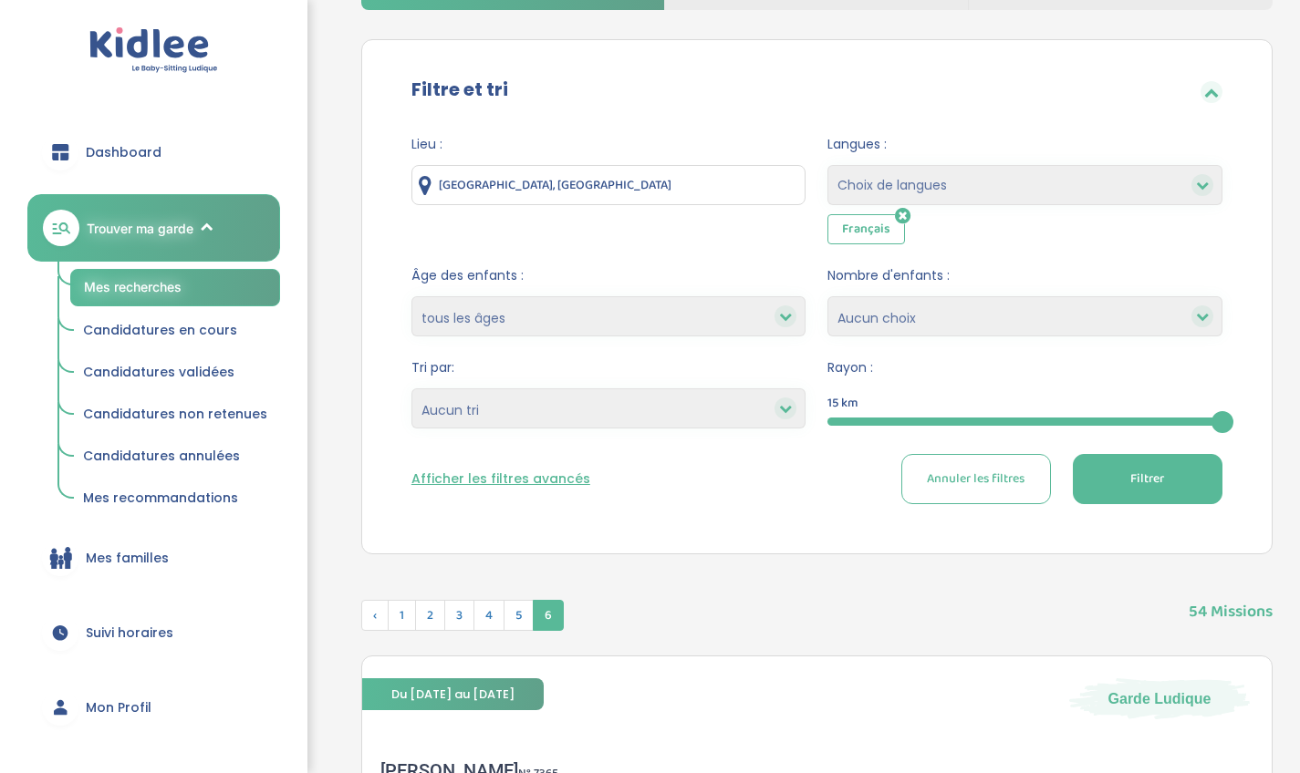
scroll to position [111, 0]
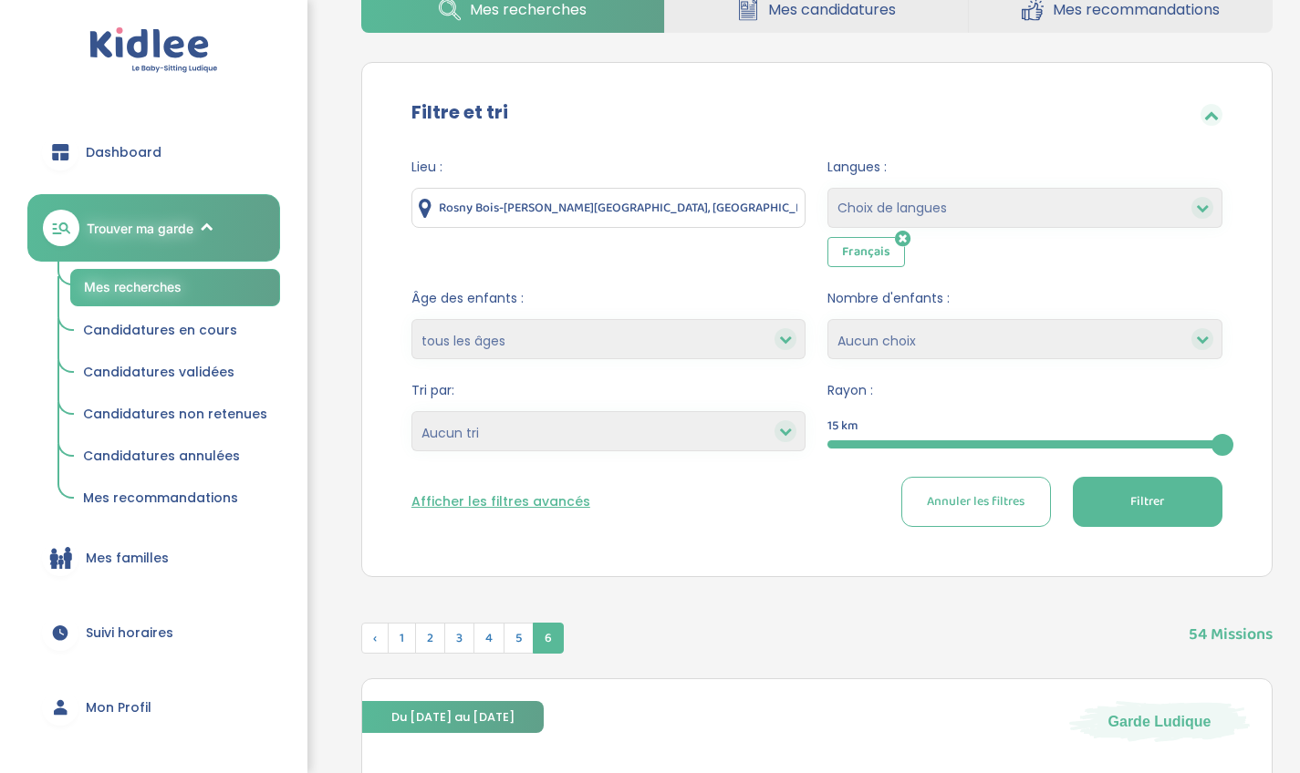
click at [699, 209] on input "Rosny Bois-Perrier, Rosny-sous-Bois, France" at bounding box center [608, 208] width 395 height 40
click at [1111, 504] on button "Filtrer" at bounding box center [1147, 502] width 150 height 50
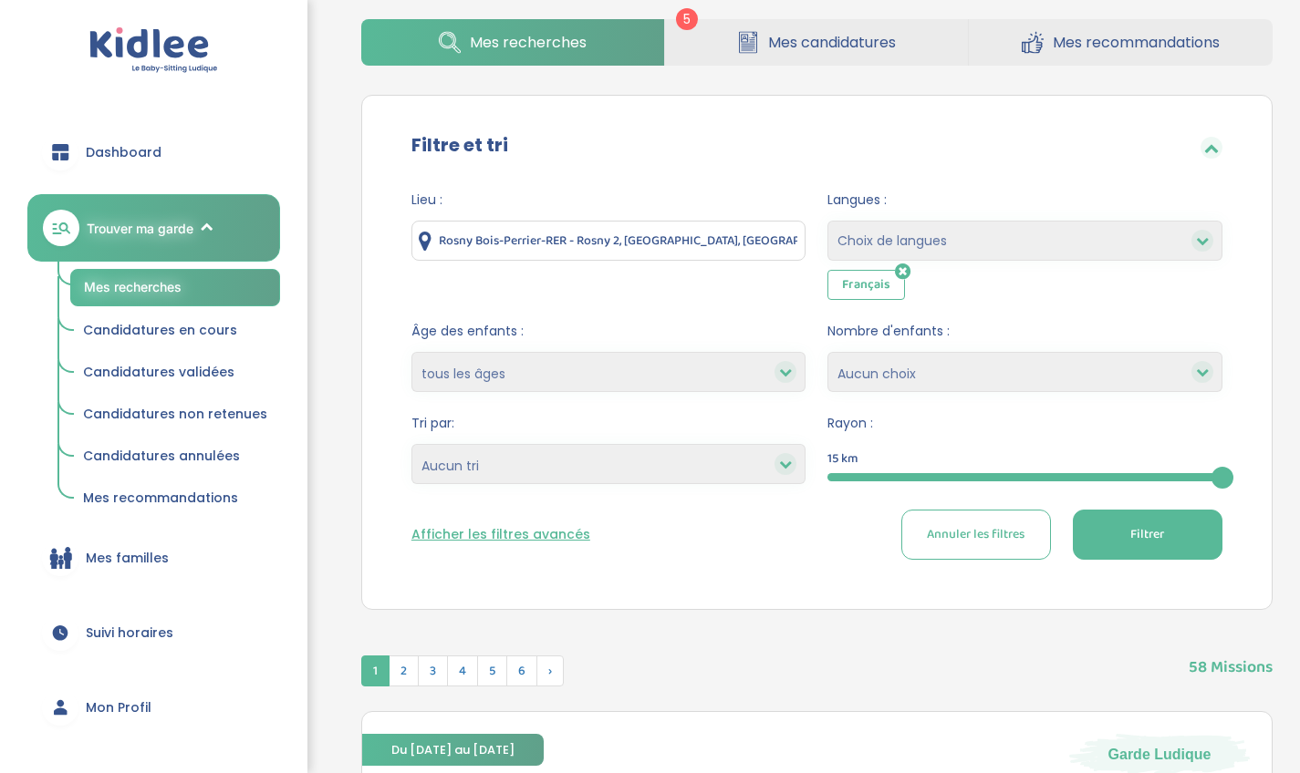
scroll to position [85, 0]
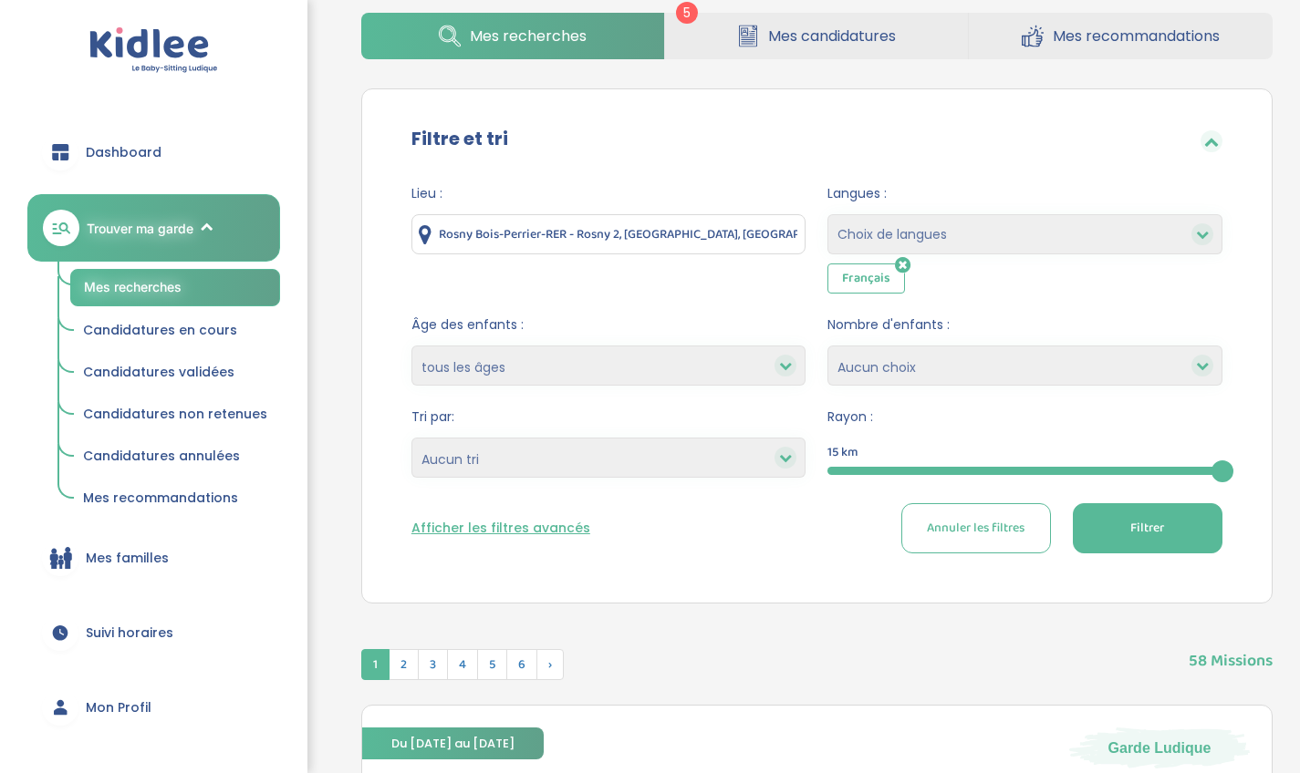
click at [766, 235] on input "Rosny Bois-Perrier-RER - Rosny 2, Rosny-sous-Bois, France" at bounding box center [608, 234] width 395 height 40
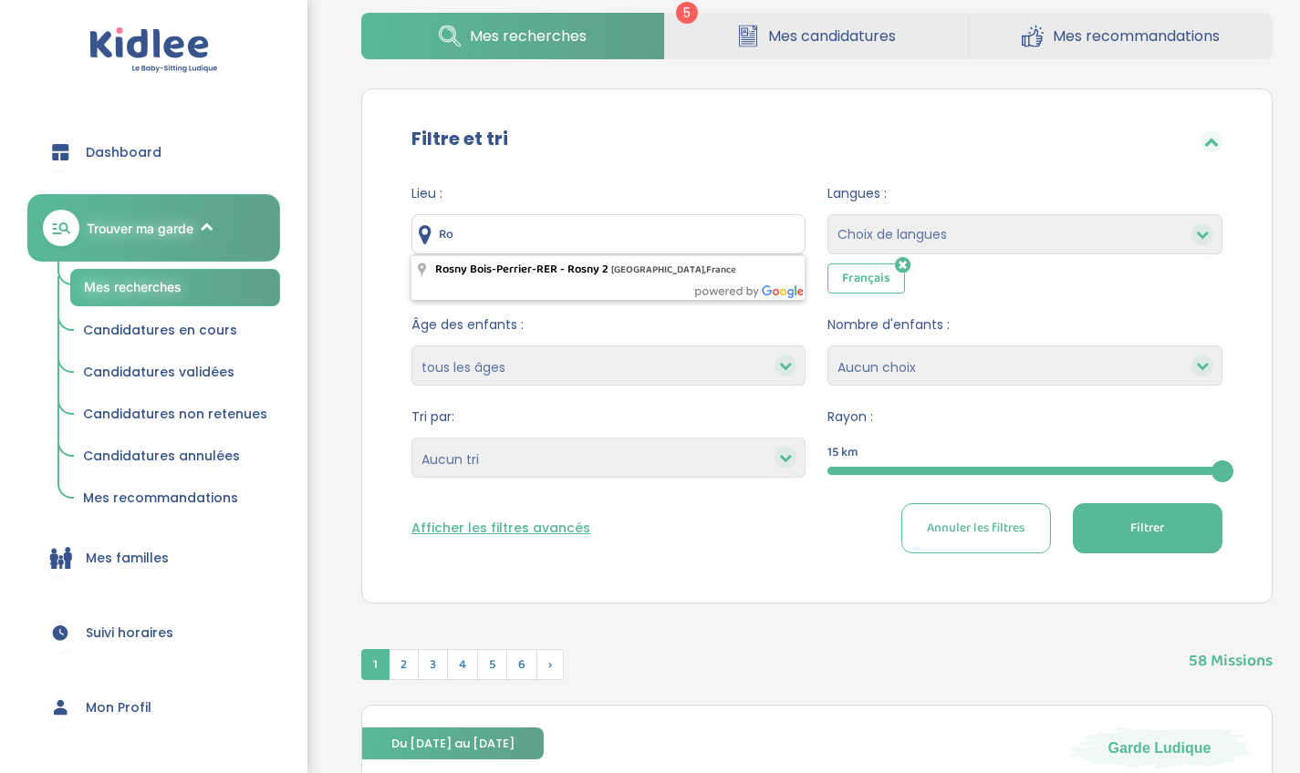
type input "R"
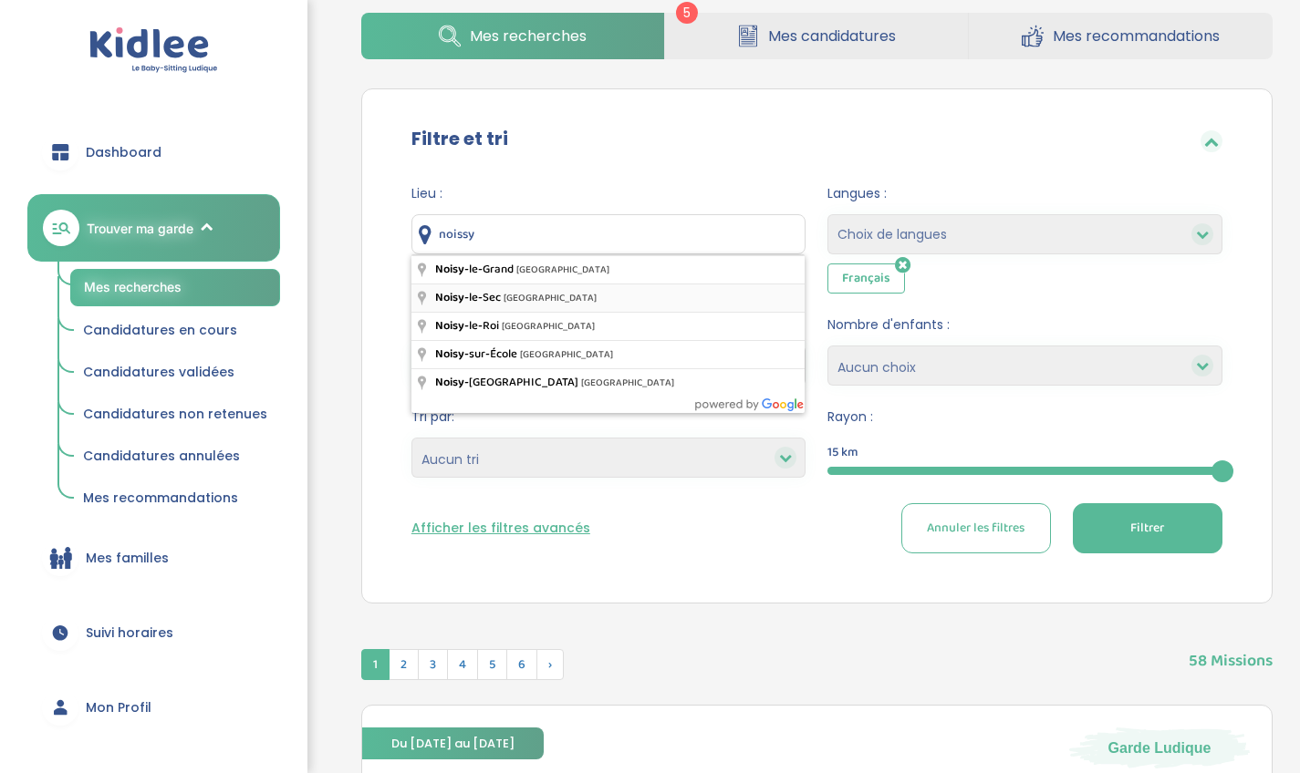
type input "[GEOGRAPHIC_DATA], [GEOGRAPHIC_DATA]"
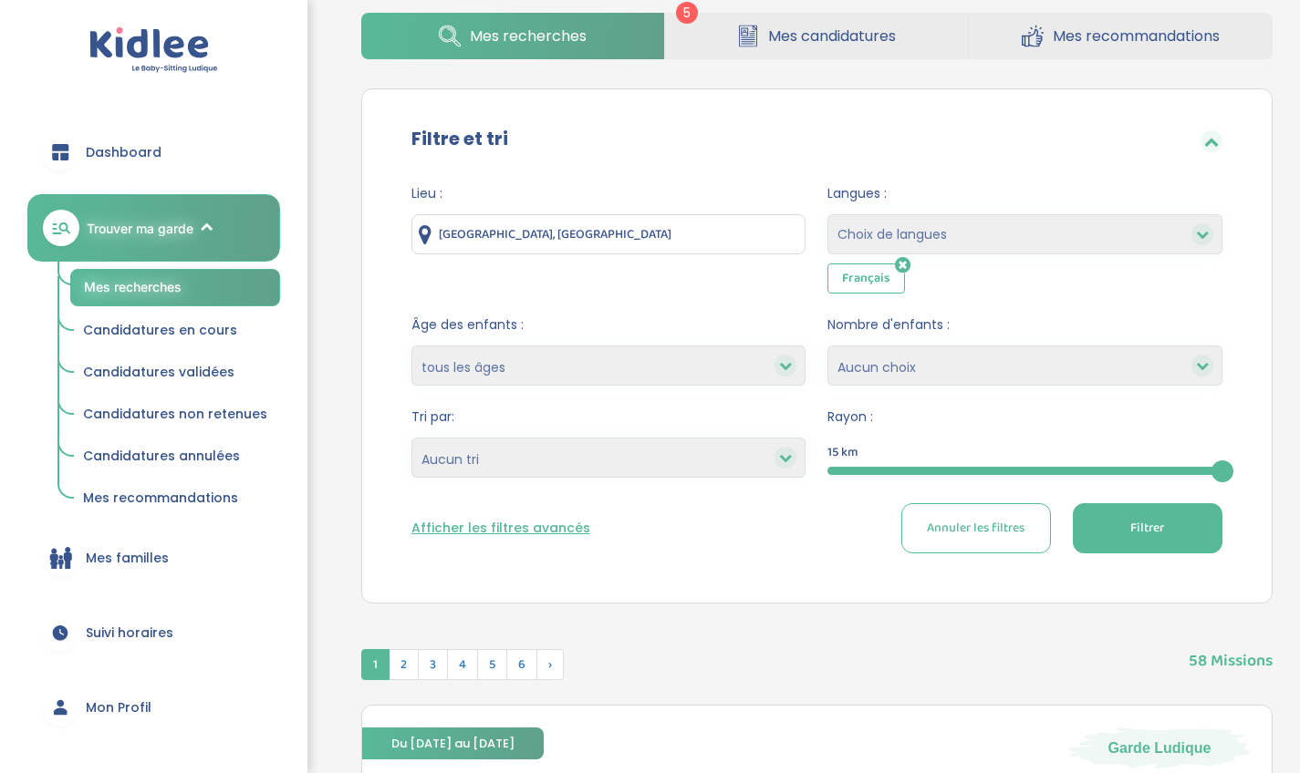
click at [1128, 533] on button "Filtrer" at bounding box center [1147, 528] width 150 height 50
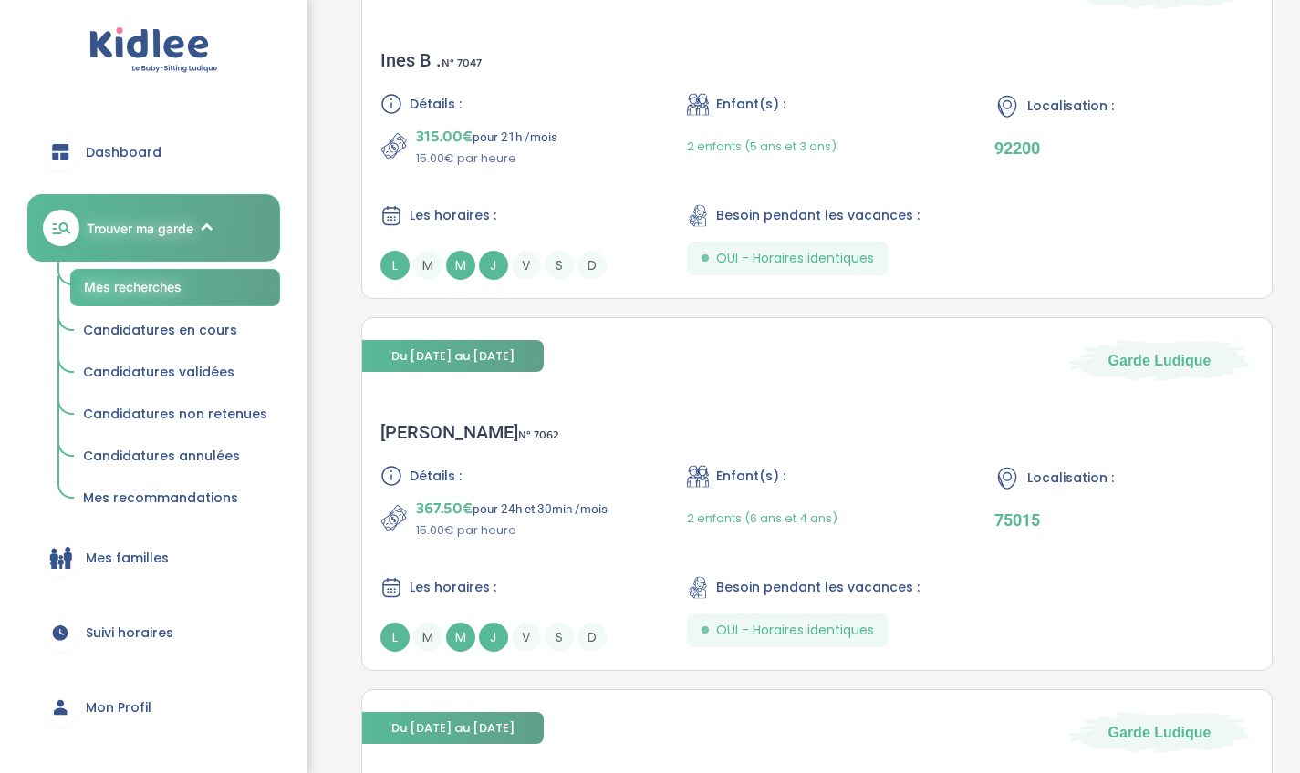
scroll to position [2525, 0]
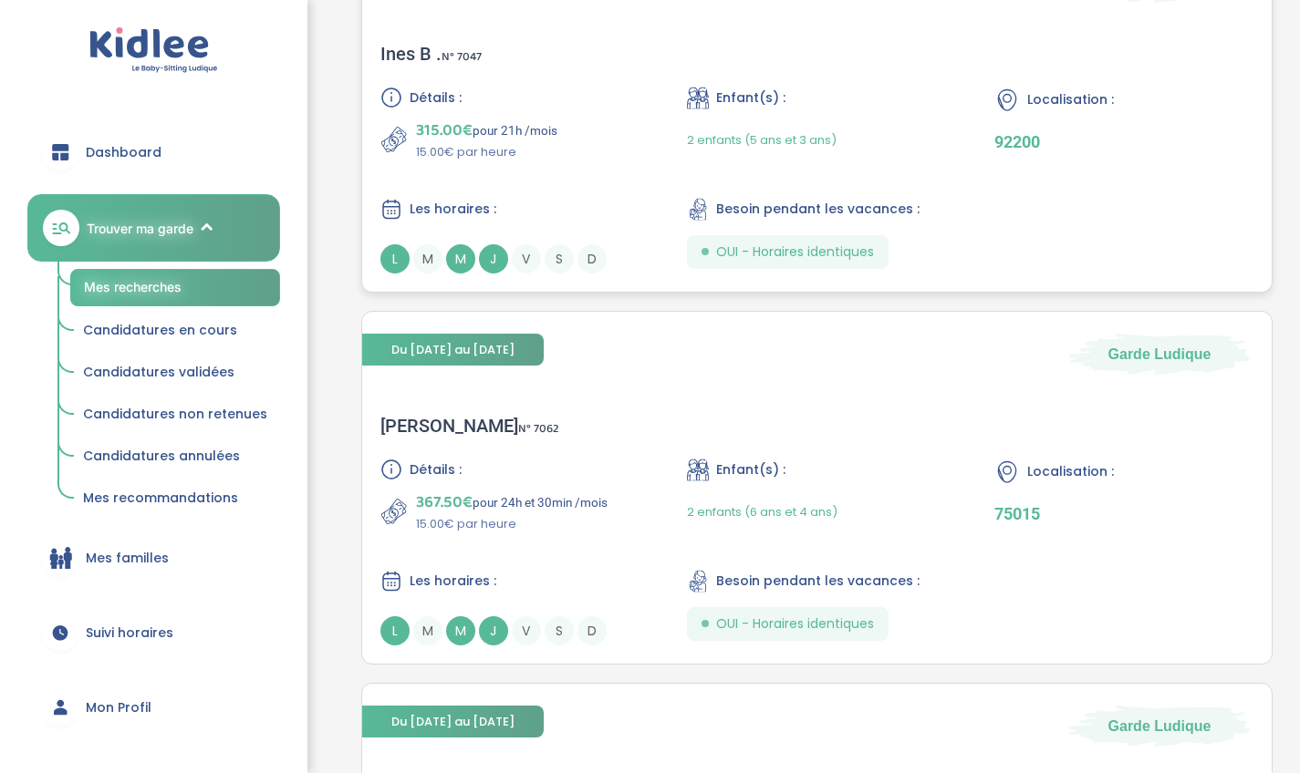
click at [741, 165] on div "Détails : 315.00€ pour 21h /mois 15.00€ par heure Enfant(s) : 2 enfants (5 ans …" at bounding box center [816, 180] width 873 height 187
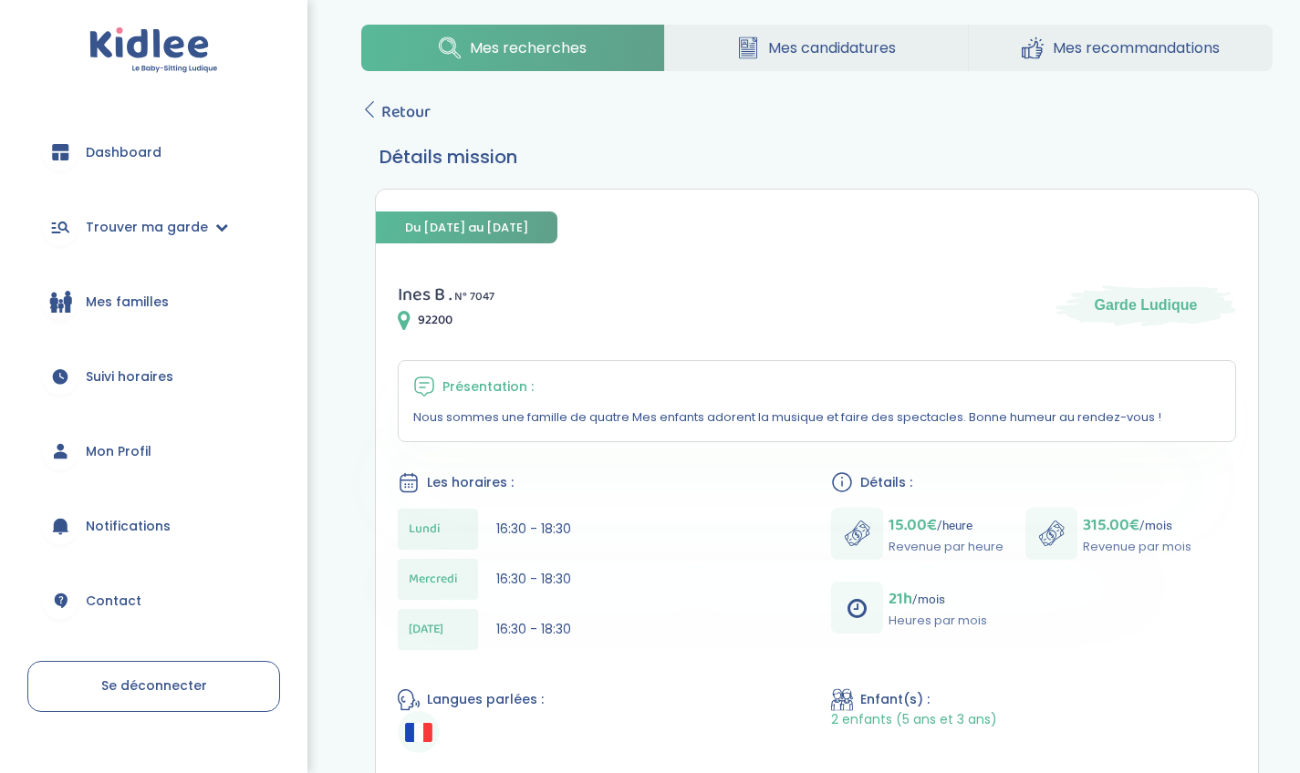
scroll to position [23, 0]
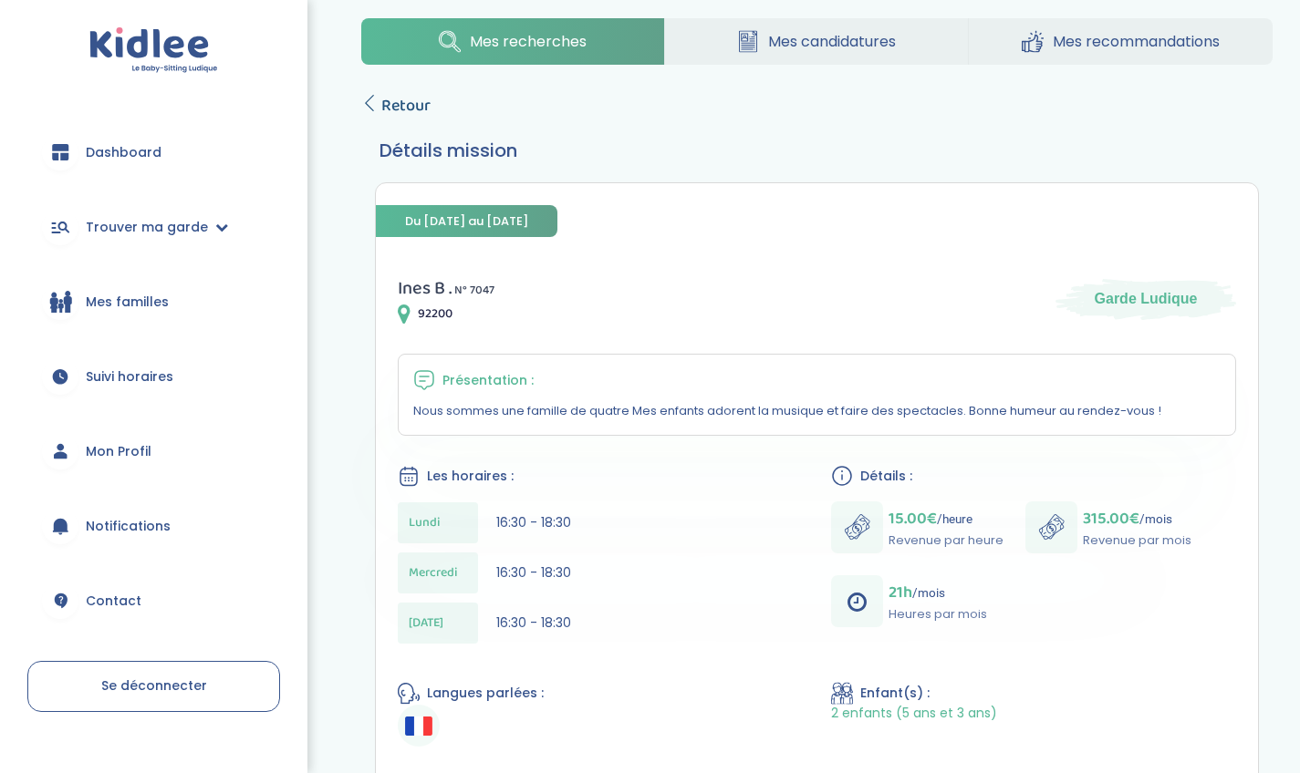
click at [408, 102] on span "Retour" at bounding box center [405, 106] width 49 height 26
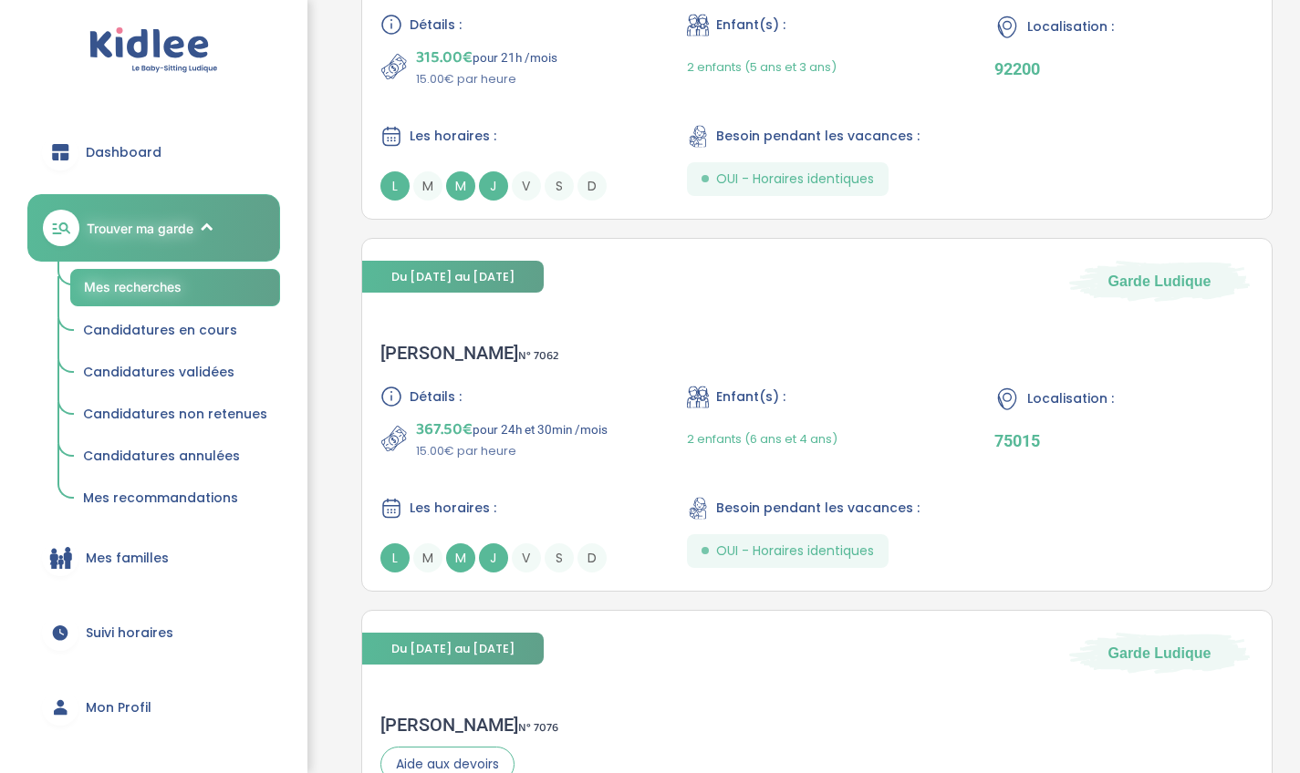
scroll to position [2609, 0]
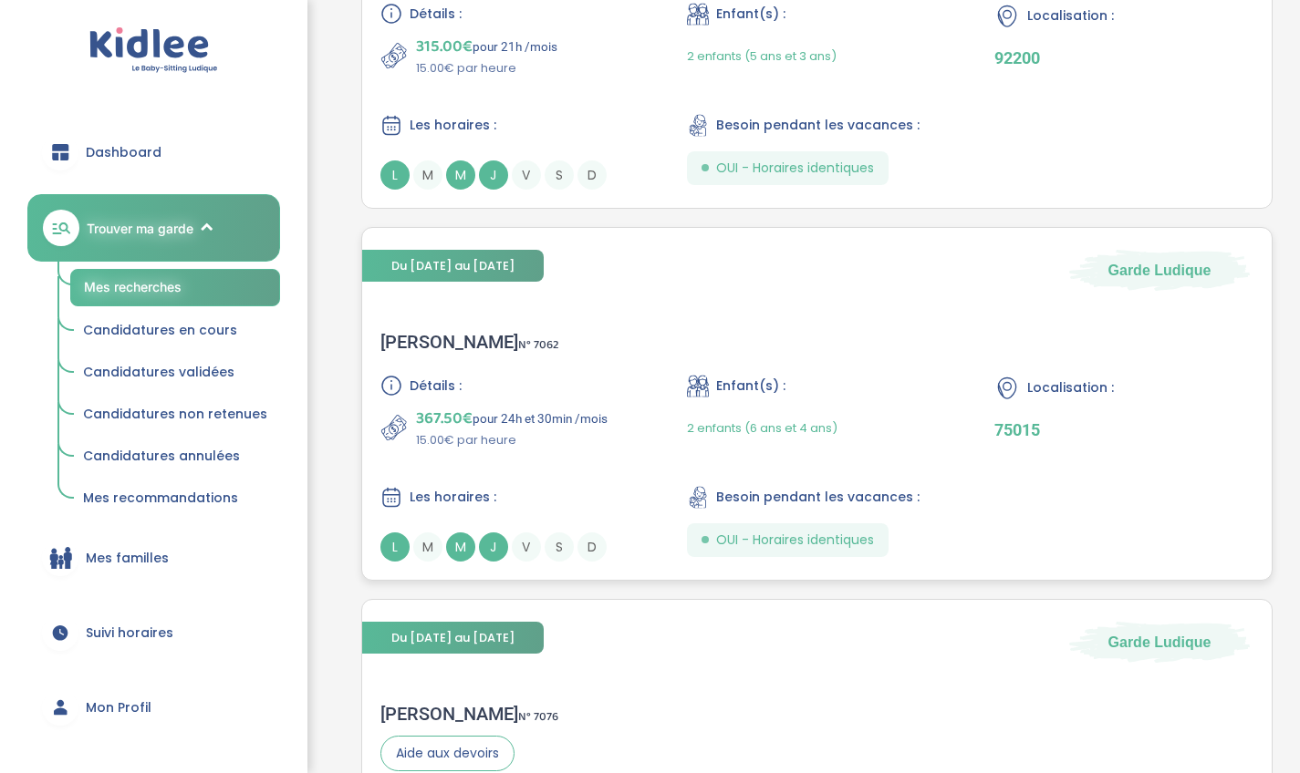
click at [898, 437] on div "2 enfants (6 ans et 4 ans)" at bounding box center [816, 428] width 259 height 43
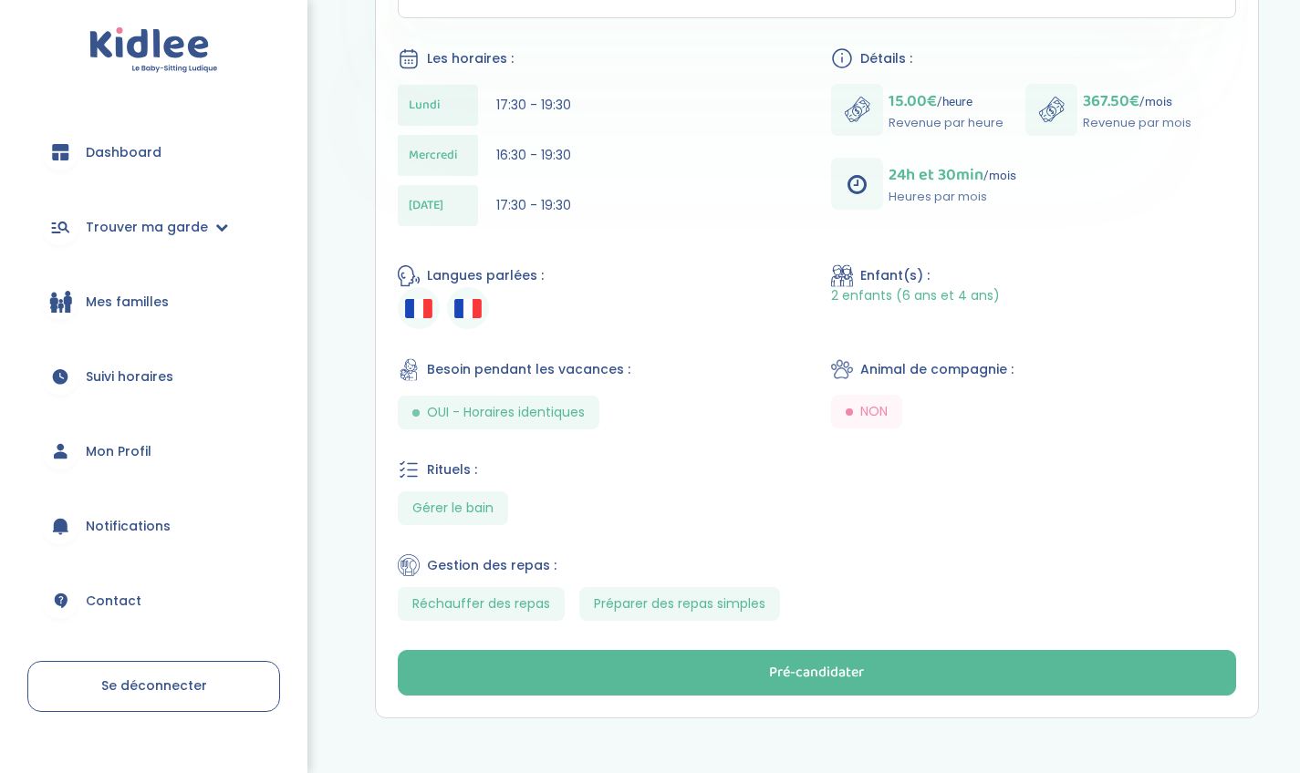
scroll to position [533, 0]
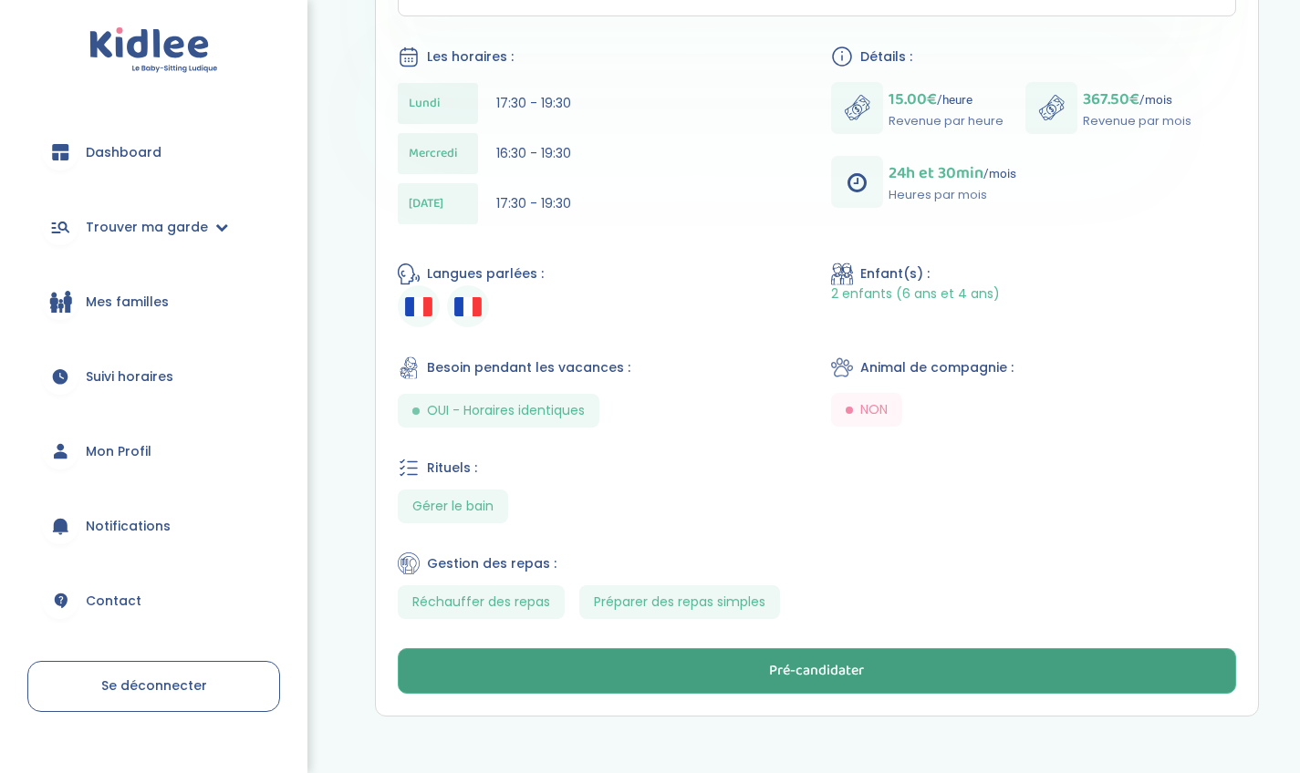
click at [791, 661] on div "Pré-candidater" at bounding box center [816, 671] width 95 height 21
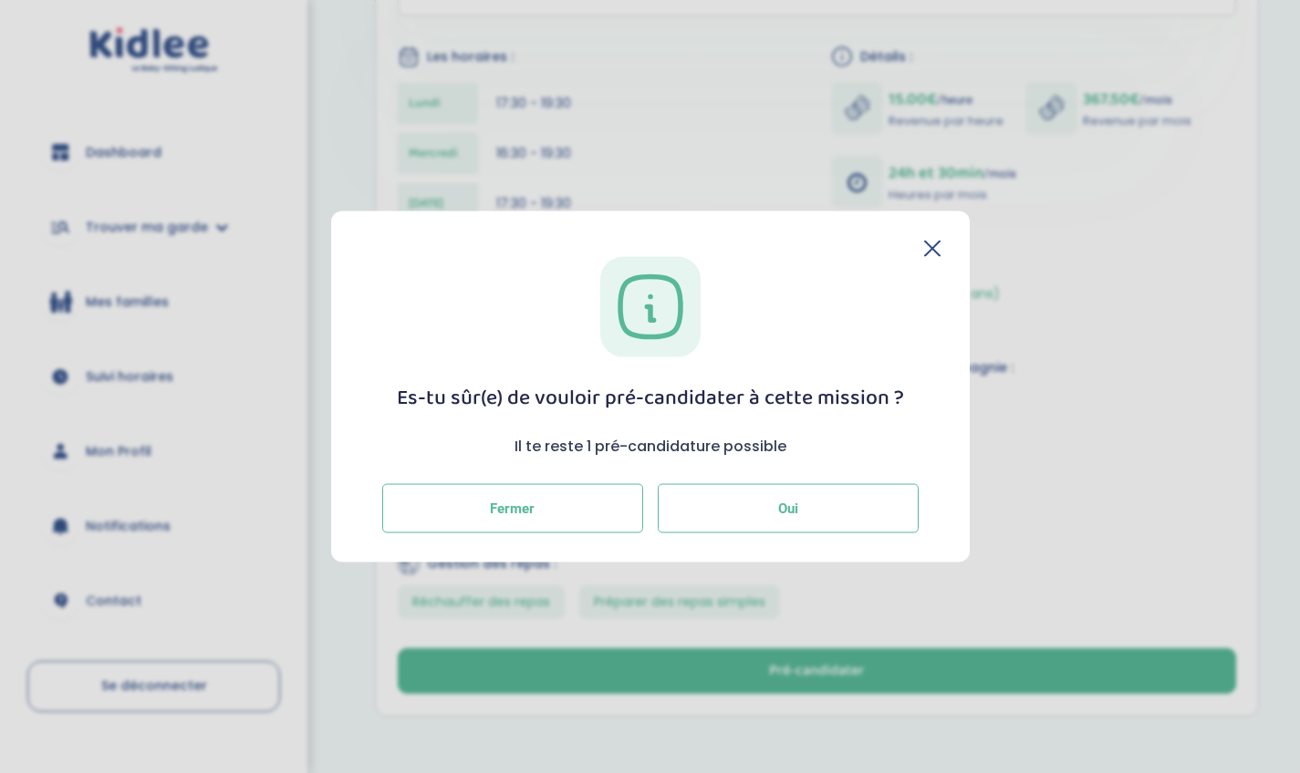
click at [757, 504] on button "Oui" at bounding box center [788, 507] width 261 height 49
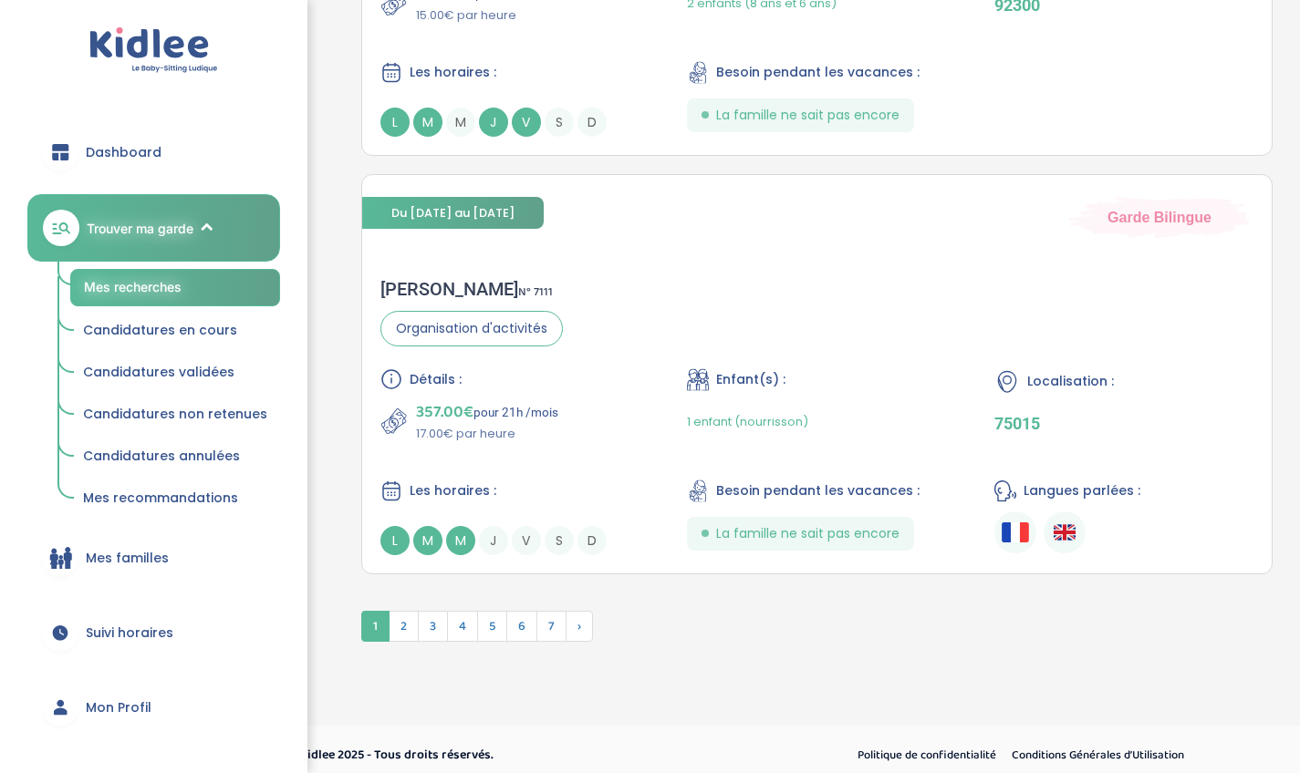
scroll to position [4408, 0]
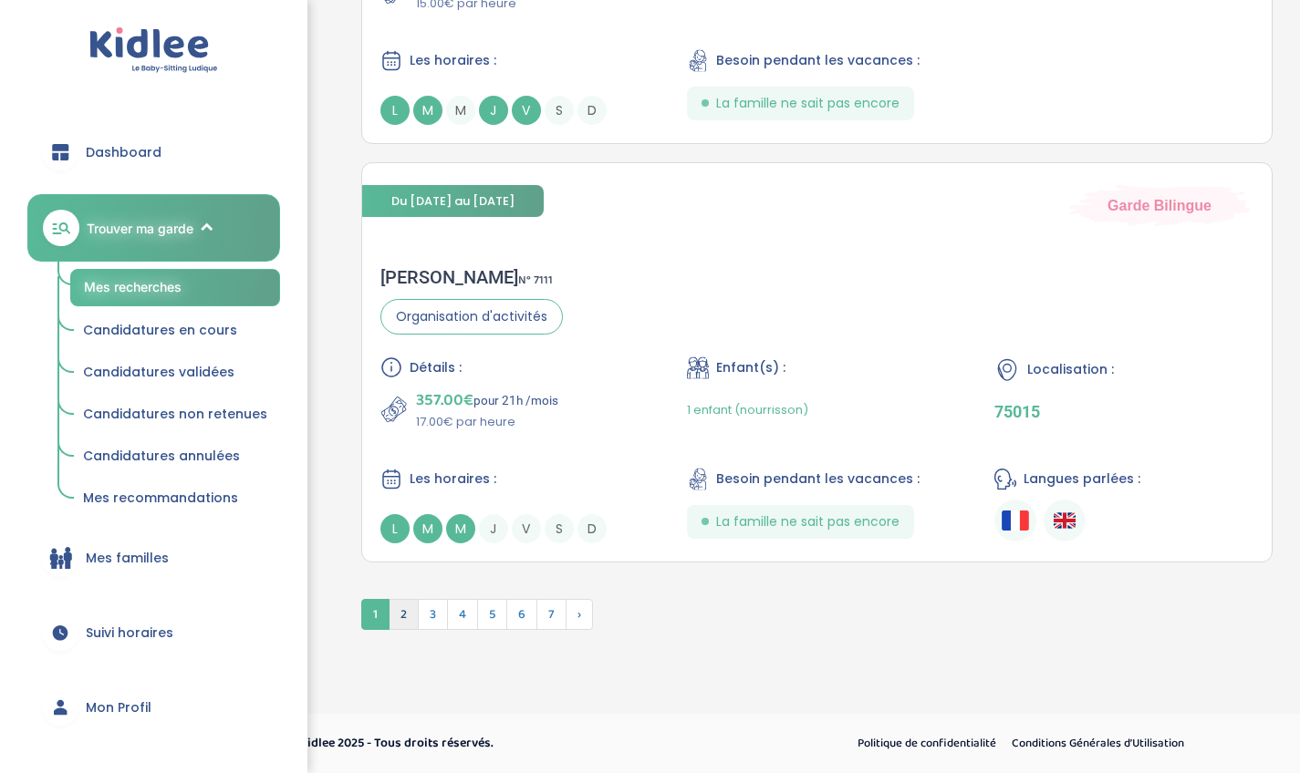
click at [408, 616] on span "2" at bounding box center [403, 614] width 30 height 31
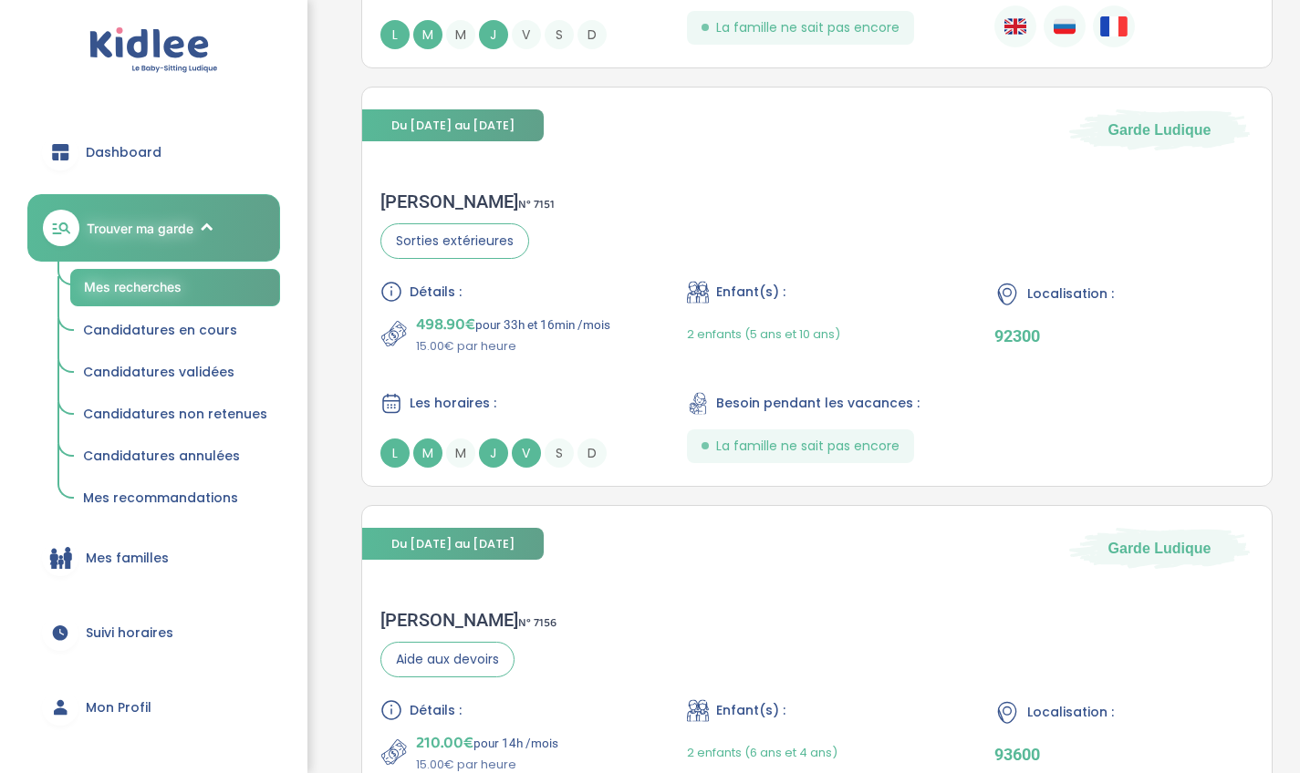
scroll to position [4108, 0]
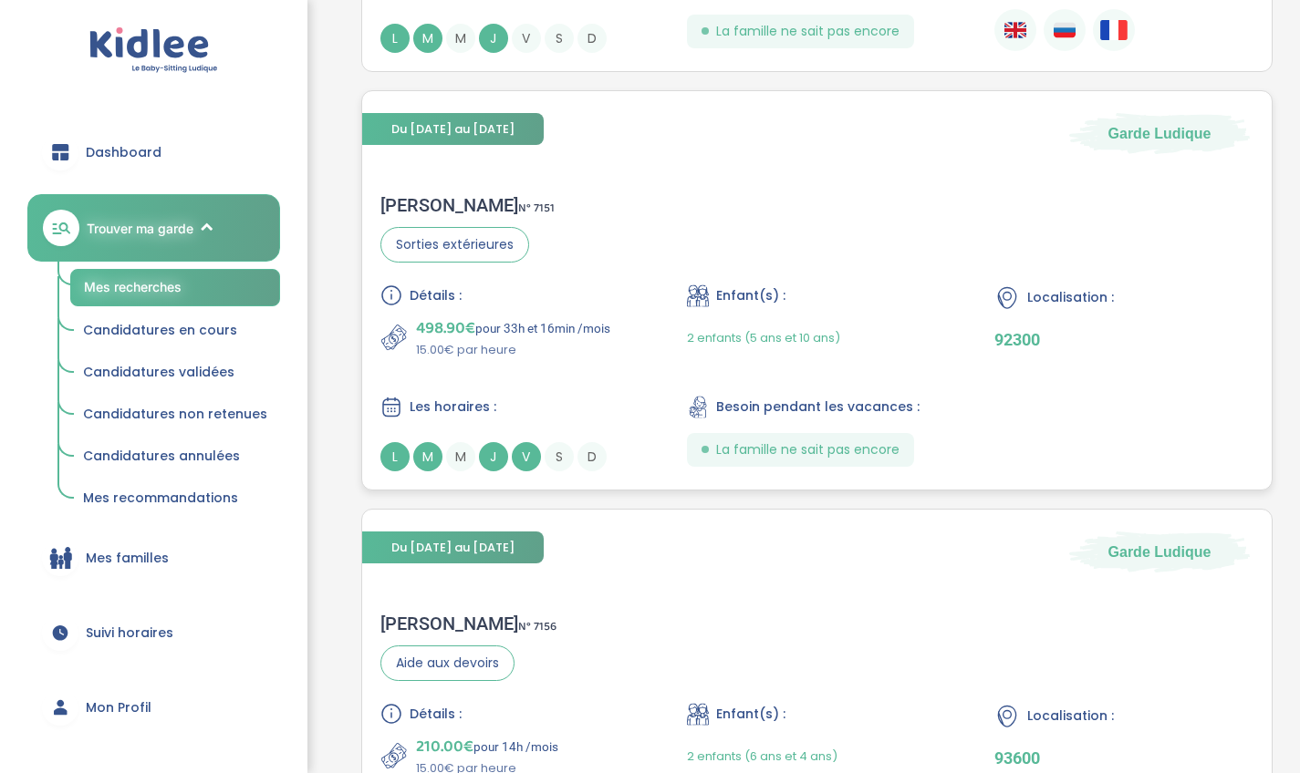
click at [621, 249] on div "[PERSON_NAME] N° 7151 Sorties extérieures Détails : 498.90€ pour 33h et 16min /…" at bounding box center [816, 333] width 909 height 314
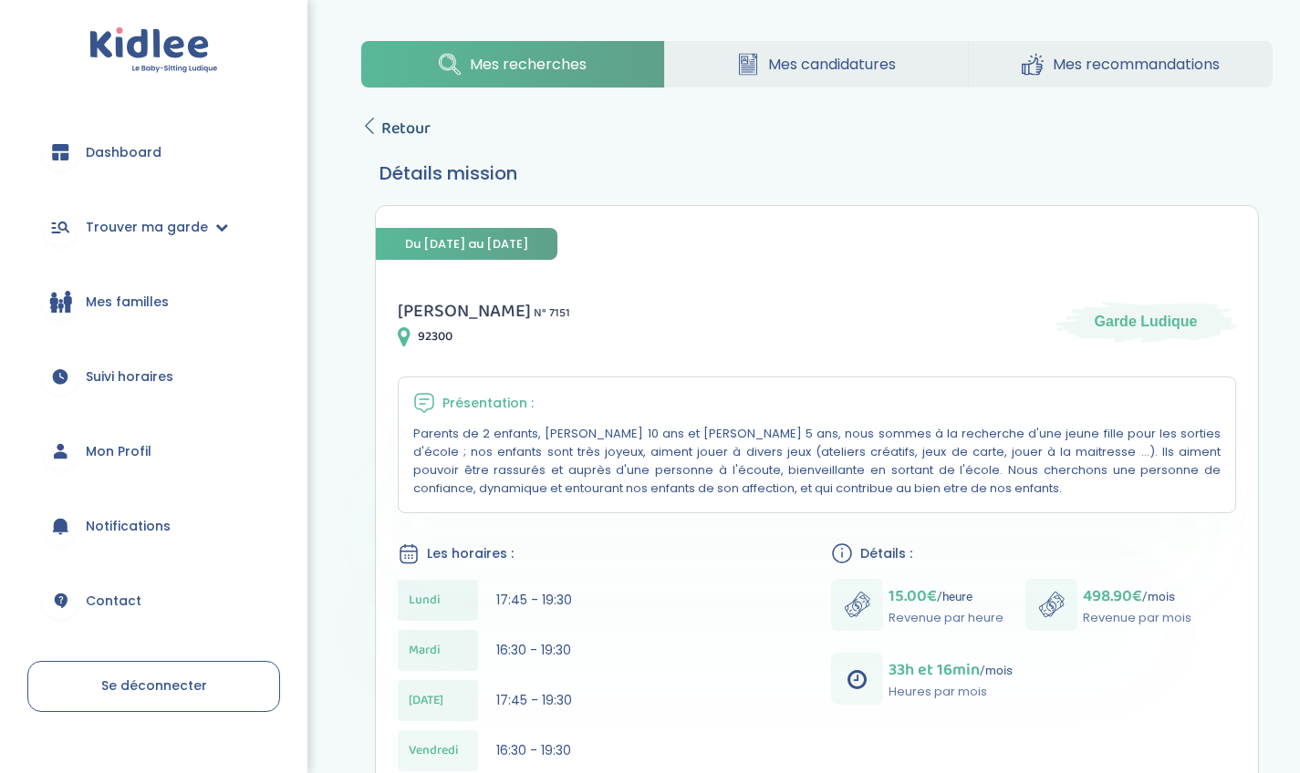
click at [403, 121] on span "Retour" at bounding box center [405, 129] width 49 height 26
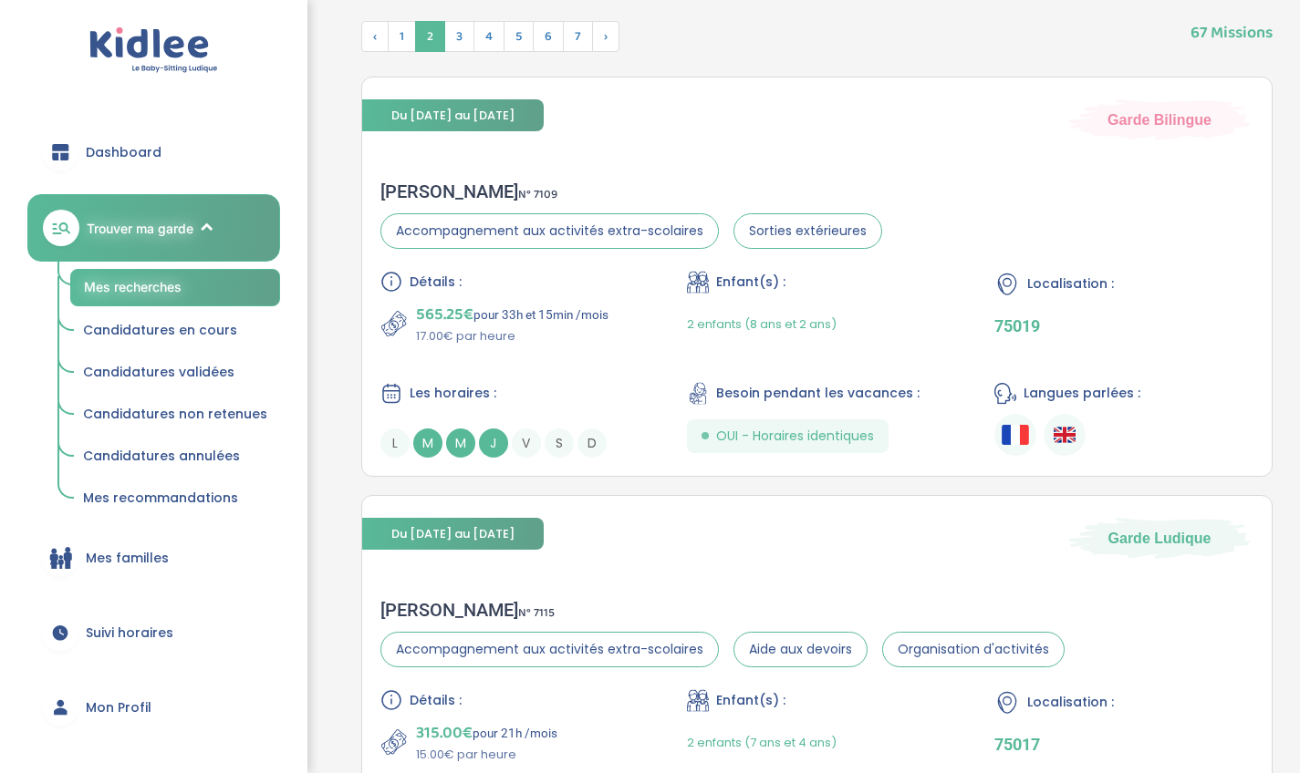
scroll to position [738, 0]
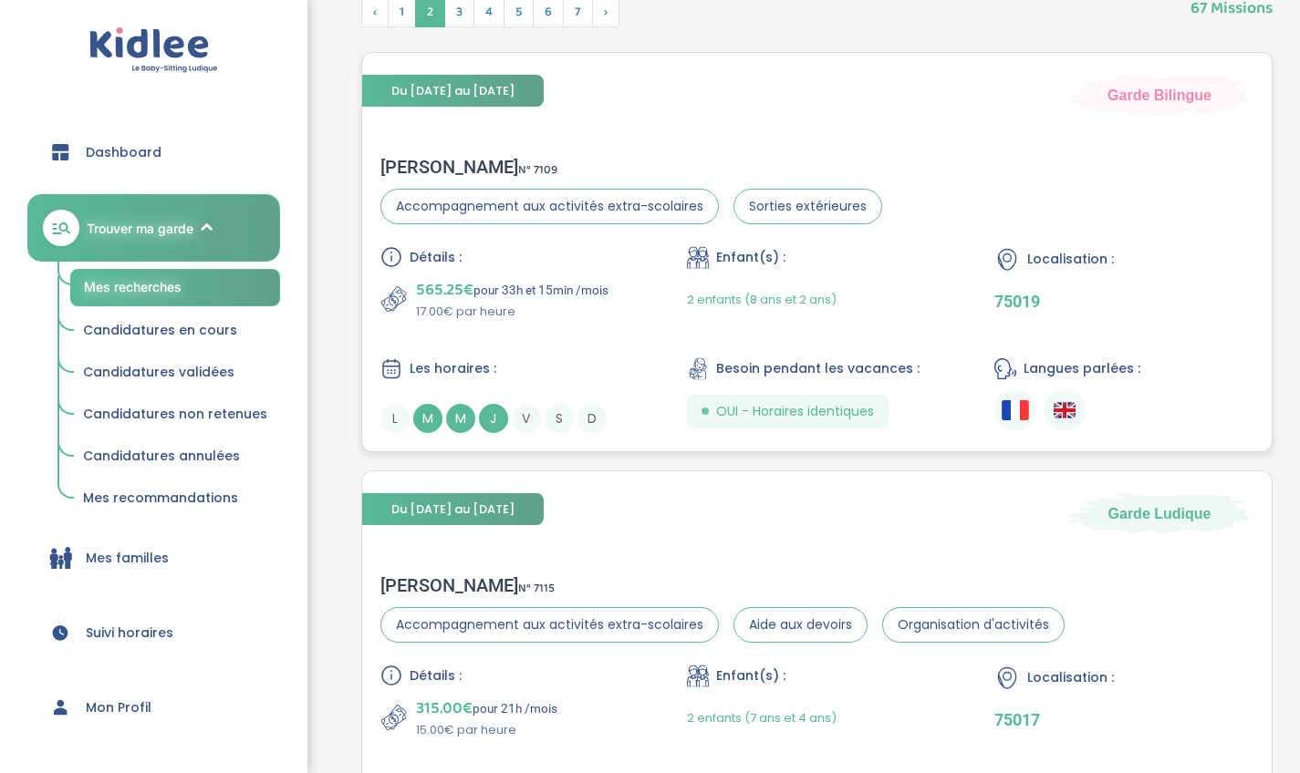
click at [565, 355] on div "Détails : 565.25€ pour 33h et 15min /mois 17.00€ par heure Enfant(s) : 2 enfant…" at bounding box center [816, 339] width 873 height 187
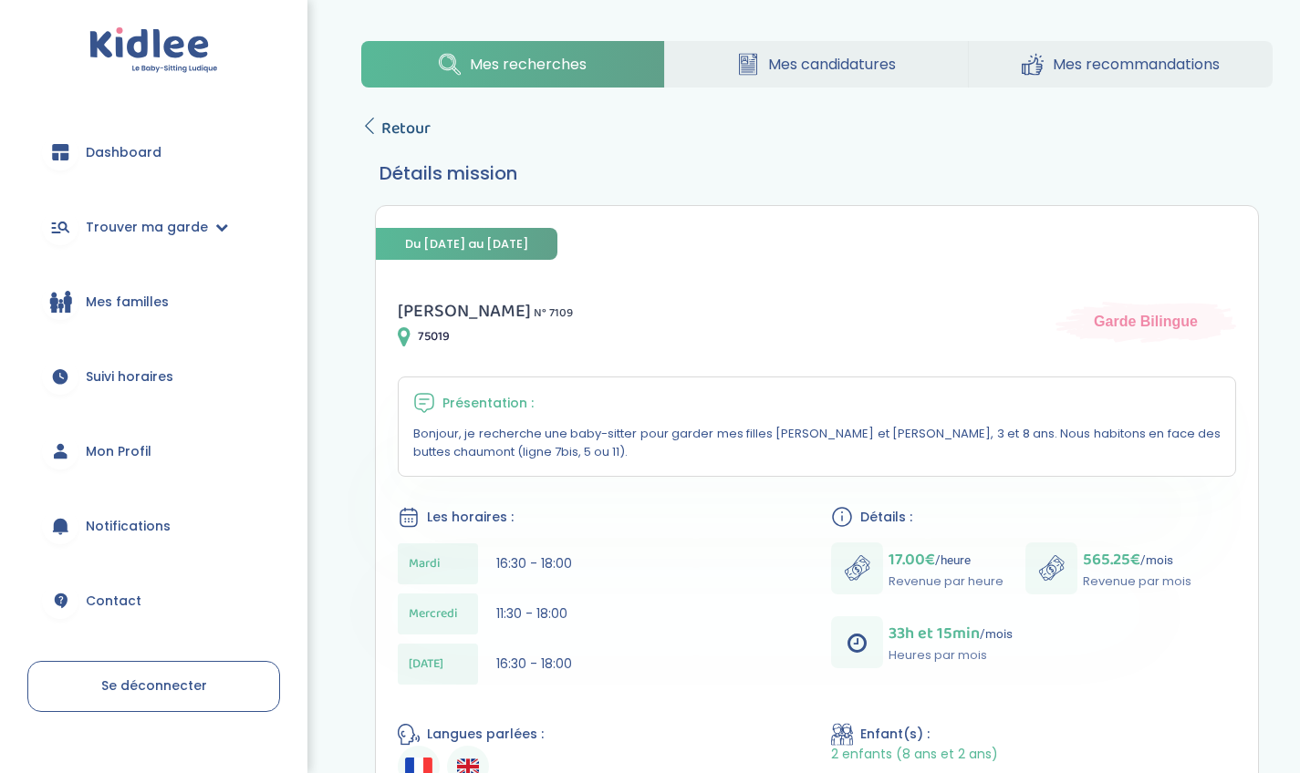
click at [375, 123] on icon at bounding box center [369, 126] width 16 height 16
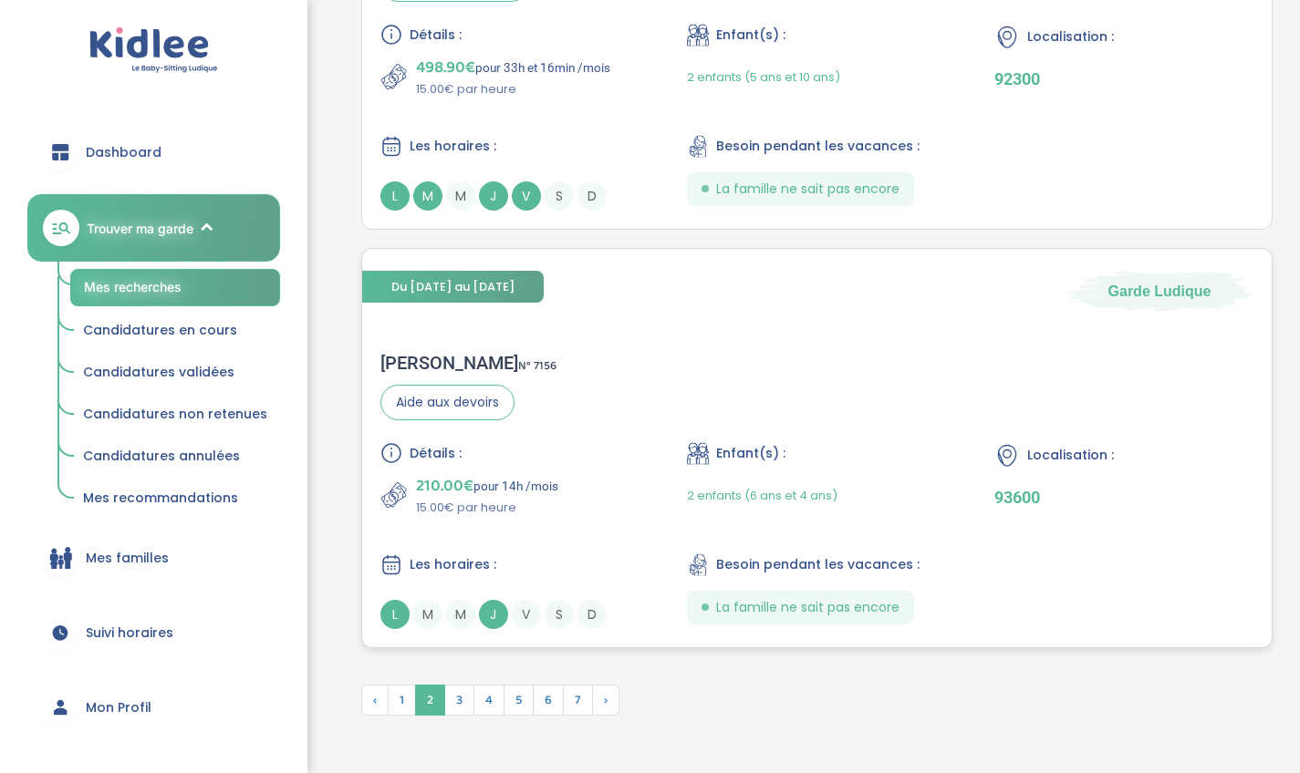
scroll to position [4395, 0]
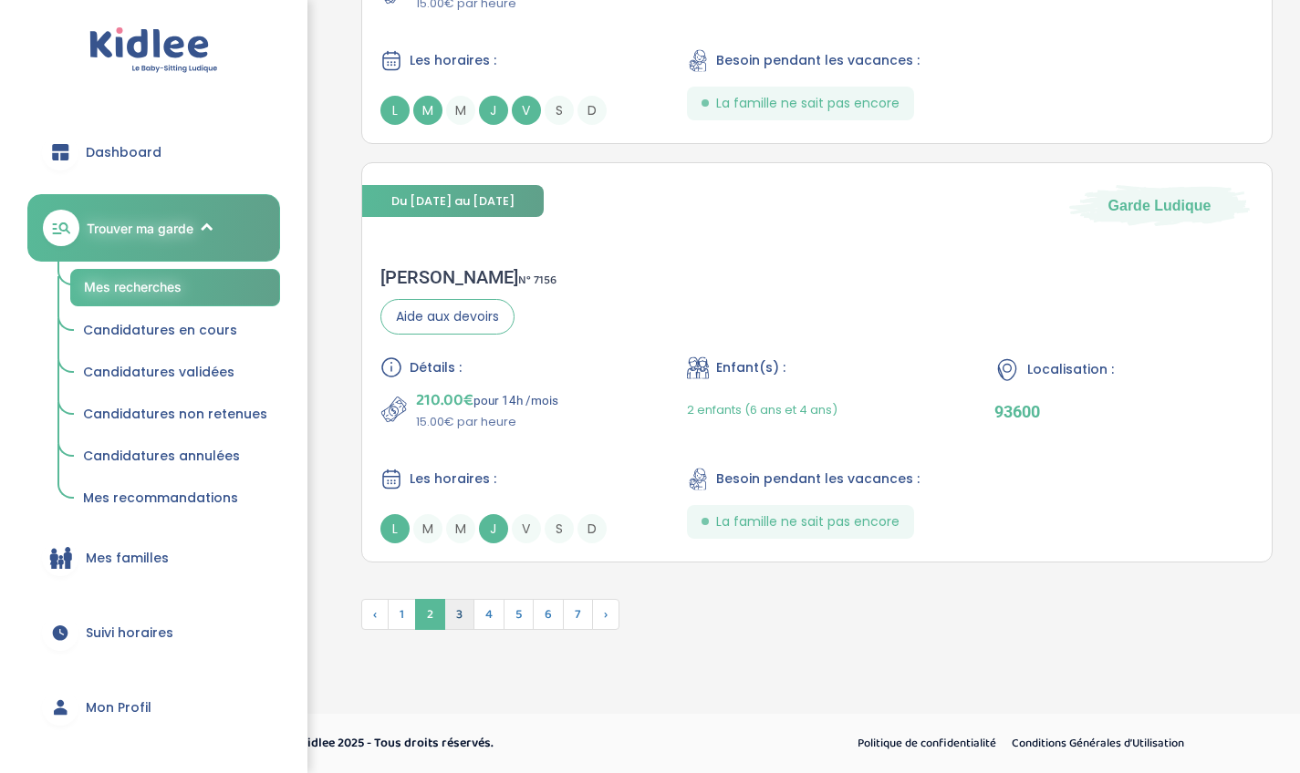
click at [459, 610] on span "3" at bounding box center [459, 614] width 30 height 31
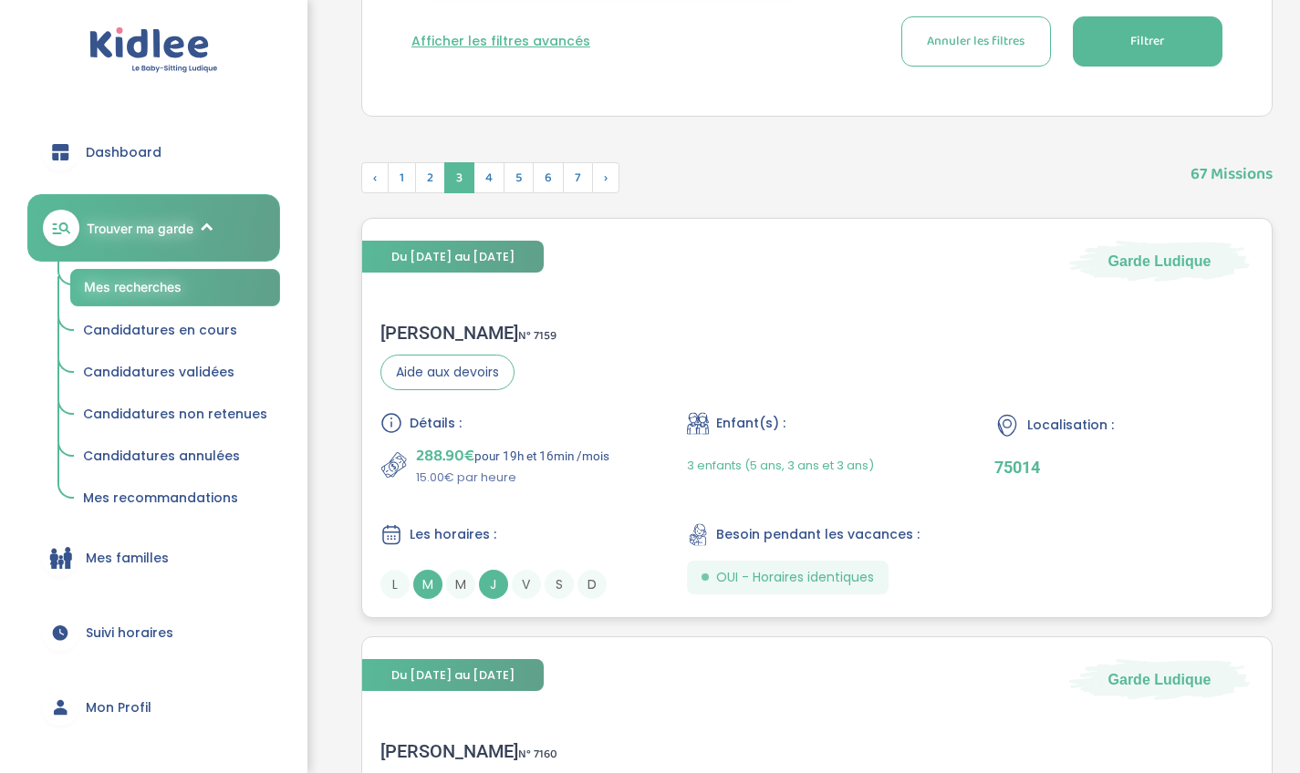
scroll to position [563, 0]
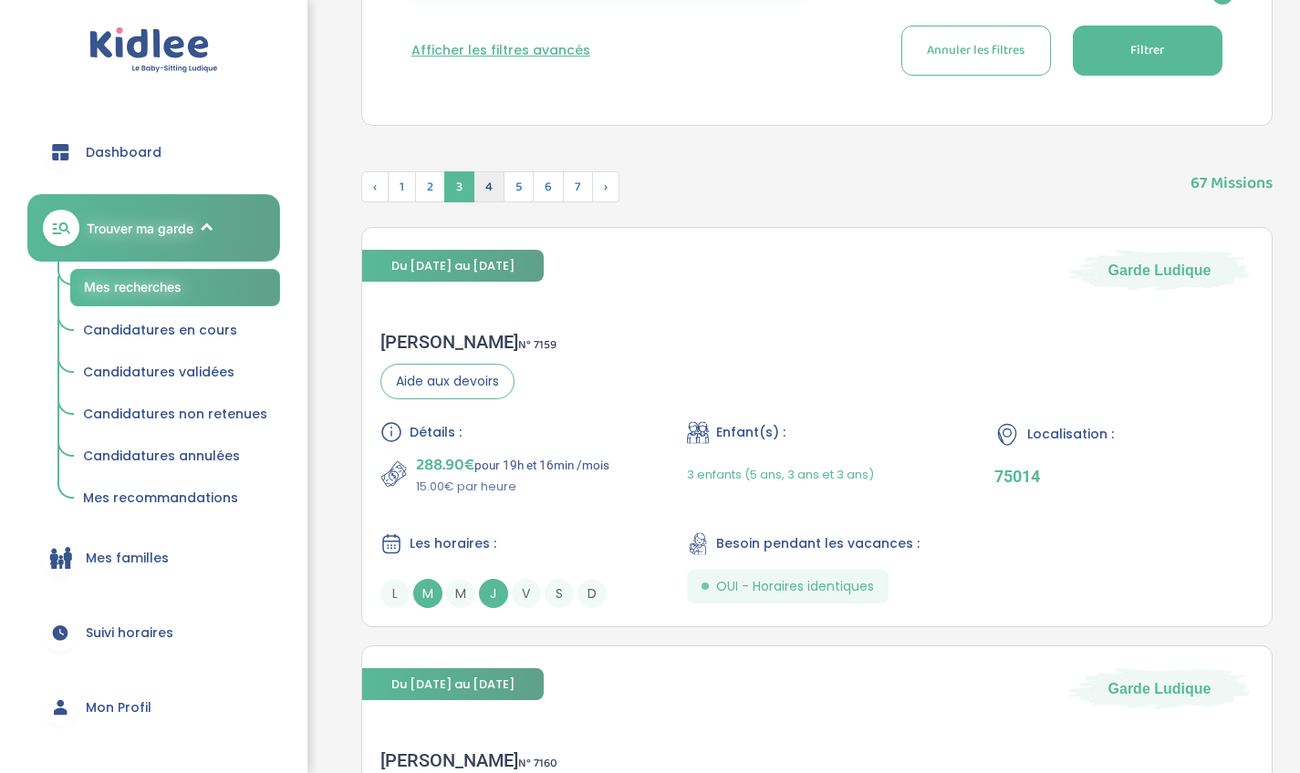
click at [487, 183] on span "4" at bounding box center [488, 186] width 31 height 31
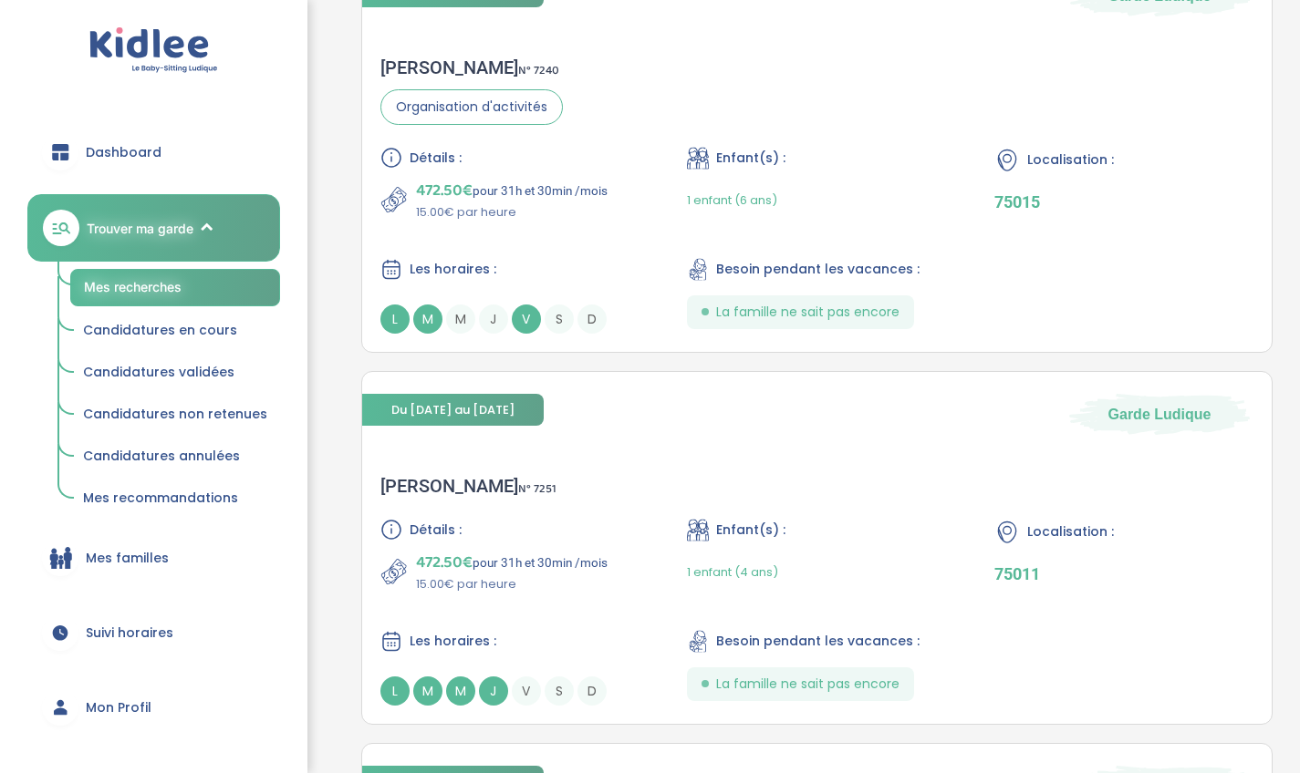
scroll to position [2453, 0]
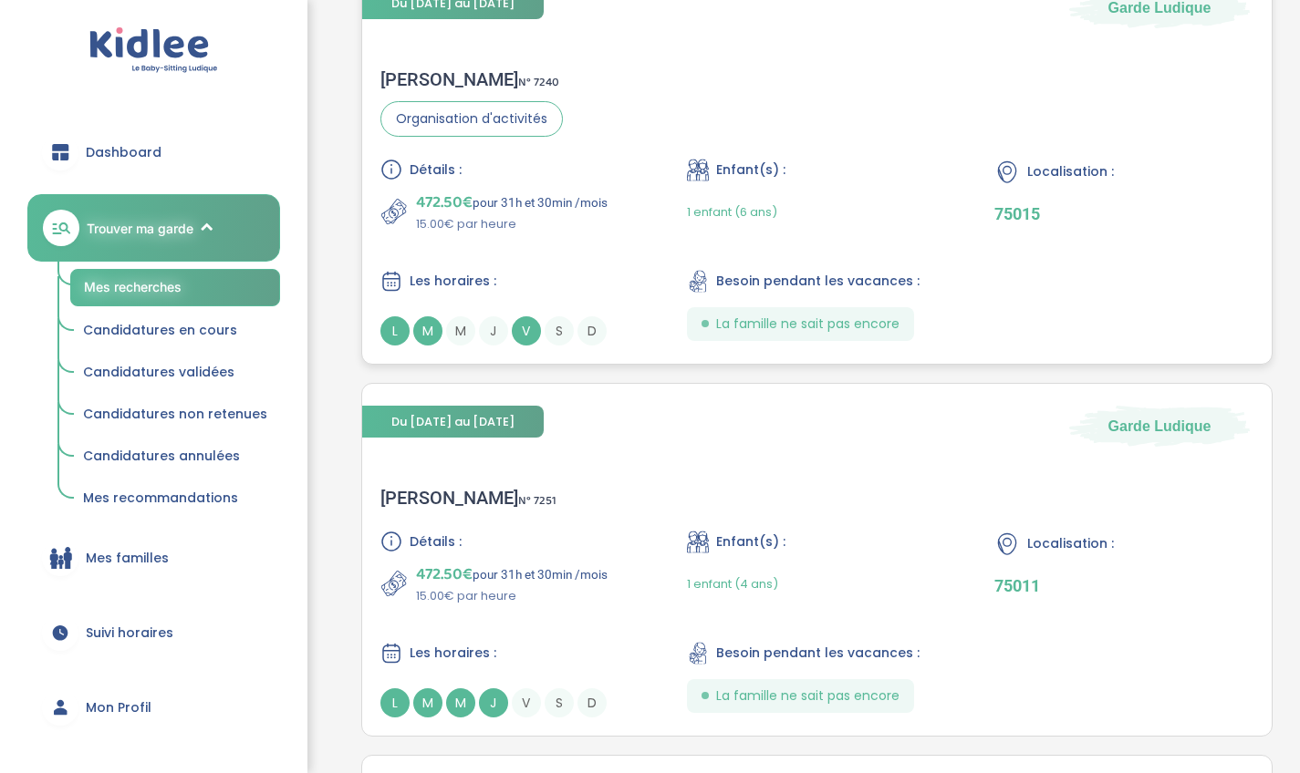
click at [886, 202] on div "1 enfant (6 ans)" at bounding box center [816, 212] width 259 height 43
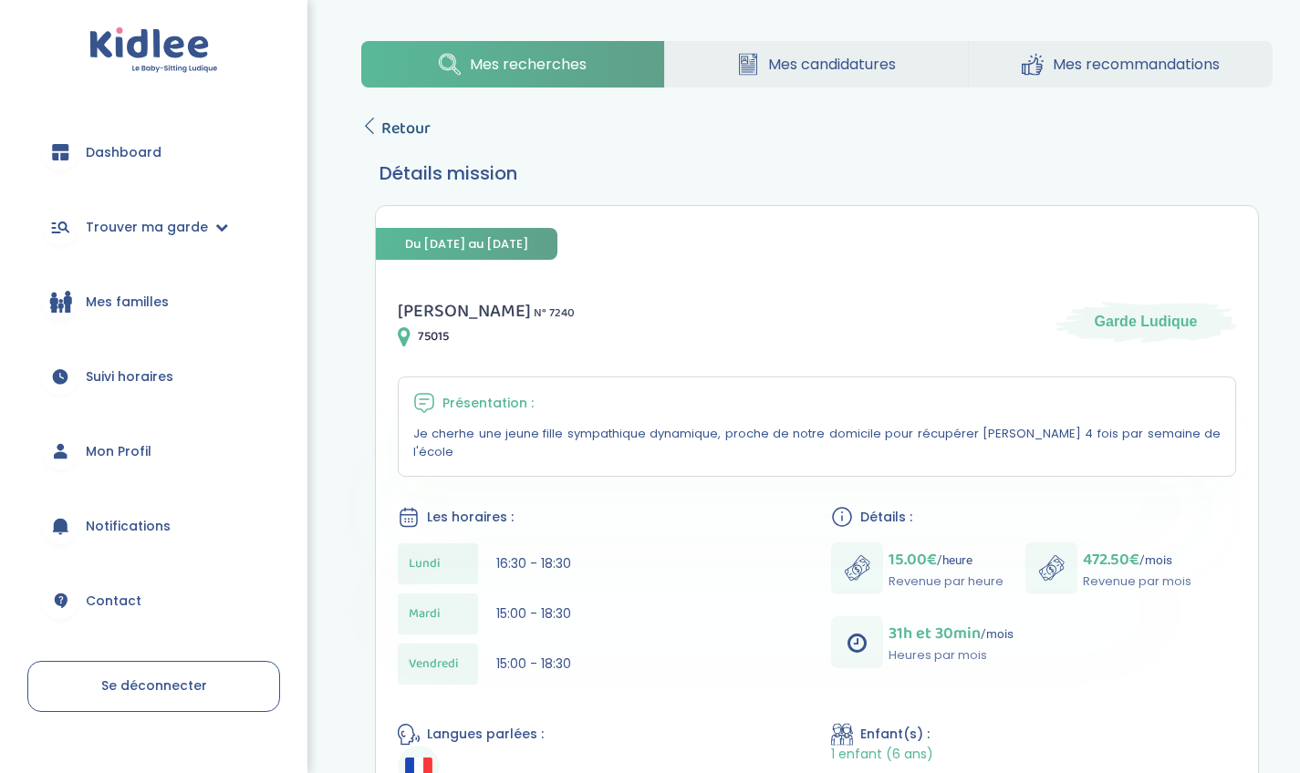
click at [397, 124] on span "Retour" at bounding box center [405, 129] width 49 height 26
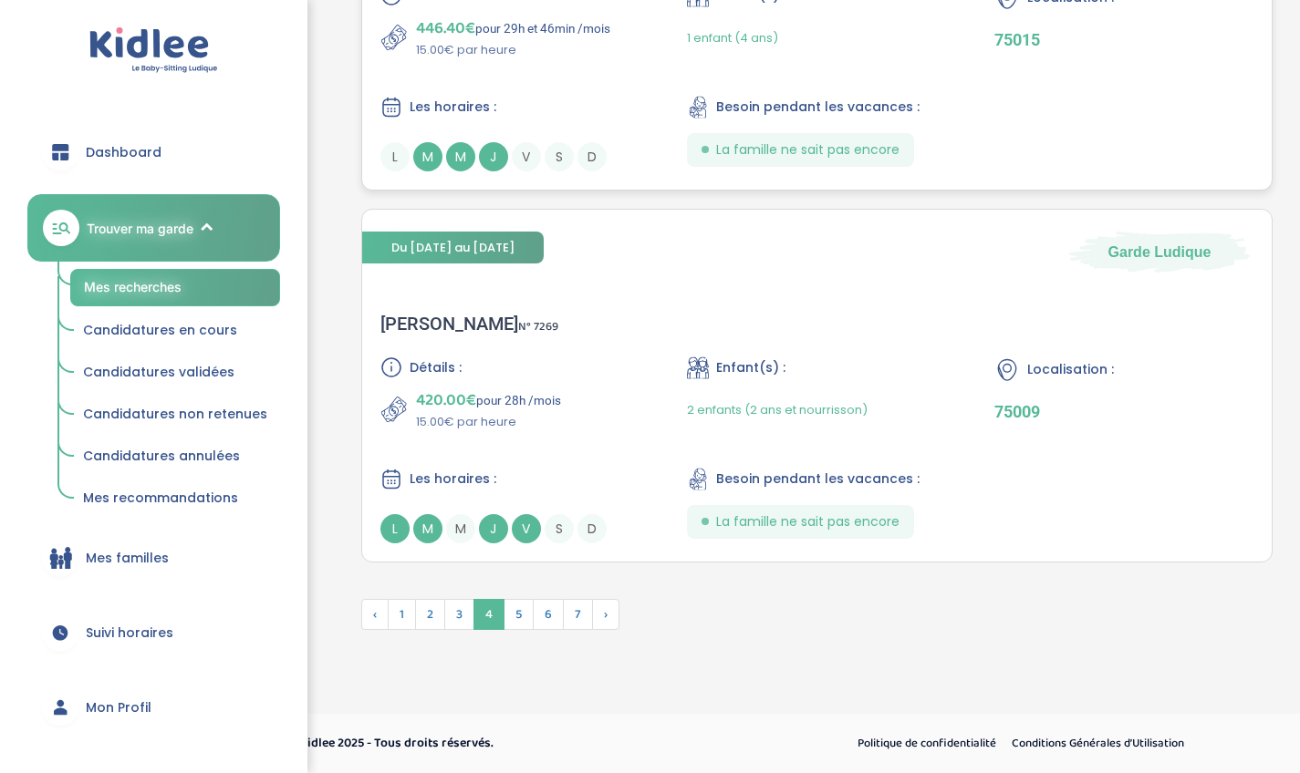
scroll to position [4255, 0]
click at [513, 615] on span "5" at bounding box center [518, 614] width 30 height 31
